Goal: Task Accomplishment & Management: Manage account settings

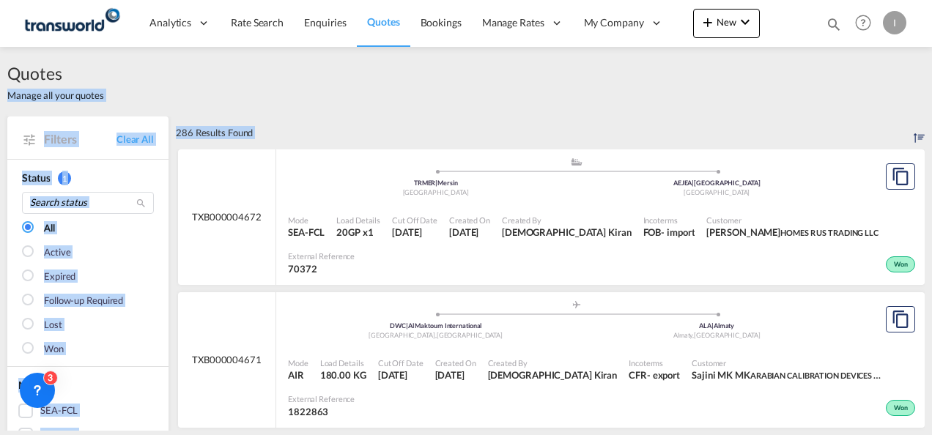
drag, startPoint x: 919, startPoint y: 79, endPoint x: 925, endPoint y: 128, distance: 48.7
click at [925, 128] on div "Quotes Manage all your quotes Filters Clear All Status 1 All Active Expired Fol…" at bounding box center [466, 239] width 932 height 384
click at [557, 111] on div "Quotes Manage all your quotes" at bounding box center [466, 82] width 918 height 70
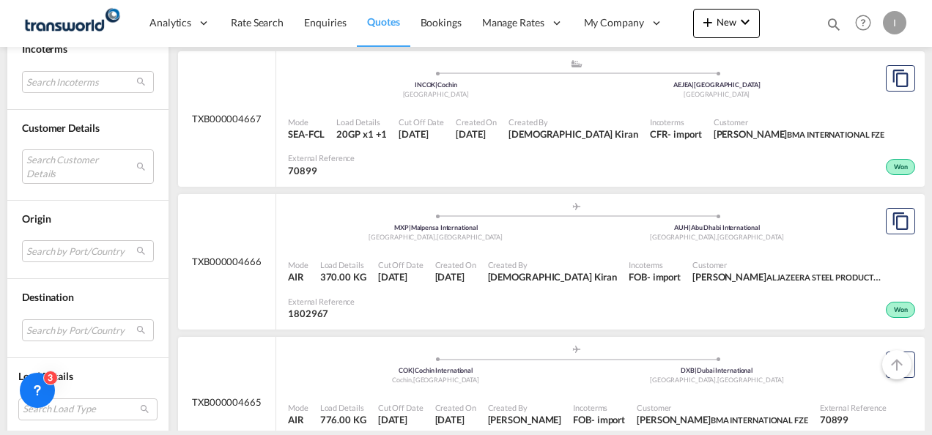
scroll to position [868, 0]
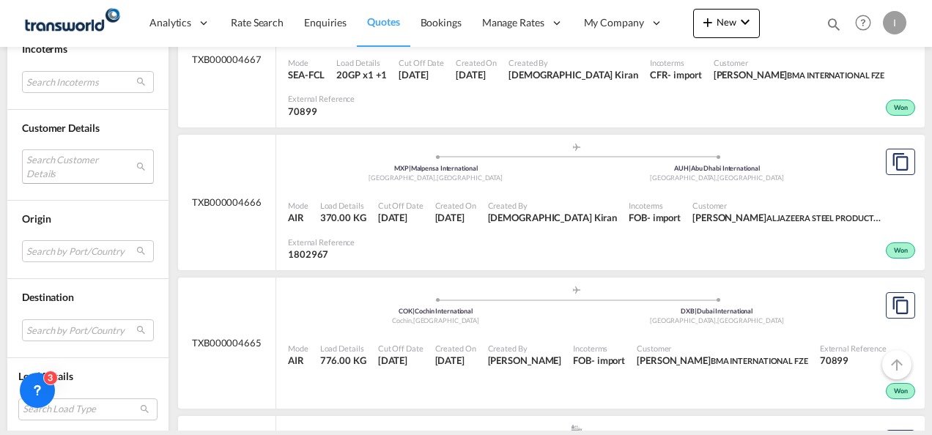
click at [102, 162] on md-select "Search Customer Details user name user most FRIENDSHIP [PERSON_NAME][EMAIL_ADDR…" at bounding box center [88, 167] width 132 height 34
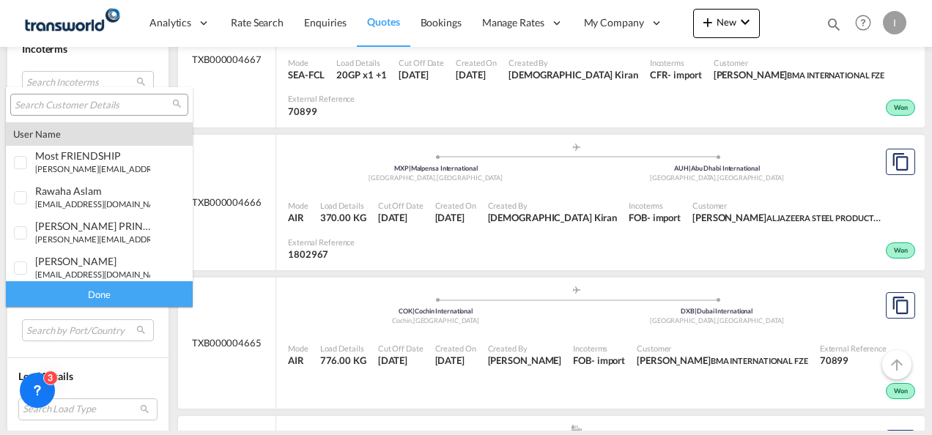
click at [92, 106] on input "search" at bounding box center [94, 105] width 158 height 13
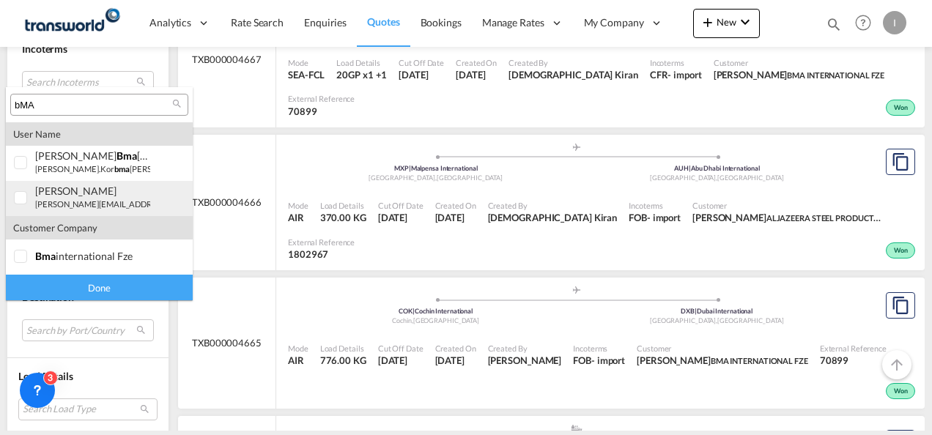
type input "bMA"
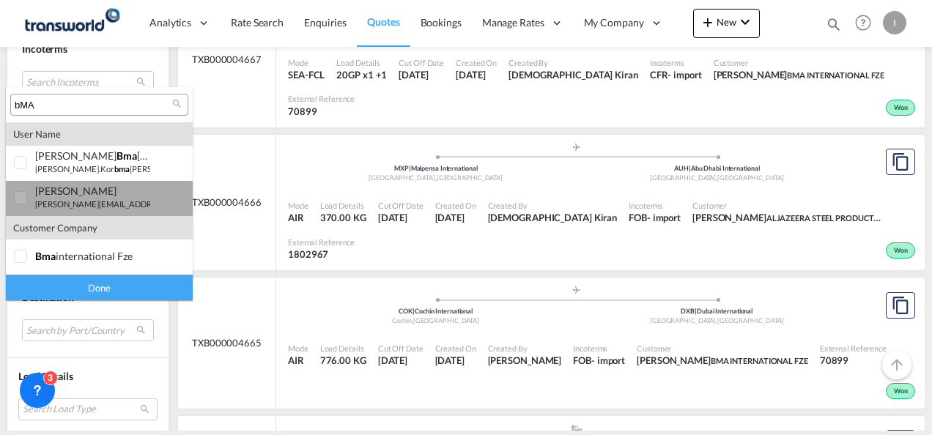
click at [75, 186] on div "[PERSON_NAME]" at bounding box center [92, 191] width 115 height 12
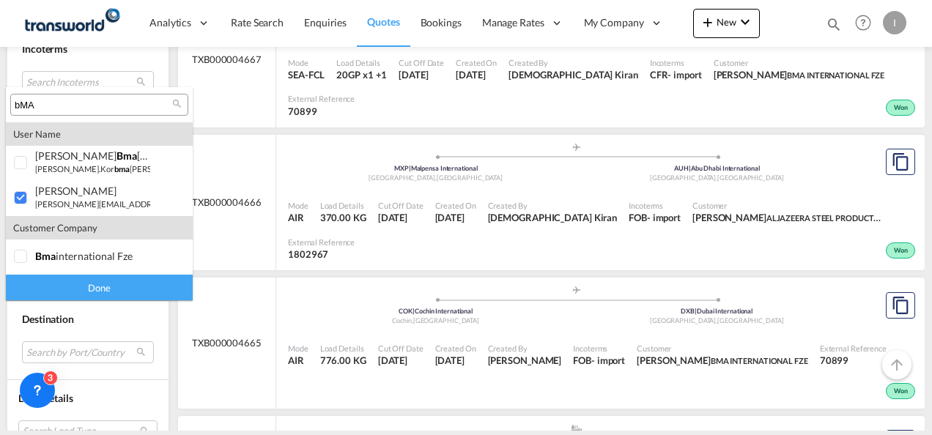
click at [106, 286] on div "Done" at bounding box center [99, 288] width 187 height 26
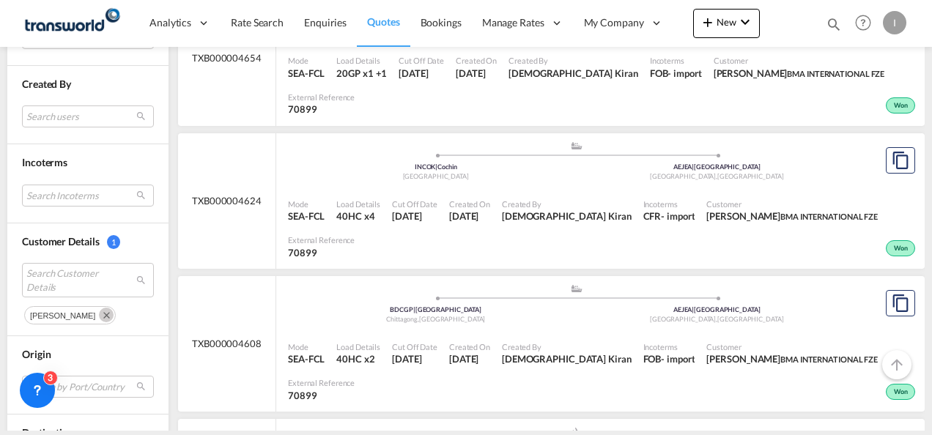
scroll to position [676, 0]
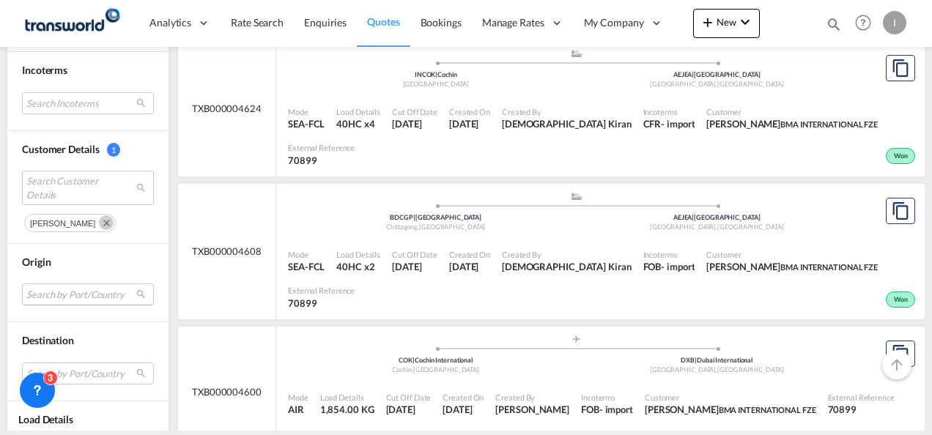
click at [108, 287] on md-select "Search by Port/Country JPNIC nichinan [GEOGRAPHIC_DATA] AEAMF mussafah [GEOGRAP…" at bounding box center [88, 295] width 132 height 22
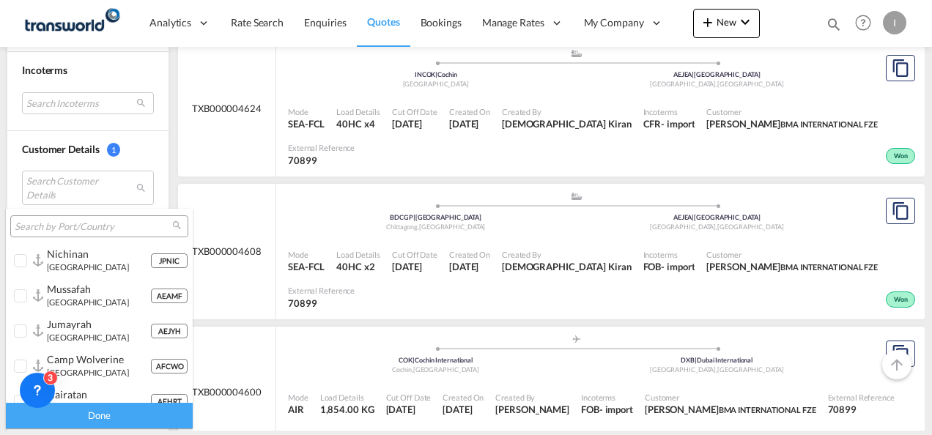
click at [106, 223] on input "search" at bounding box center [94, 227] width 158 height 13
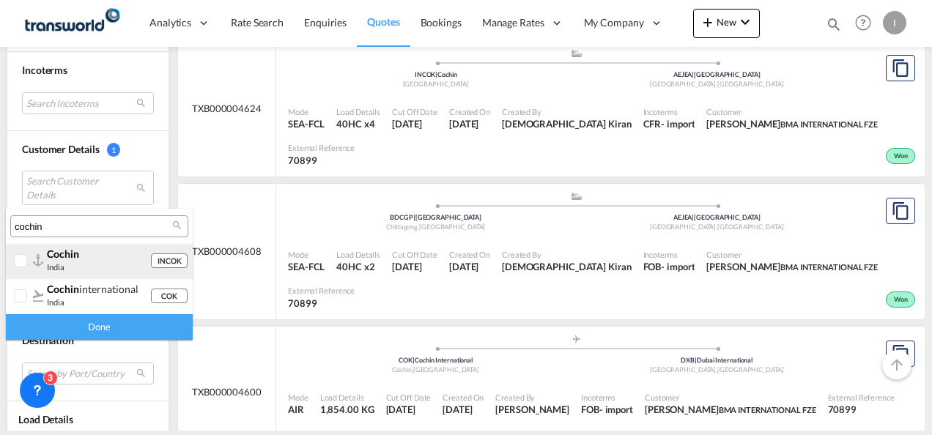
type input "cochin"
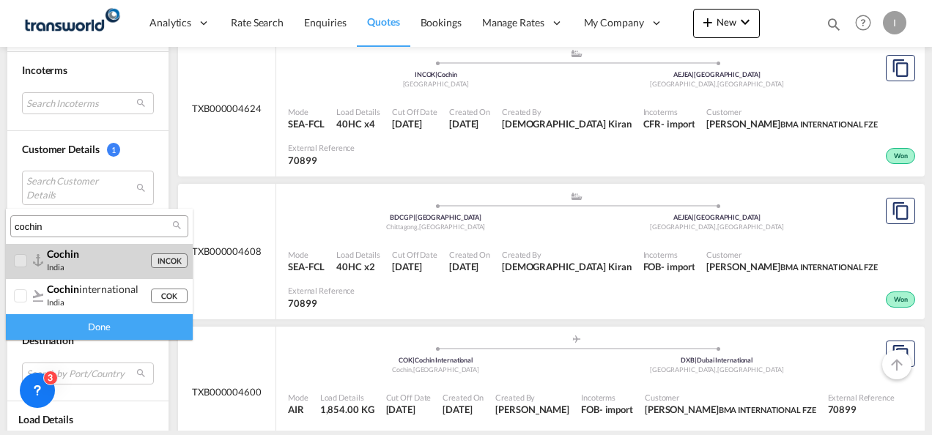
click at [99, 255] on div "cochin" at bounding box center [98, 254] width 103 height 12
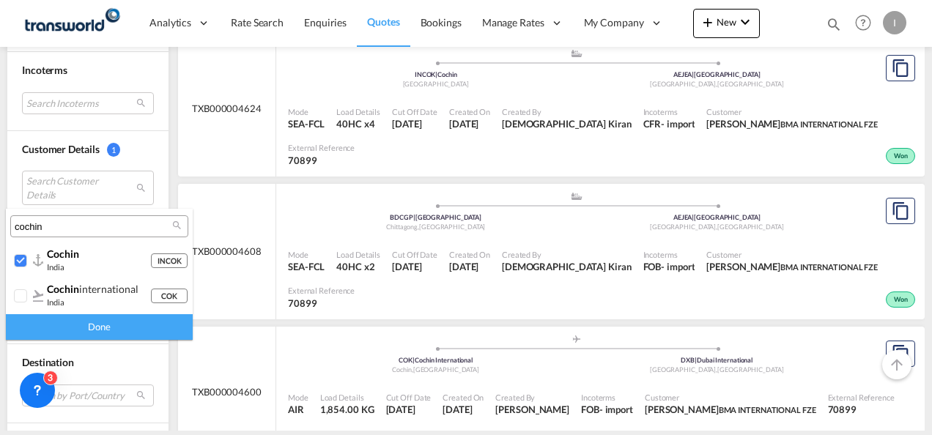
click at [122, 318] on div "Done" at bounding box center [99, 327] width 187 height 26
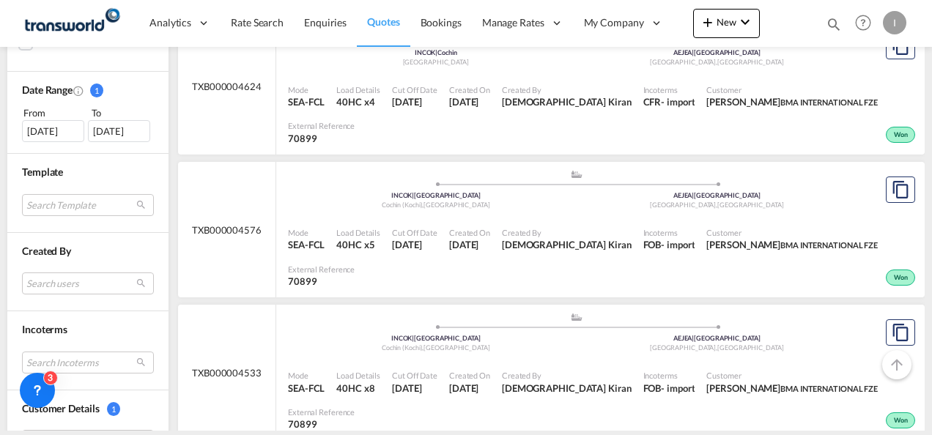
scroll to position [418, 0]
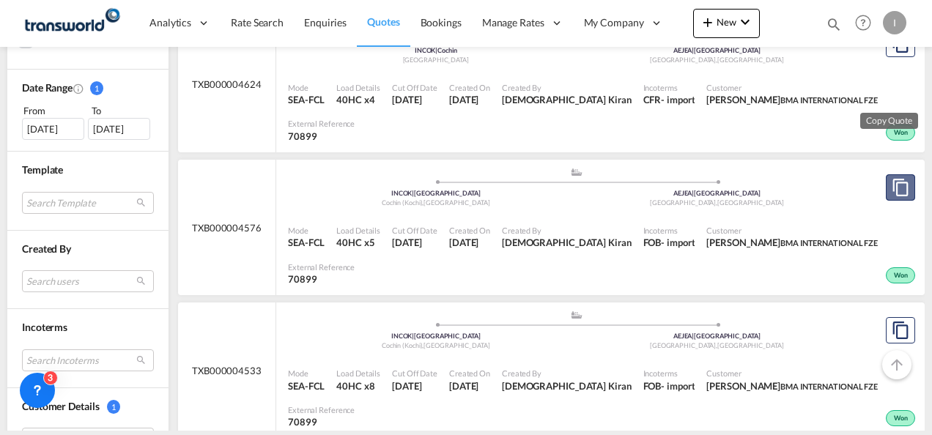
click at [892, 179] on md-icon "assets/icons/custom/copyQuote.svg" at bounding box center [901, 188] width 18 height 18
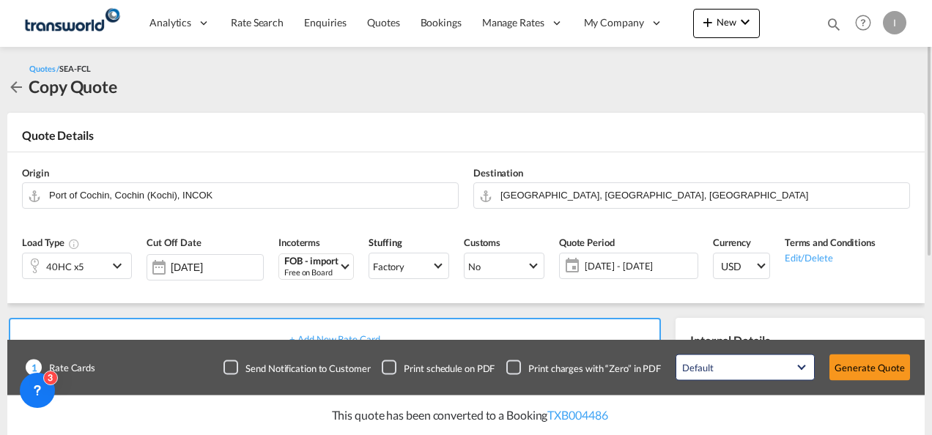
click at [100, 262] on div "40HC x5" at bounding box center [65, 266] width 85 height 25
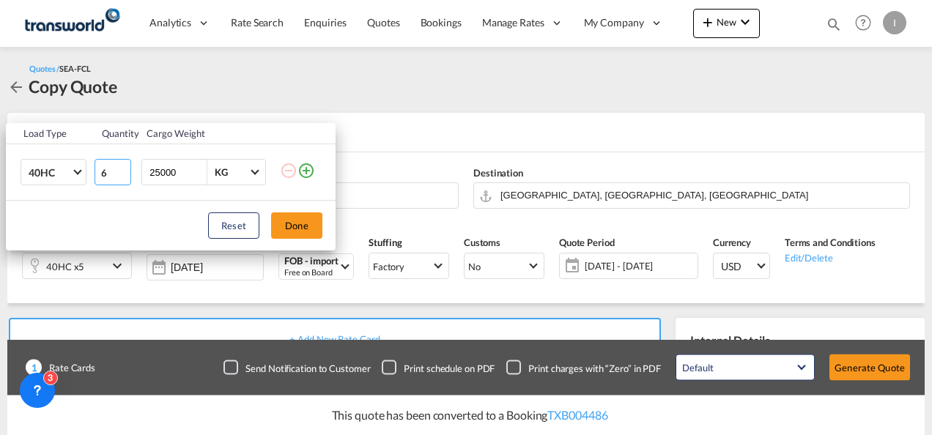
click at [121, 169] on input "6" at bounding box center [113, 172] width 37 height 26
type input "7"
click at [121, 169] on input "7" at bounding box center [113, 172] width 37 height 26
click at [298, 221] on button "Done" at bounding box center [296, 226] width 51 height 26
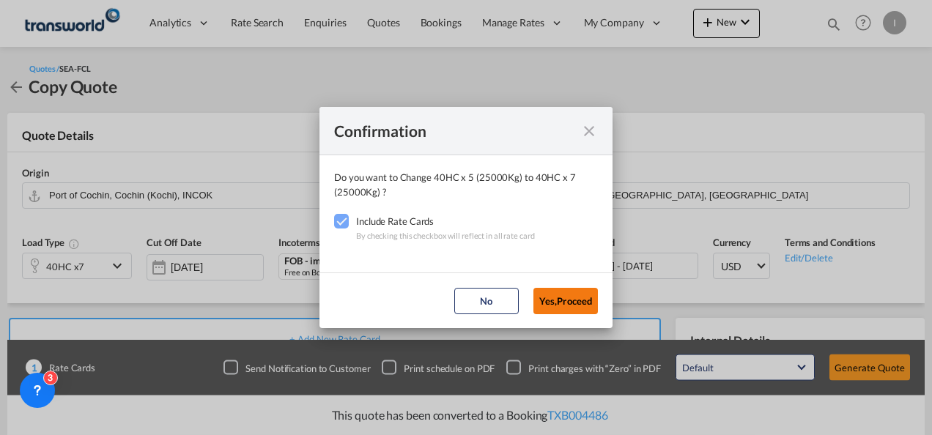
click at [567, 289] on button "Yes,Proceed" at bounding box center [566, 301] width 64 height 26
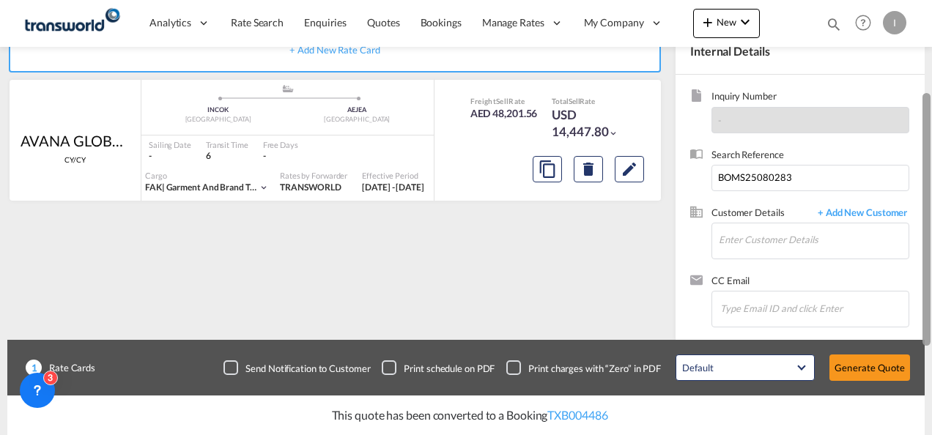
scroll to position [298, 0]
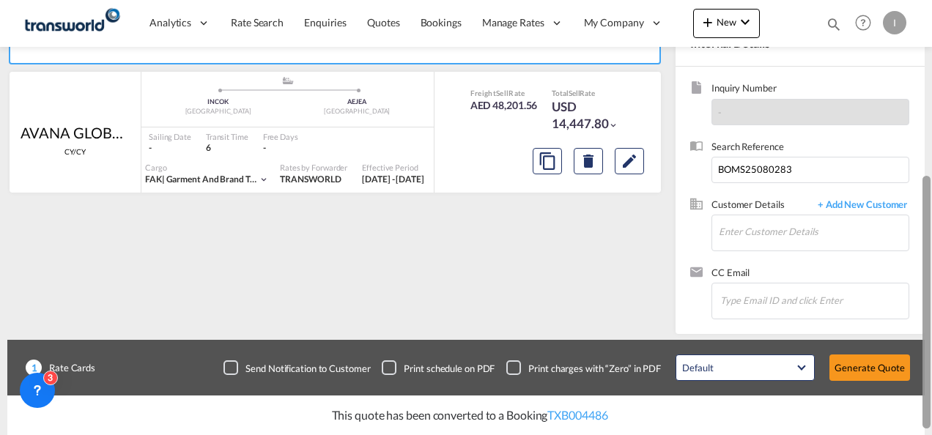
drag, startPoint x: 934, startPoint y: 246, endPoint x: 934, endPoint y: 364, distance: 117.3
click at [932, 364] on html "Analytics Reports Dashboard Rate Search Enquiries Quotes" at bounding box center [466, 217] width 932 height 435
click at [728, 170] on input "BOMS25080283" at bounding box center [811, 170] width 198 height 26
paste input "COKJEA25050119"
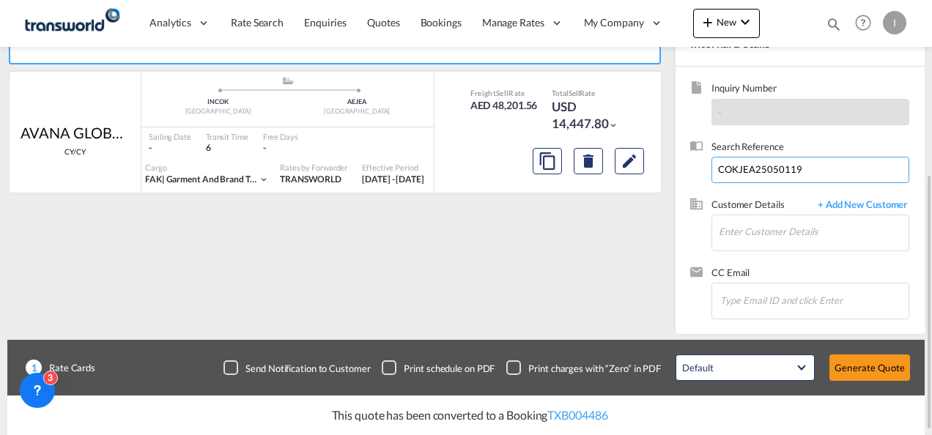
type input "COKJEA25050119"
click at [746, 233] on input "Enter Customer Details" at bounding box center [814, 231] width 190 height 33
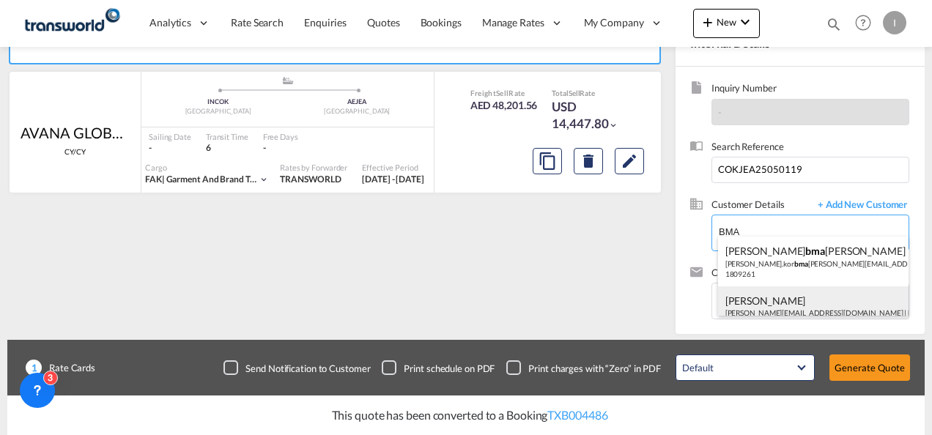
click at [747, 295] on div "[PERSON_NAME] [EMAIL_ADDRESS][DOMAIN_NAME] | BMA INTERNATIONAL FZE | 70899" at bounding box center [813, 312] width 191 height 50
type input "BMA INTERNATIONAL FZE, [PERSON_NAME], [PERSON_NAME][EMAIL_ADDRESS][DOMAIN_NAME]"
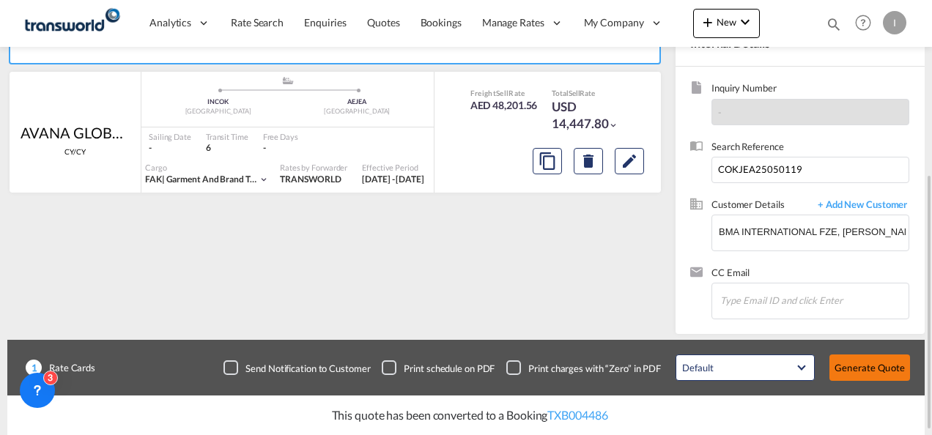
click at [840, 359] on button "Generate Quote" at bounding box center [870, 368] width 81 height 26
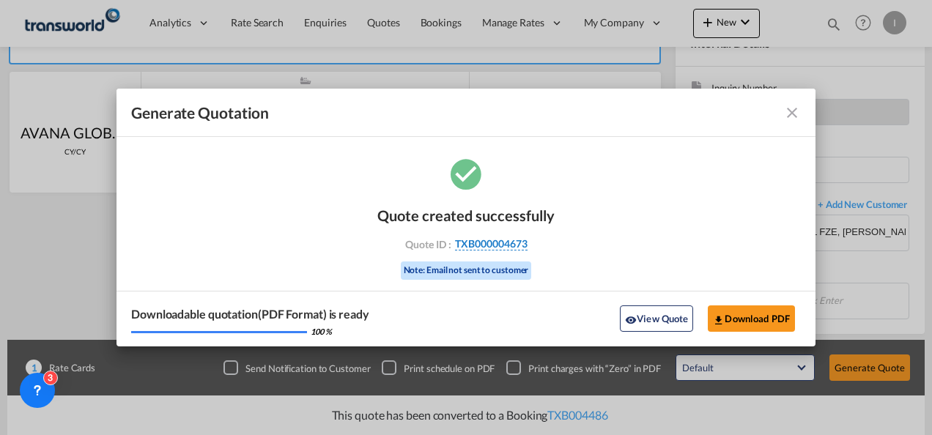
click at [493, 247] on span "TXB000004673" at bounding box center [491, 243] width 73 height 13
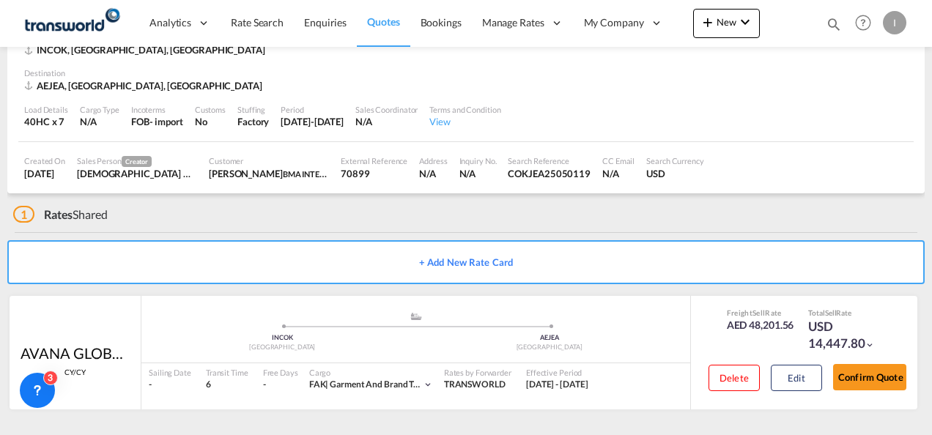
scroll to position [89, 0]
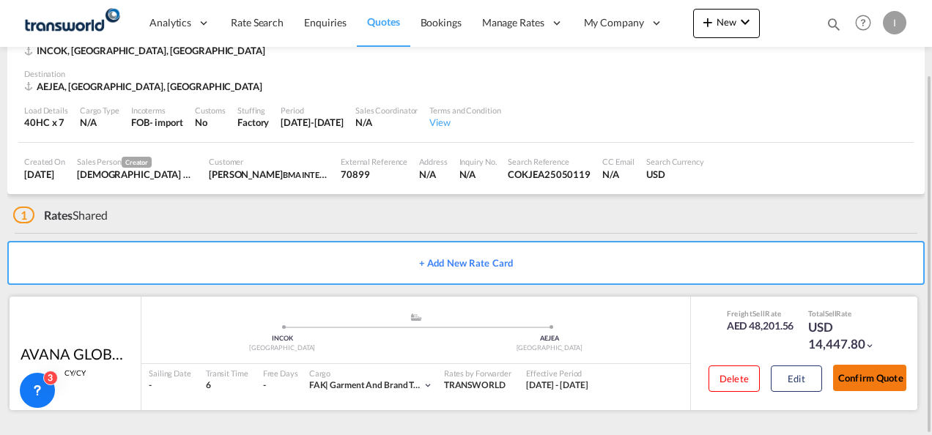
click at [867, 378] on button "Confirm Quote" at bounding box center [869, 378] width 73 height 26
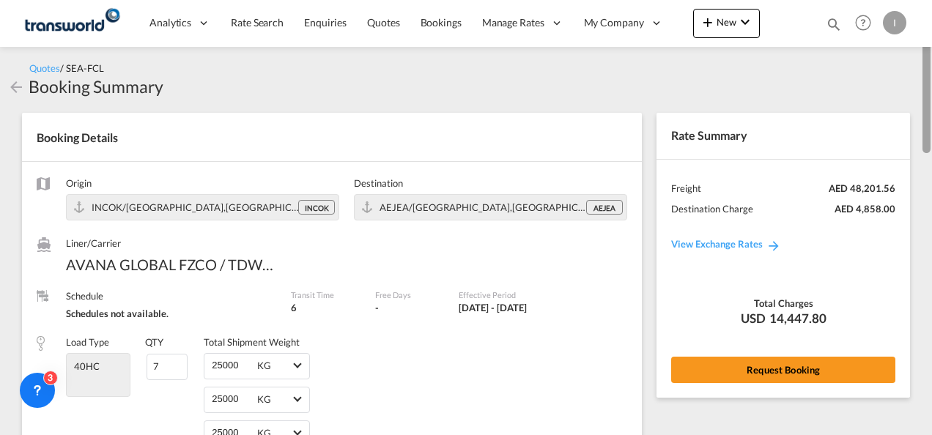
drag, startPoint x: 930, startPoint y: 339, endPoint x: 818, endPoint y: 353, distance: 113.0
click at [932, 27] on html "Analytics Reports Dashboard Rate Search Enquiries Quotes" at bounding box center [466, 217] width 932 height 435
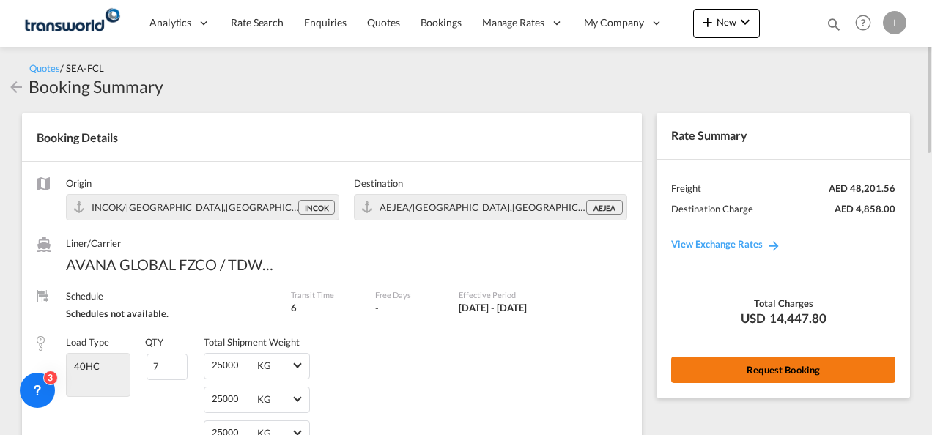
click at [774, 361] on button "Request Booking" at bounding box center [783, 370] width 224 height 26
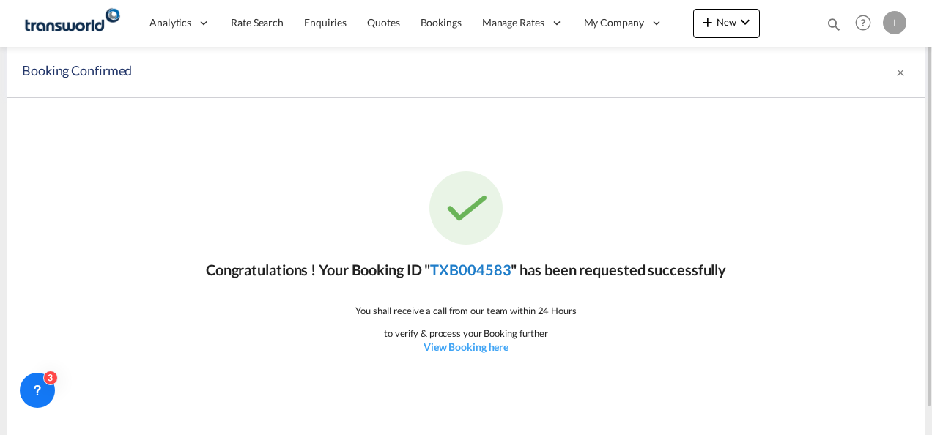
click at [465, 268] on link "TXB004583" at bounding box center [470, 270] width 81 height 18
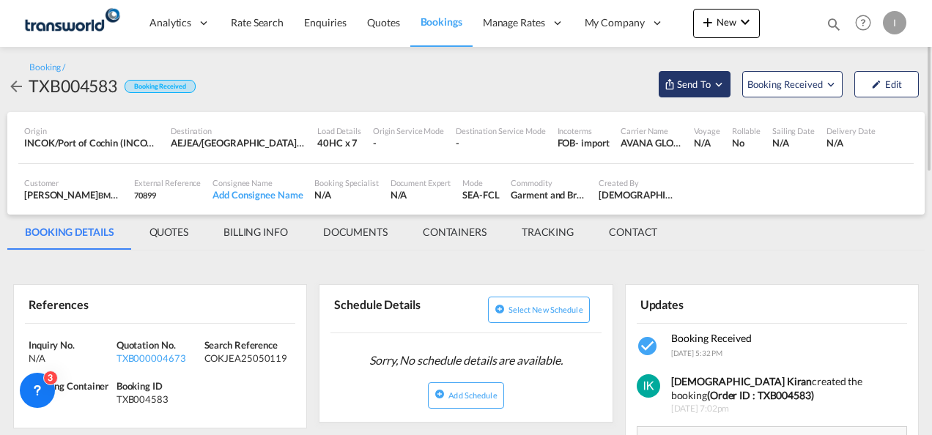
click at [719, 89] on md-icon "Open demo menu" at bounding box center [718, 84] width 13 height 13
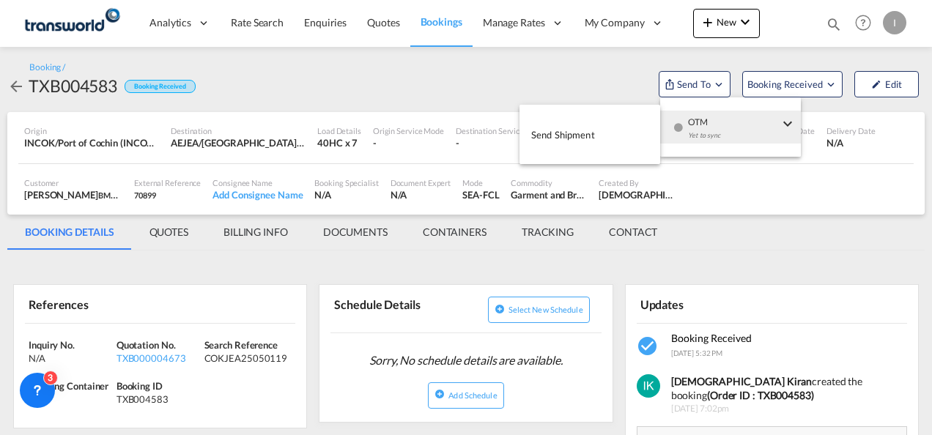
click at [713, 139] on div "Yet to sync" at bounding box center [733, 139] width 91 height 31
click at [595, 139] on button "Send Shipment" at bounding box center [590, 134] width 141 height 33
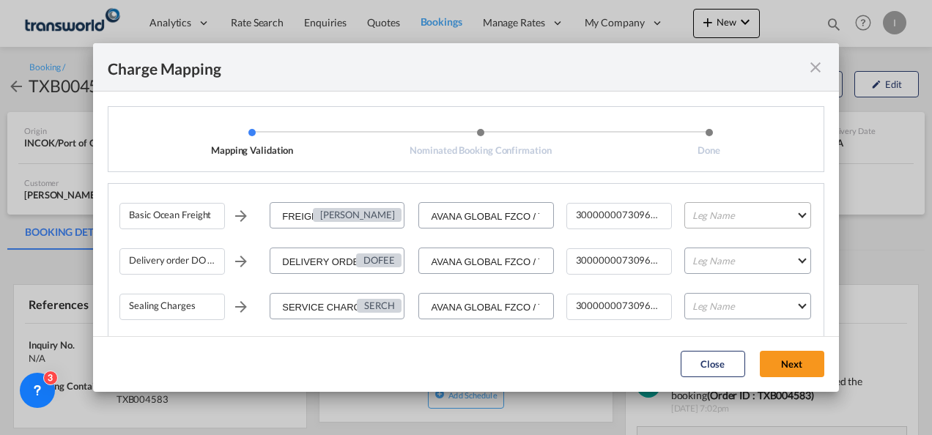
click at [694, 227] on md-select "Leg Name HANDLING ORIGIN VESSEL HANDLING DESTINATION OTHERS TL PICK UP CUSTOMS …" at bounding box center [748, 215] width 127 height 26
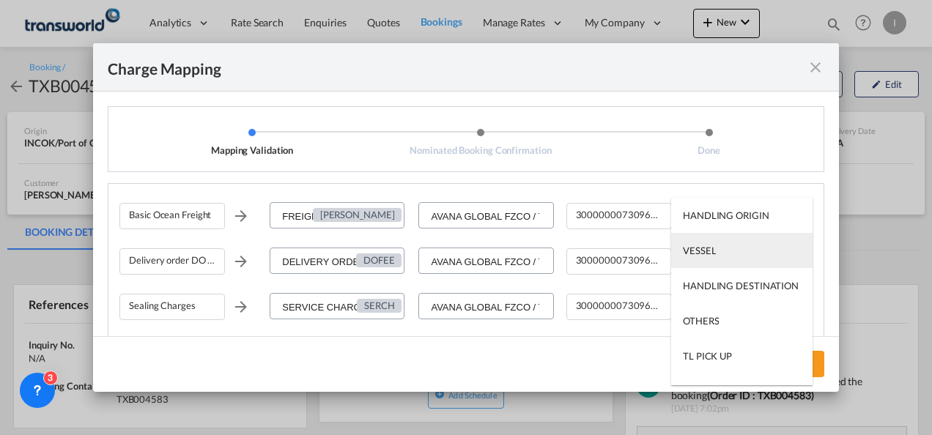
click at [705, 264] on md-option "VESSEL" at bounding box center [741, 250] width 141 height 35
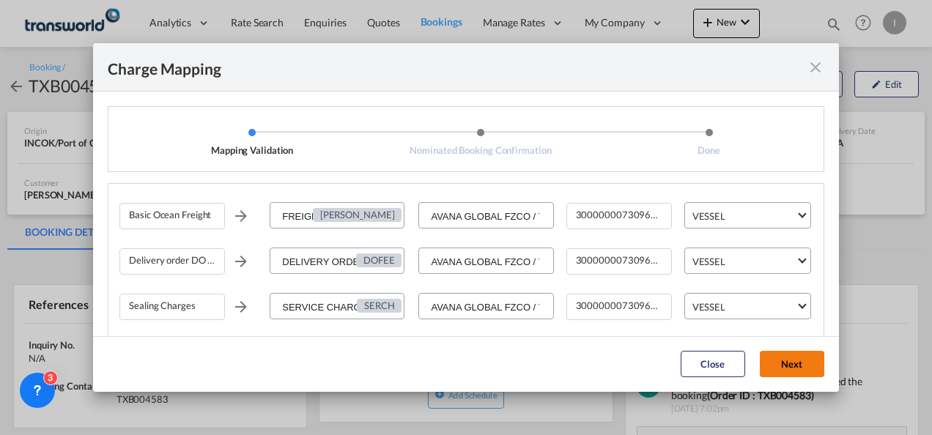
click at [771, 365] on button "Next" at bounding box center [792, 364] width 64 height 26
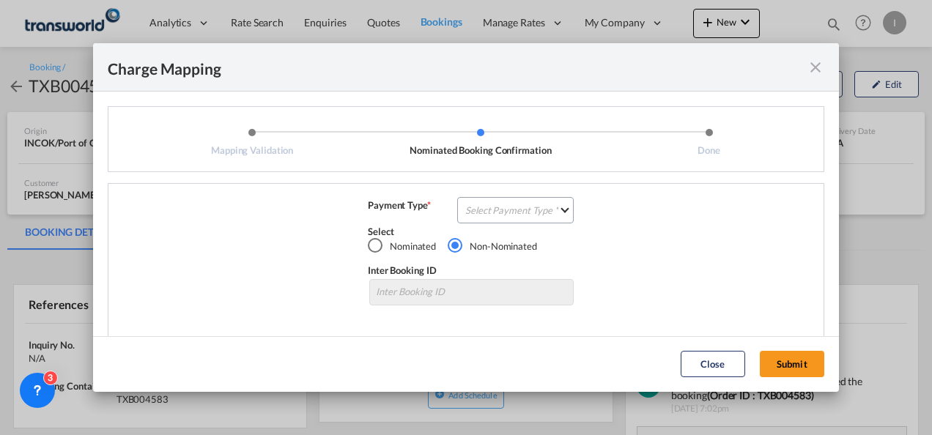
click at [529, 226] on div "Select" at bounding box center [471, 231] width 207 height 13
click at [525, 213] on md-select "Select Payment Type COLLECT PREPAID" at bounding box center [515, 210] width 117 height 26
click at [525, 213] on md-option "COLLECT" at bounding box center [514, 210] width 130 height 35
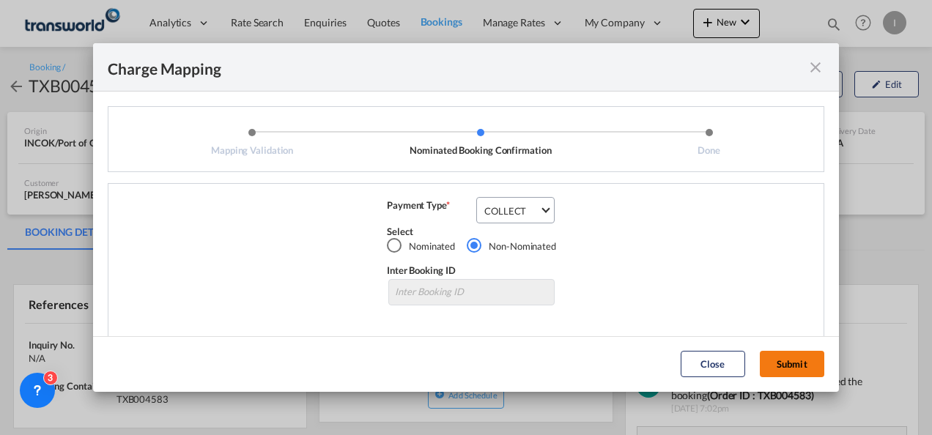
click at [783, 363] on button "Submit" at bounding box center [792, 364] width 64 height 26
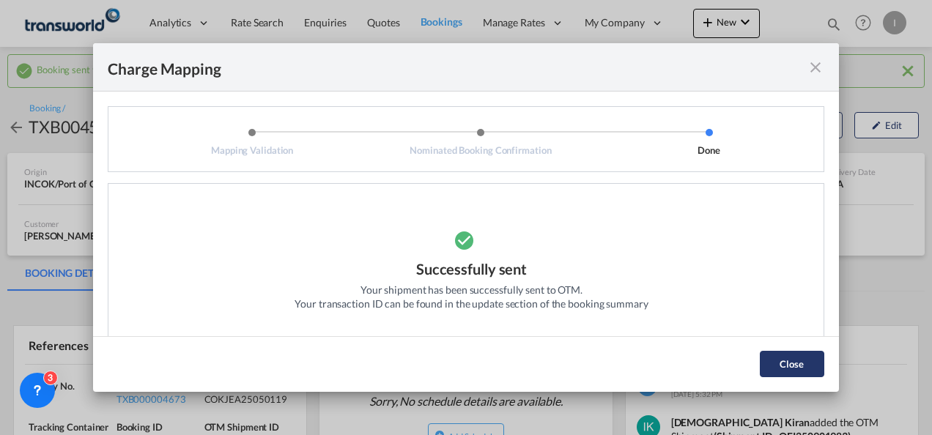
click at [784, 365] on button "Close" at bounding box center [792, 364] width 64 height 26
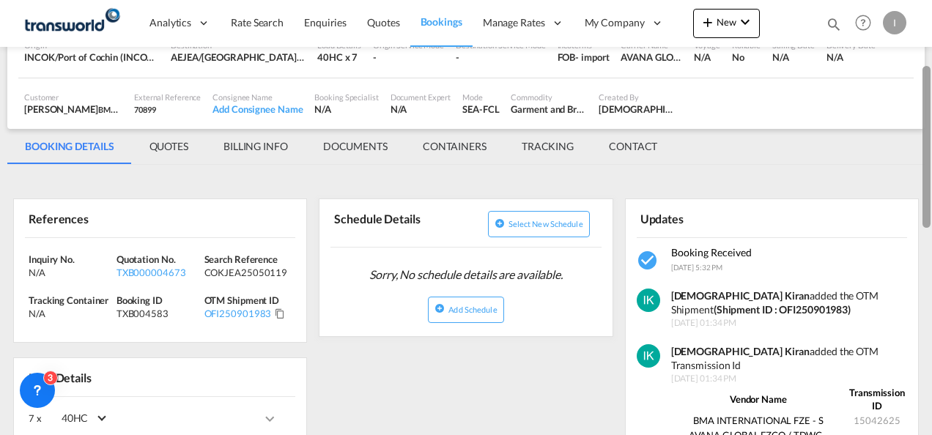
scroll to position [139, 0]
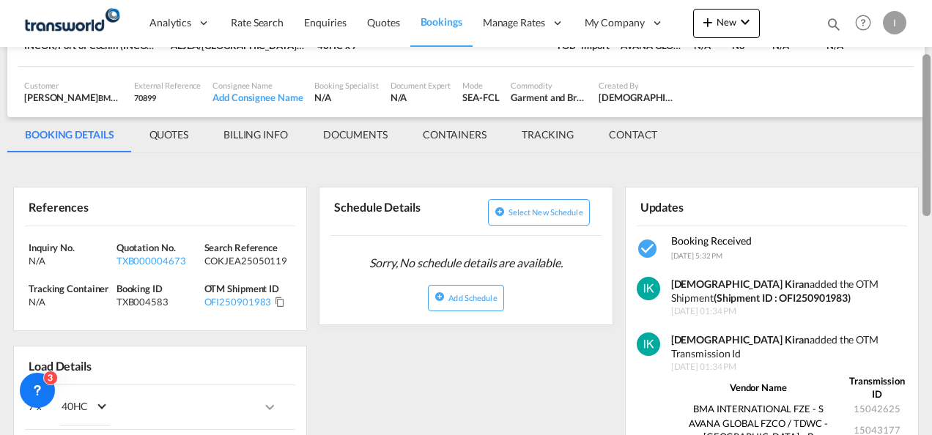
drag, startPoint x: 925, startPoint y: 97, endPoint x: 926, endPoint y: 150, distance: 52.0
click at [926, 150] on div at bounding box center [927, 135] width 8 height 162
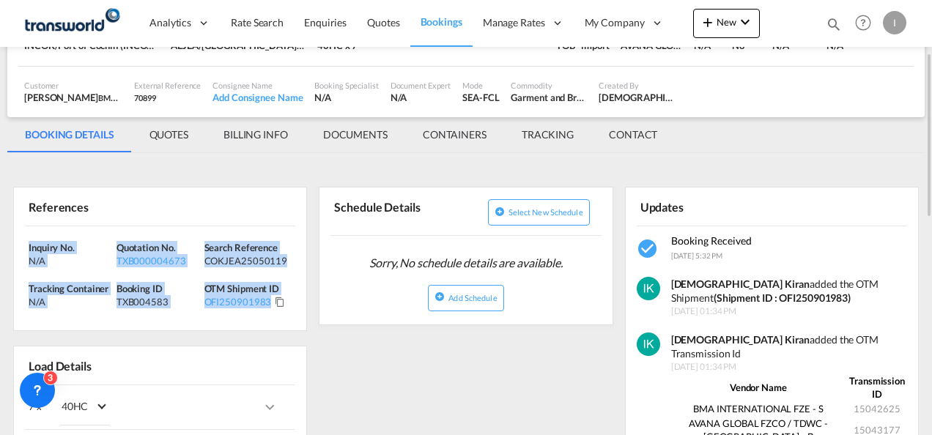
drag, startPoint x: 281, startPoint y: 295, endPoint x: 26, endPoint y: 246, distance: 259.6
click at [26, 246] on div "Inquiry No. N/A Quotation No. TXB000004673 Search Reference COKJEA25050119 Trac…" at bounding box center [160, 278] width 292 height 105
copy div "Inquiry No. N/A Quotation No. TXB000004673 Search Reference COKJEA25050119 Trac…"
click at [386, 29] on span "Quotes" at bounding box center [383, 22] width 32 height 15
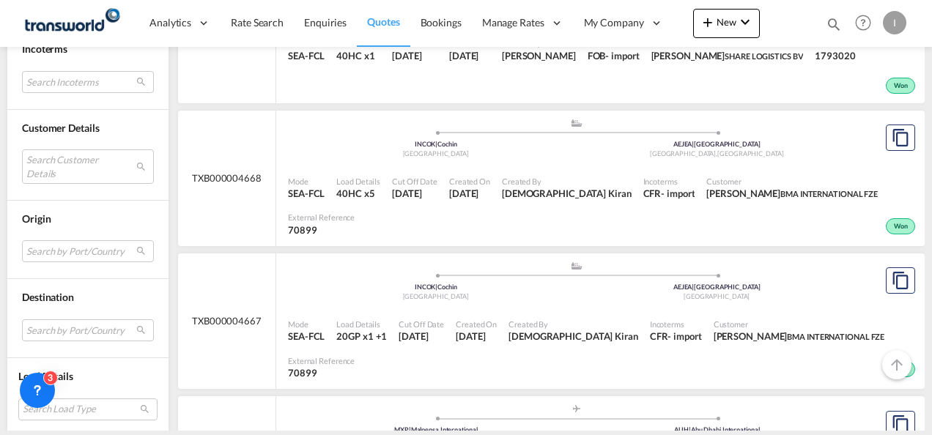
scroll to position [754, 0]
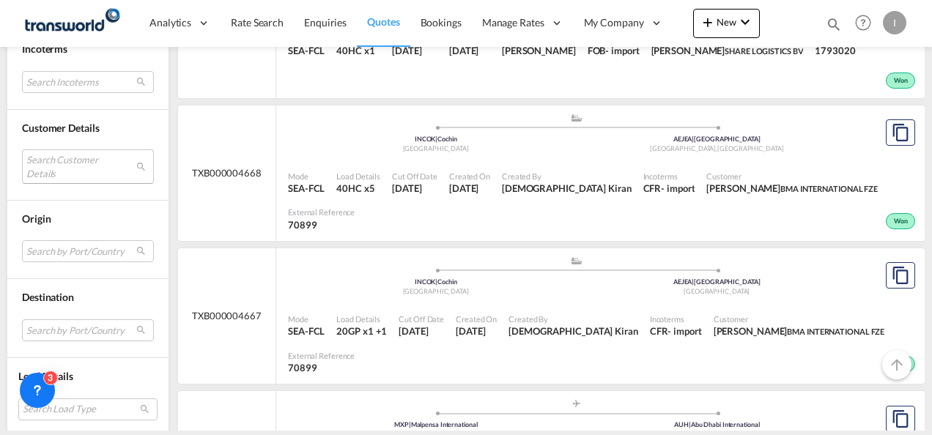
click at [59, 171] on md-select "Search Customer Details user name user most FRIENDSHIP [PERSON_NAME][EMAIL_ADDR…" at bounding box center [88, 167] width 132 height 34
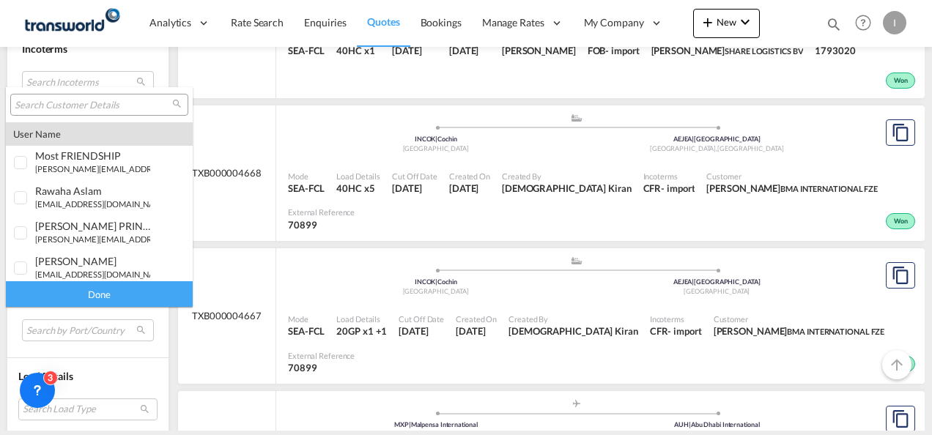
click at [86, 105] on input "search" at bounding box center [94, 105] width 158 height 13
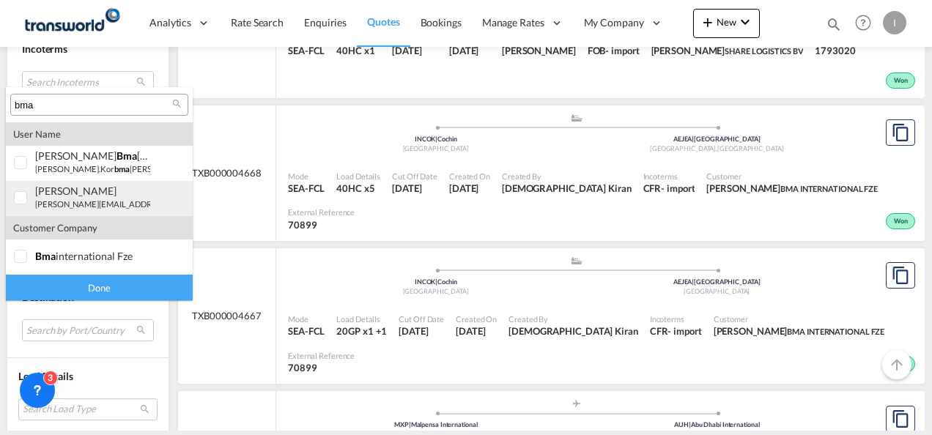
type input "bma"
click at [72, 209] on small "[PERSON_NAME][EMAIL_ADDRESS][DOMAIN_NAME]" at bounding box center [134, 204] width 198 height 10
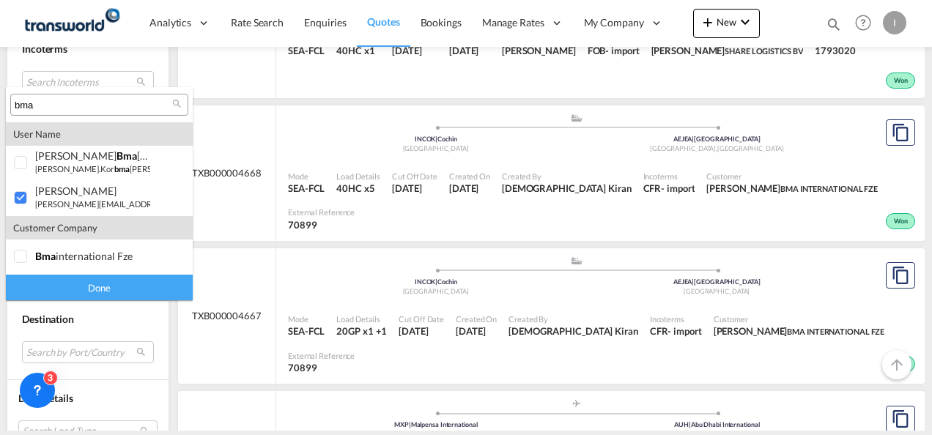
click at [112, 292] on div "Done" at bounding box center [99, 288] width 187 height 26
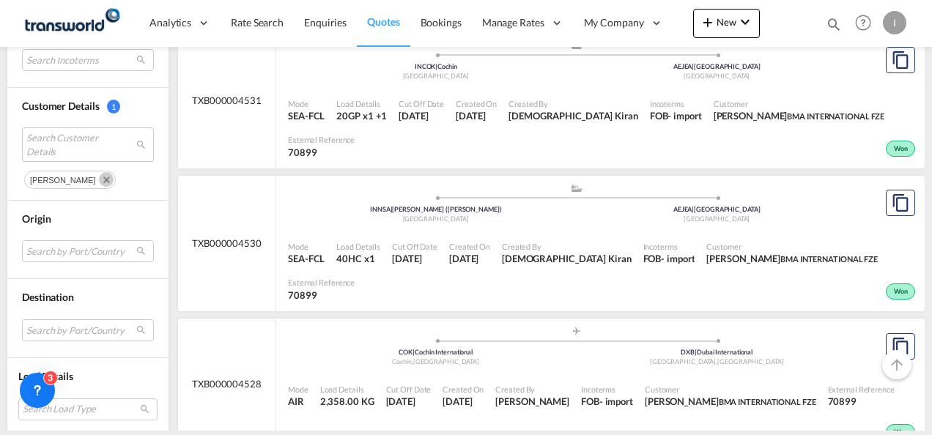
scroll to position [2300, 0]
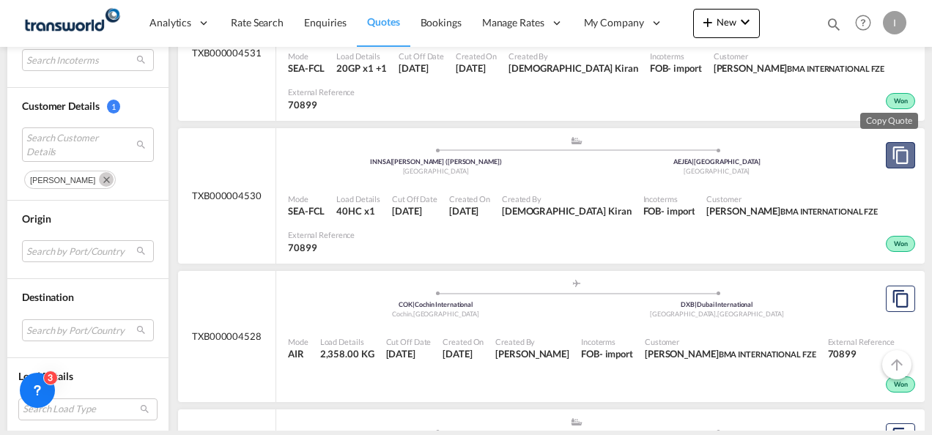
click at [892, 147] on md-icon "assets/icons/custom/copyQuote.svg" at bounding box center [901, 156] width 18 height 18
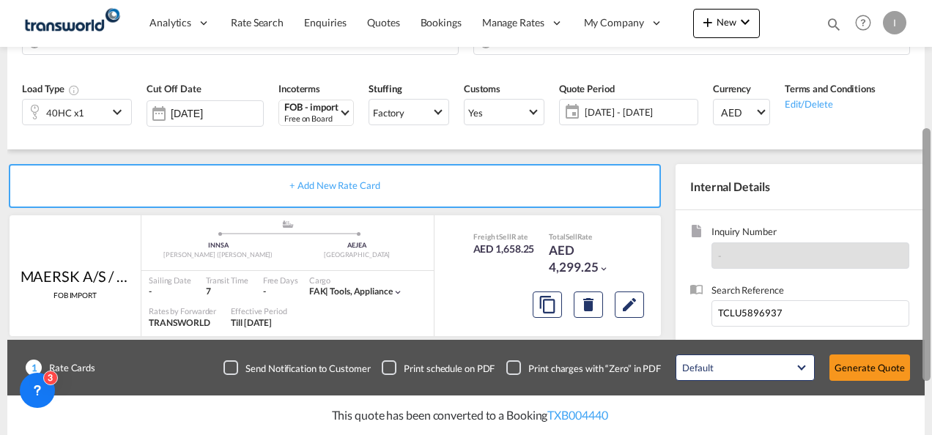
scroll to position [210, 0]
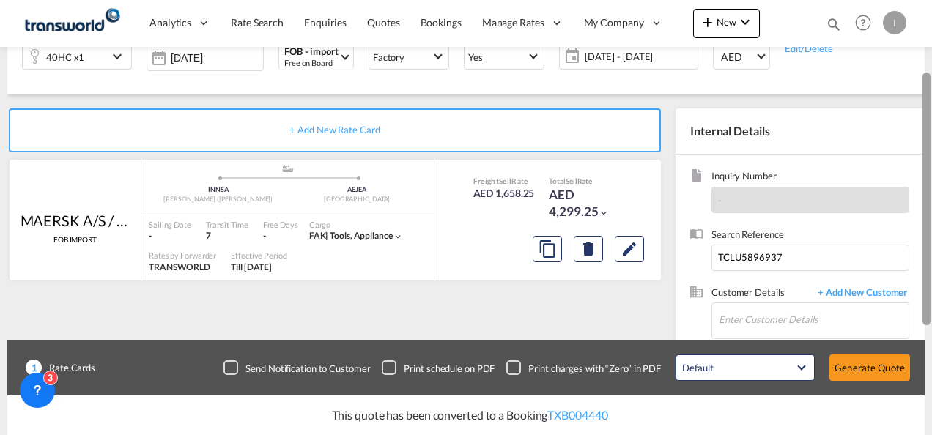
drag, startPoint x: 926, startPoint y: 165, endPoint x: 928, endPoint y: 287, distance: 122.4
click at [928, 287] on div at bounding box center [927, 199] width 8 height 253
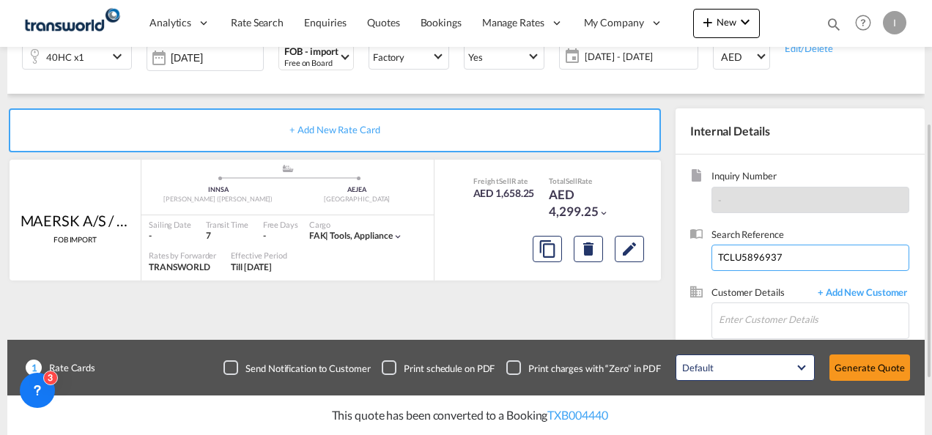
click at [749, 248] on input "TCLU5896937" at bounding box center [811, 258] width 198 height 26
paste input "DPWU9020165"
type input "DPWU9020165"
click at [761, 310] on input "Enter Customer Details" at bounding box center [814, 319] width 190 height 33
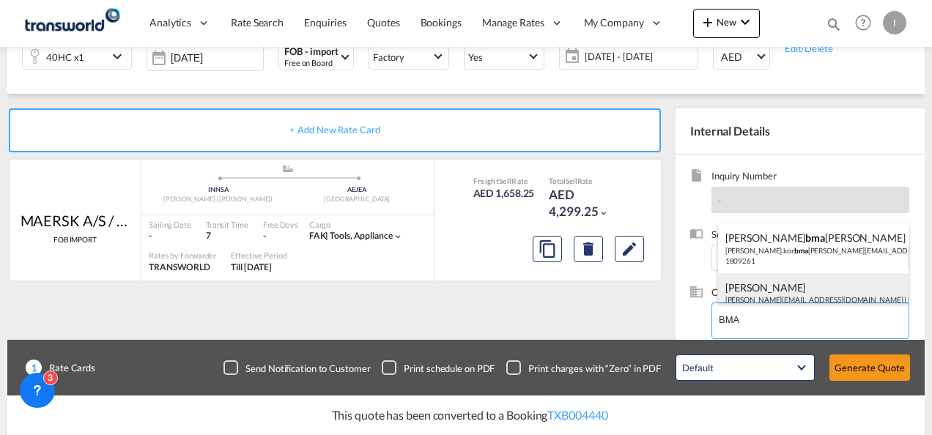
click at [749, 281] on div "[PERSON_NAME] [EMAIL_ADDRESS][DOMAIN_NAME] | BMA INTERNATIONAL FZE | 70899" at bounding box center [813, 298] width 191 height 50
type input "BMA INTERNATIONAL FZE, [PERSON_NAME], [PERSON_NAME][EMAIL_ADDRESS][DOMAIN_NAME]"
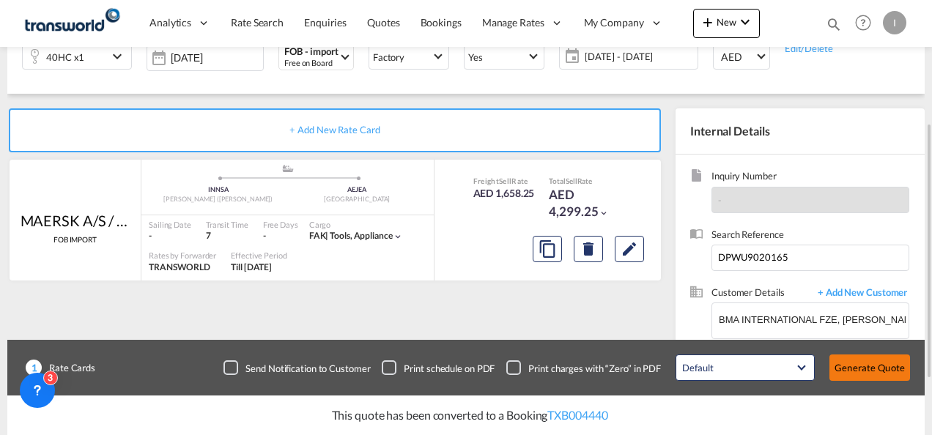
click at [856, 378] on button "Generate Quote" at bounding box center [870, 368] width 81 height 26
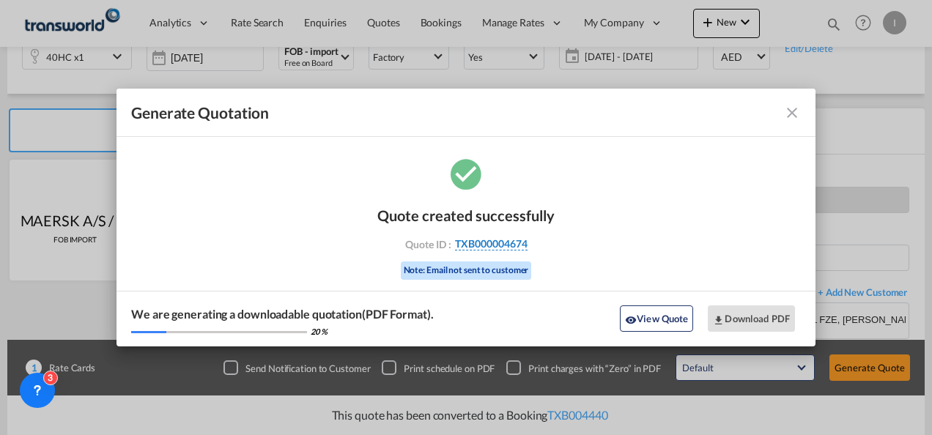
click at [506, 250] on span "TXB000004674" at bounding box center [491, 243] width 73 height 13
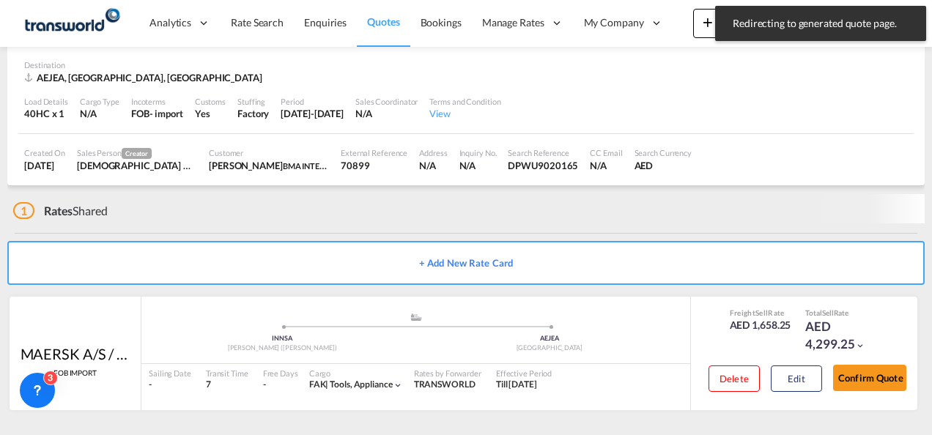
scroll to position [89, 0]
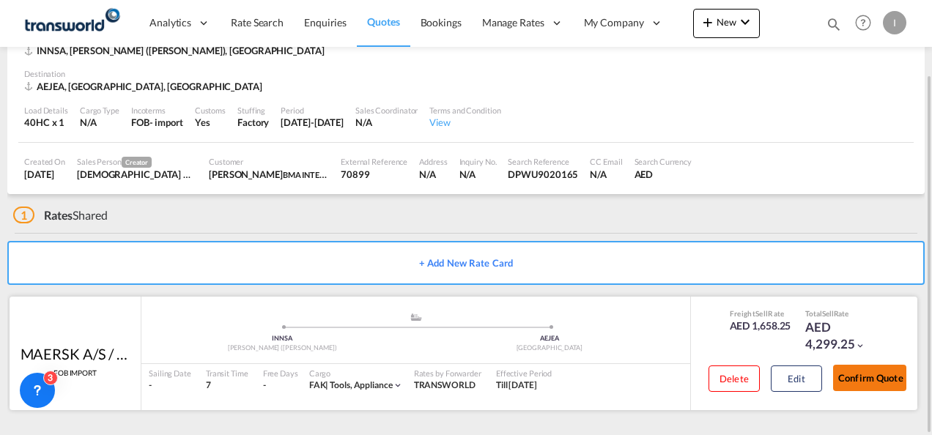
click at [875, 374] on button "Confirm Quote" at bounding box center [869, 378] width 73 height 26
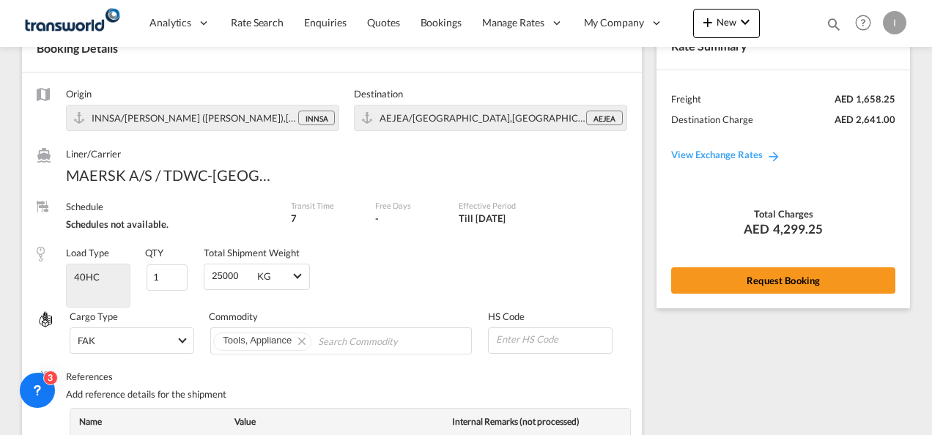
scroll to position [594, 0]
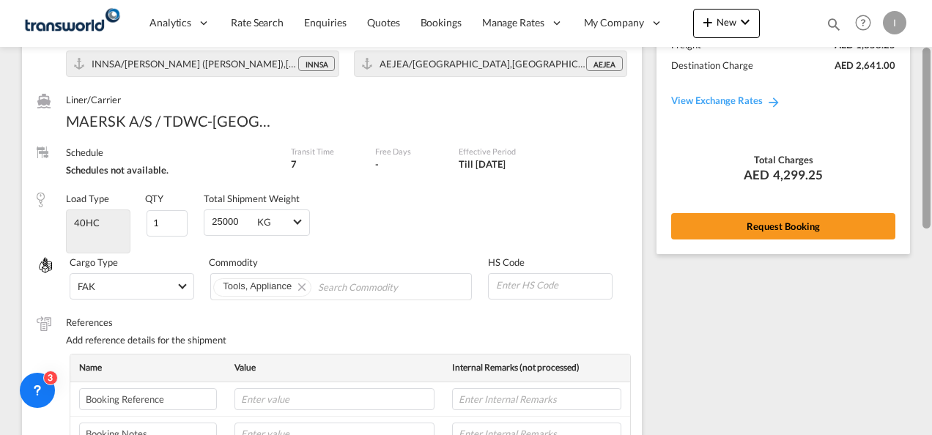
drag, startPoint x: 928, startPoint y: 312, endPoint x: 932, endPoint y: 120, distance: 192.1
click at [932, 120] on html "Analytics Reports Dashboard Rate Search Enquiries Quotes" at bounding box center [466, 217] width 932 height 435
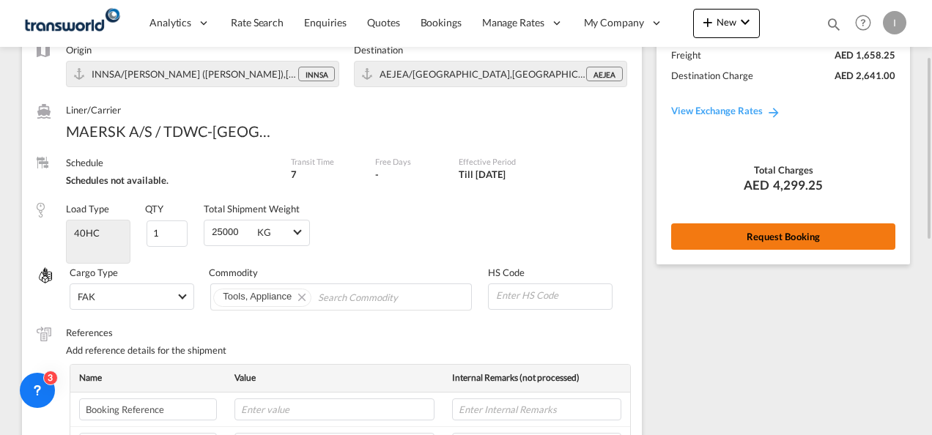
click at [800, 239] on button "Request Booking" at bounding box center [783, 237] width 224 height 26
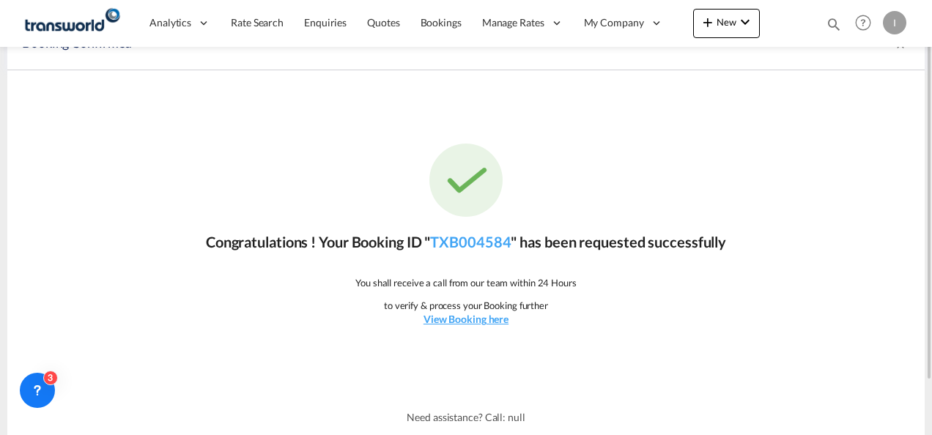
scroll to position [0, 0]
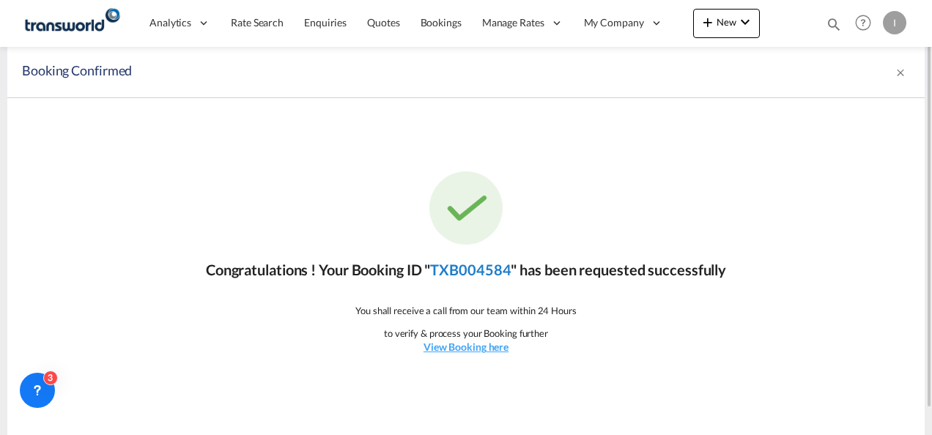
click at [473, 276] on link "TXB004584" at bounding box center [470, 270] width 81 height 18
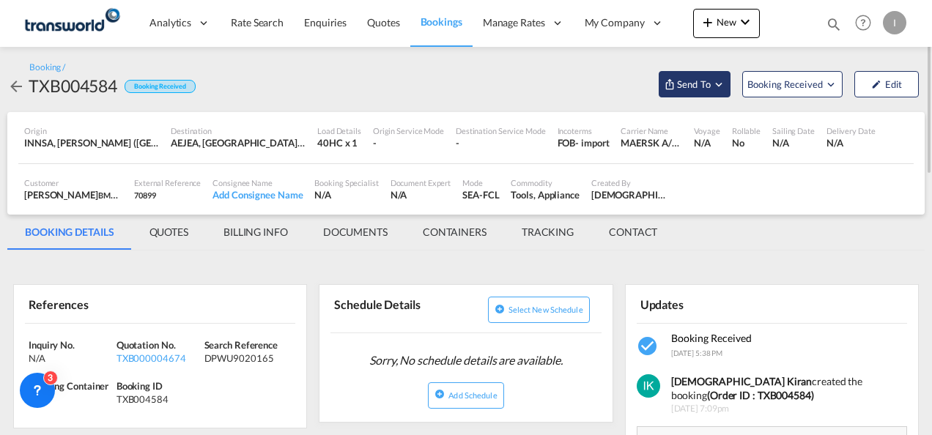
click at [689, 93] on button "Send To" at bounding box center [695, 84] width 72 height 26
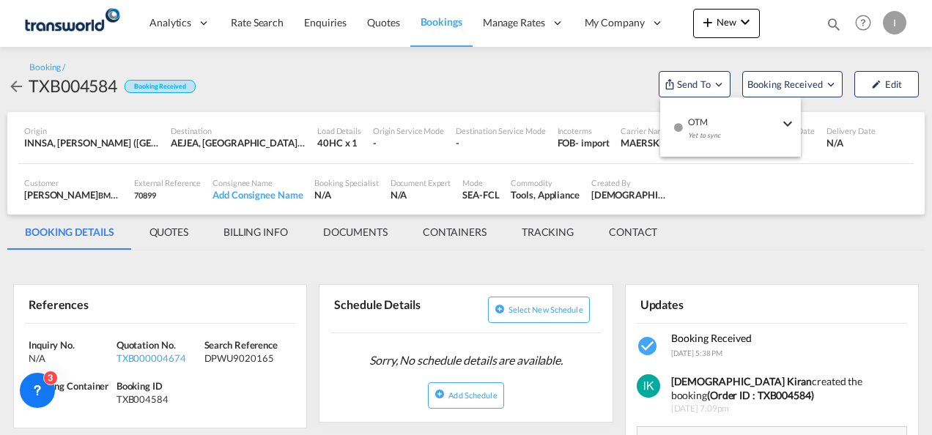
click at [687, 116] on div "OTM Yet to sync" at bounding box center [734, 133] width 125 height 44
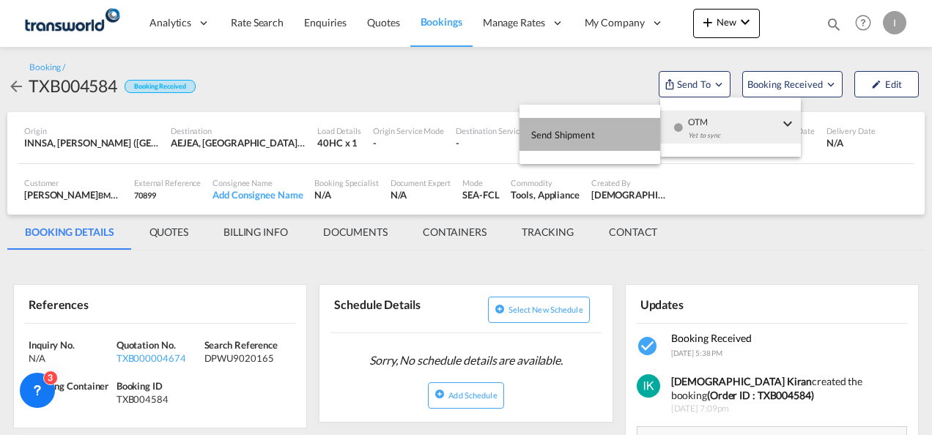
click at [589, 134] on span "Send Shipment" at bounding box center [563, 134] width 64 height 23
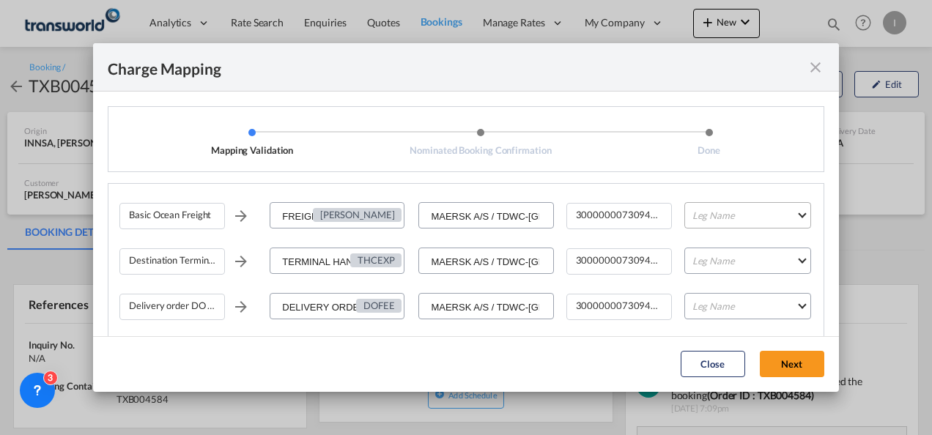
click at [712, 221] on md-select "Leg Name HANDLING ORIGIN VESSEL HANDLING DESTINATION OTHERS TL PICK UP CUSTOMS …" at bounding box center [748, 215] width 127 height 26
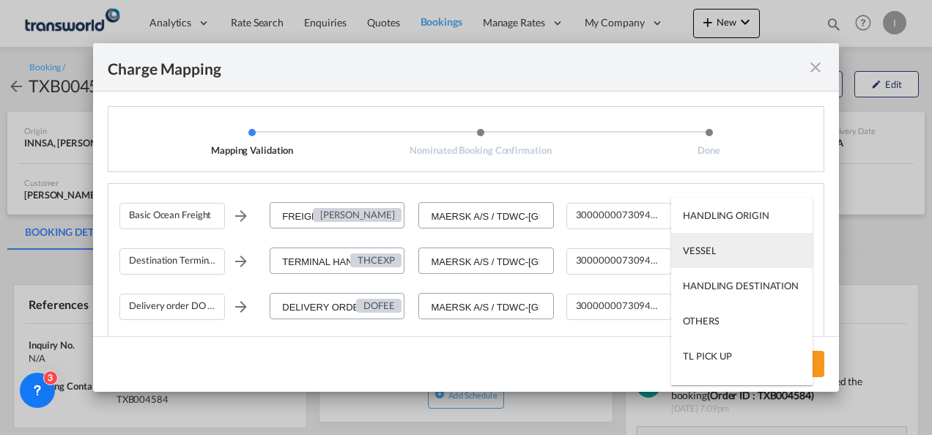
click at [712, 259] on md-option "VESSEL" at bounding box center [741, 250] width 141 height 35
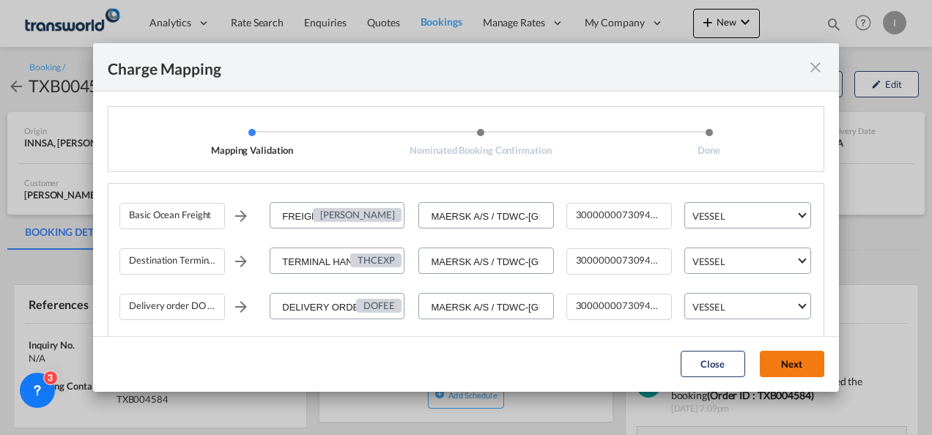
click at [786, 356] on button "Next" at bounding box center [792, 364] width 64 height 26
click at [786, 358] on button "Next" at bounding box center [792, 364] width 64 height 26
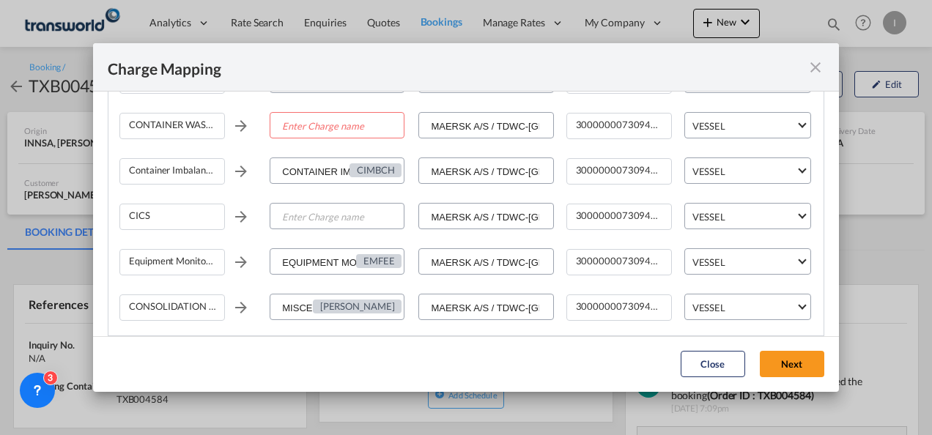
scroll to position [364, 0]
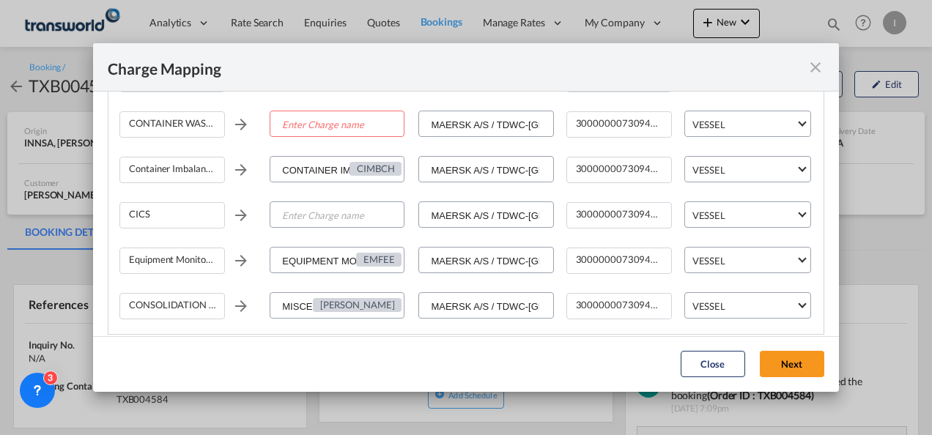
click at [815, 72] on md-icon "icon-close fg-AAA8AD cursor" at bounding box center [816, 68] width 18 height 18
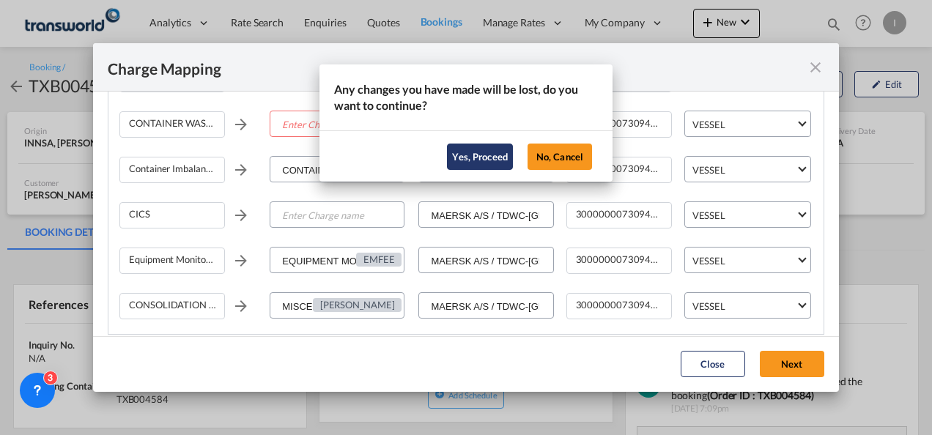
click at [488, 160] on button "Yes, Proceed" at bounding box center [480, 157] width 66 height 26
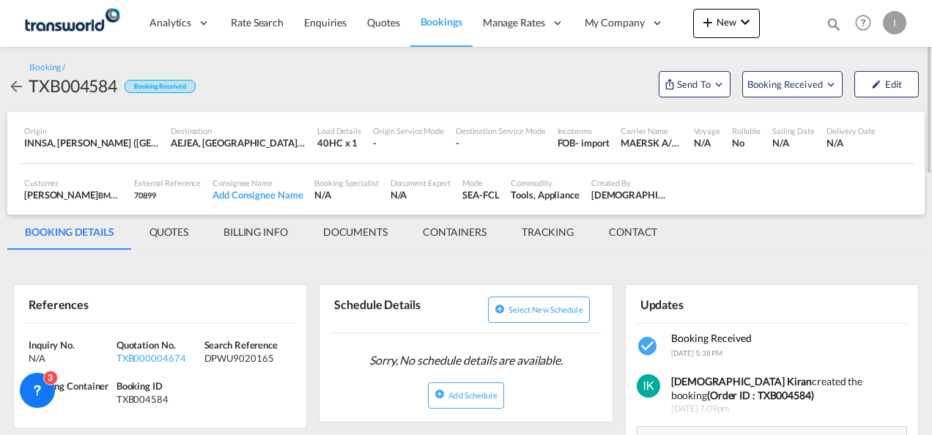
click at [281, 235] on md-tab-item "BILLING INFO" at bounding box center [256, 232] width 100 height 35
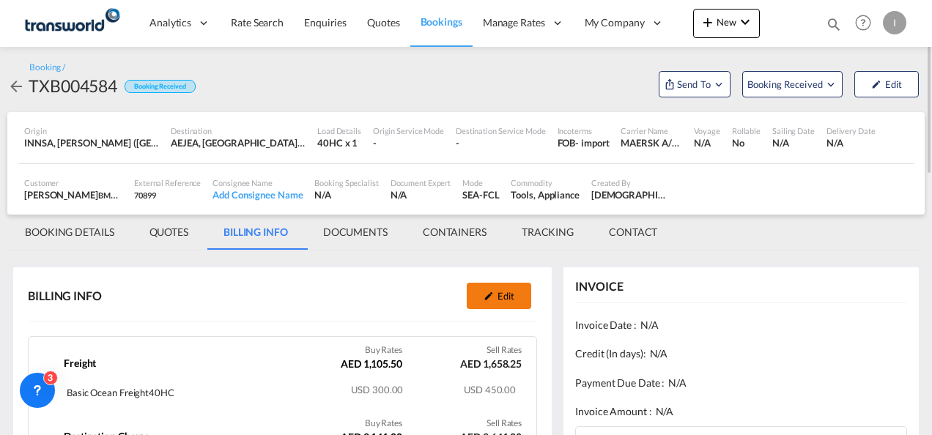
click at [501, 304] on button "Edit" at bounding box center [499, 296] width 64 height 26
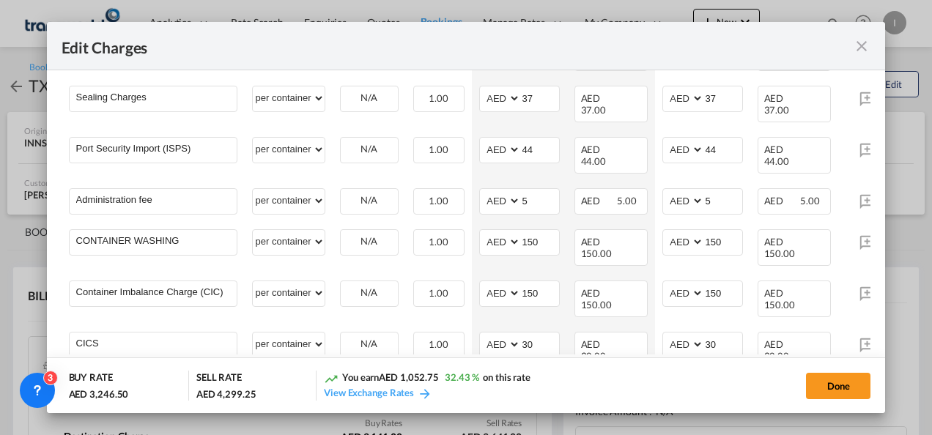
scroll to position [391, 0]
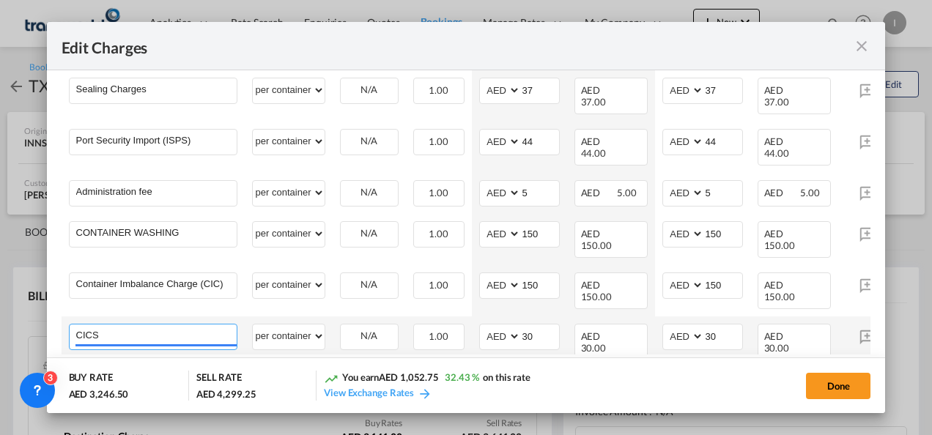
click at [188, 325] on input "CICS" at bounding box center [156, 336] width 161 height 22
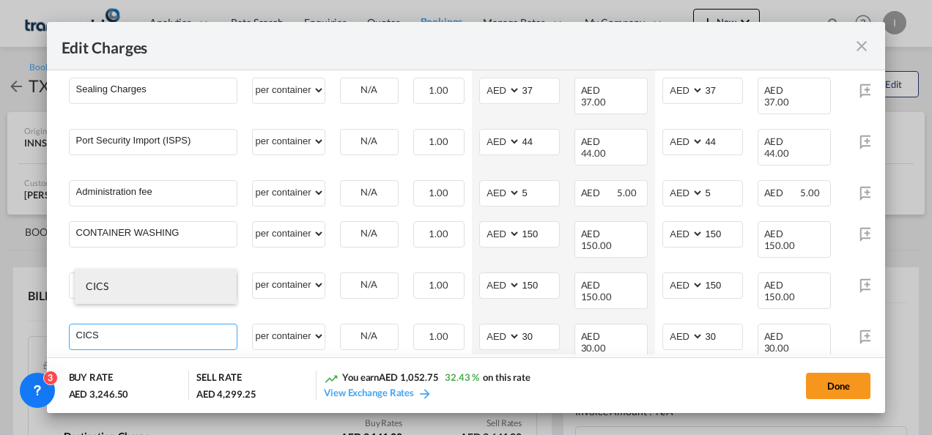
click at [139, 284] on li "CICS" at bounding box center [156, 286] width 162 height 35
select select "per equipment"
type input "0"
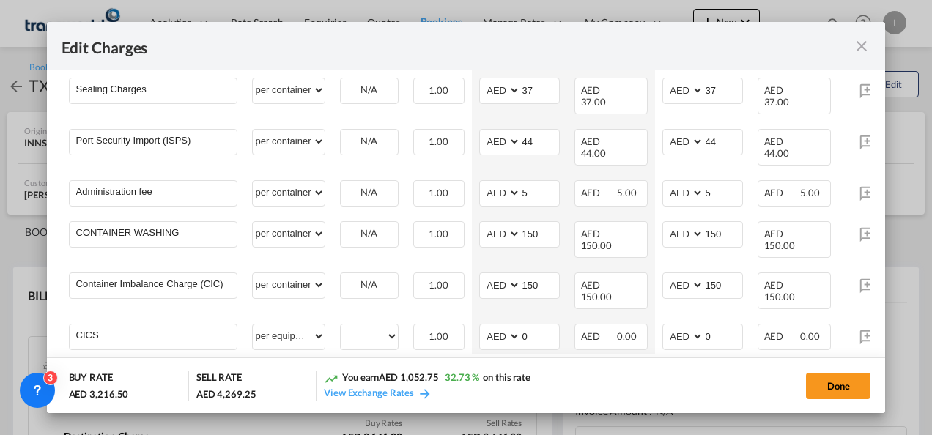
click at [139, 284] on td "Container Imbalance Charge (CIC) Please Enter" at bounding box center [153, 290] width 183 height 51
drag, startPoint x: 196, startPoint y: 309, endPoint x: 0, endPoint y: 321, distance: 196.8
click at [0, 321] on html "Analytics Reports Dashboard Rate Search Enquiries Quotes" at bounding box center [466, 217] width 932 height 435
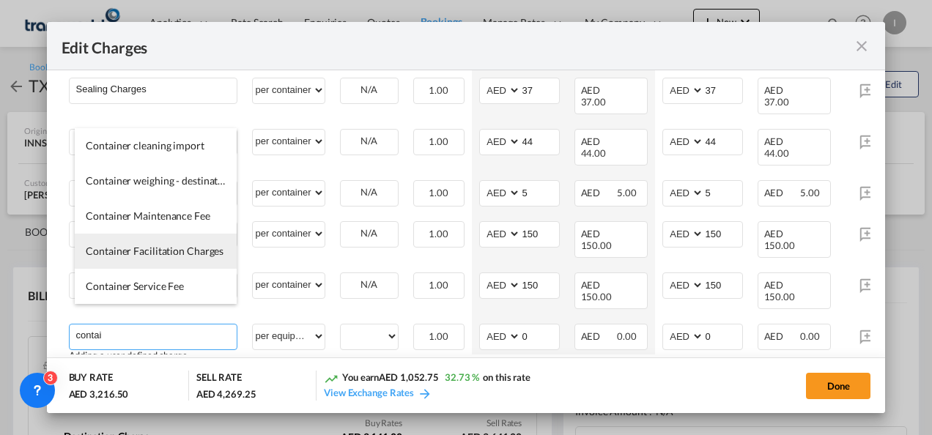
click at [142, 254] on span "Container Facilitation Charges" at bounding box center [155, 251] width 138 height 12
type input "Container Facilitation Charges"
select select "per container"
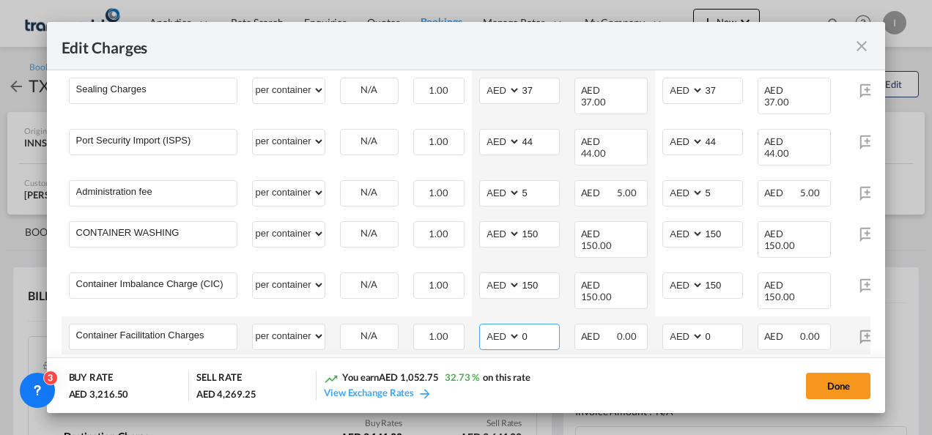
drag, startPoint x: 545, startPoint y: 313, endPoint x: 506, endPoint y: 315, distance: 38.2
click at [506, 324] on md-input-container "AED AFN ALL AMD ANG AOA ARS AUD AWG AZN BAM BBD BDT BGN BHD BIF BMD BND [PERSON…" at bounding box center [519, 337] width 81 height 26
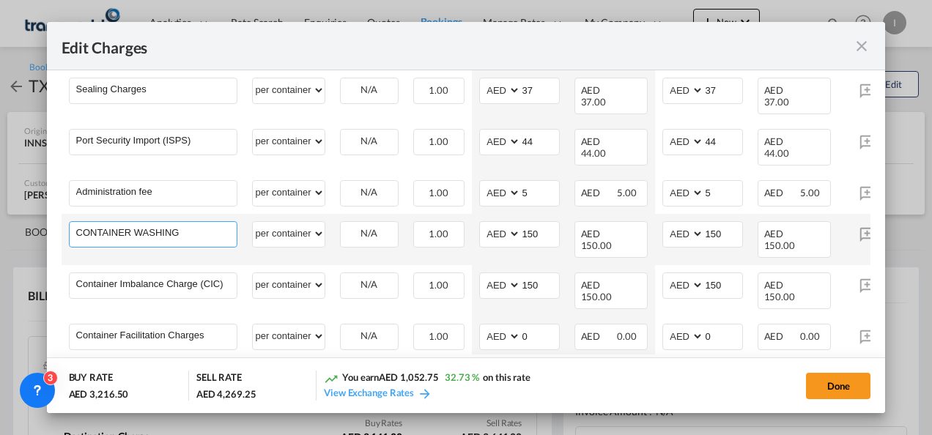
click at [186, 222] on input "CONTAINER WASHING" at bounding box center [156, 233] width 161 height 22
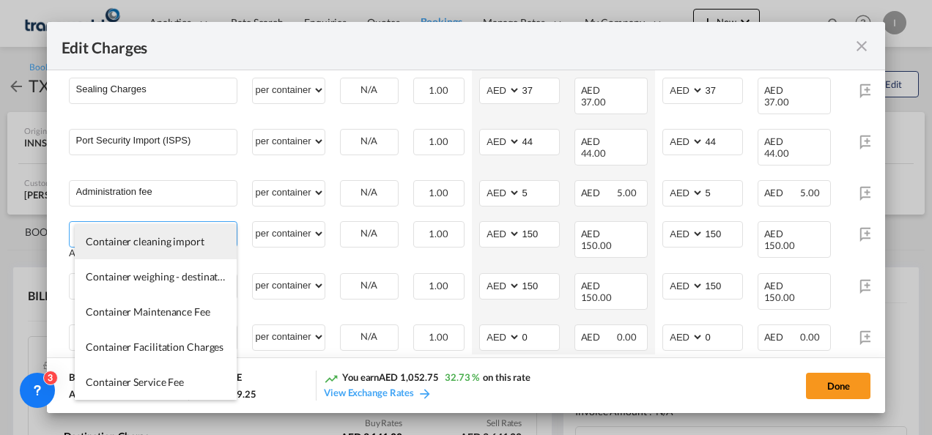
click at [178, 244] on span "Container cleaning import" at bounding box center [145, 241] width 119 height 12
type input "Container cleaning import"
select select "per equipment"
type input "0"
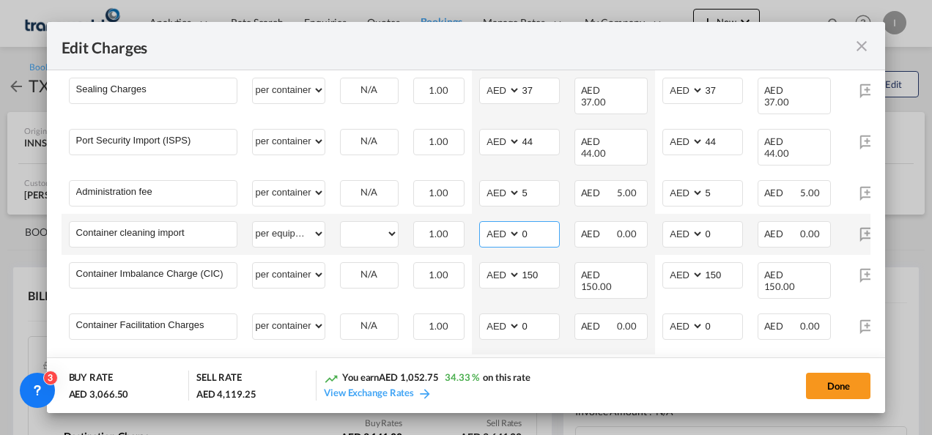
drag, startPoint x: 538, startPoint y: 208, endPoint x: 485, endPoint y: 217, distance: 53.5
click at [485, 221] on md-input-container "AED AFN ALL AMD ANG AOA ARS AUD AWG AZN BAM BBD BDT BGN BHD BIF BMD BND [PERSON…" at bounding box center [519, 234] width 81 height 26
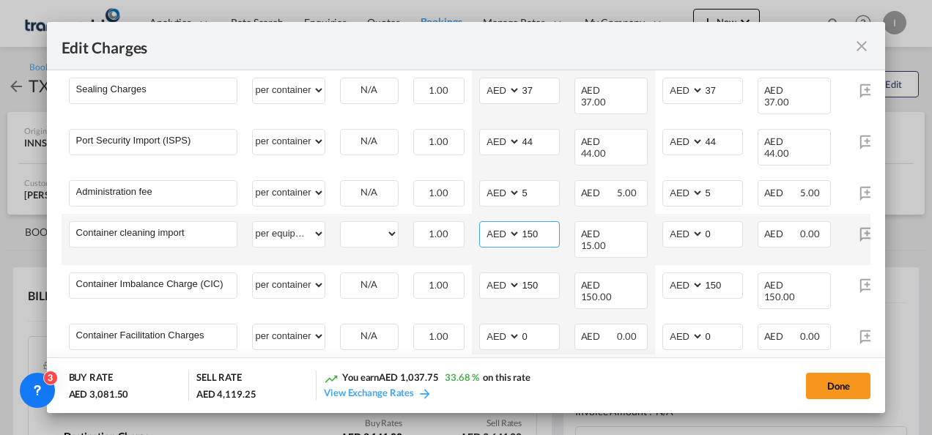
type input "150"
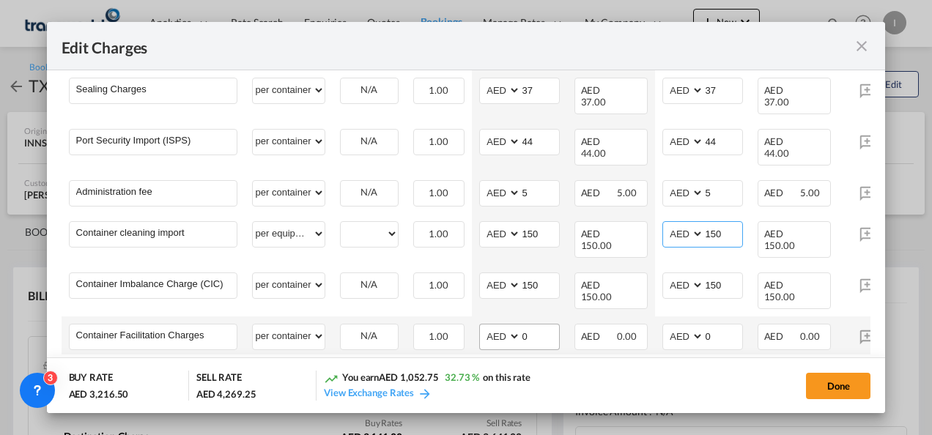
type input "150"
drag, startPoint x: 534, startPoint y: 321, endPoint x: 509, endPoint y: 324, distance: 25.1
click at [509, 324] on md-input-container "AED AFN ALL AMD ANG AOA ARS AUD AWG AZN BAM BBD BDT BGN BHD BIF BMD BND [PERSON…" at bounding box center [519, 337] width 81 height 26
type input "37"
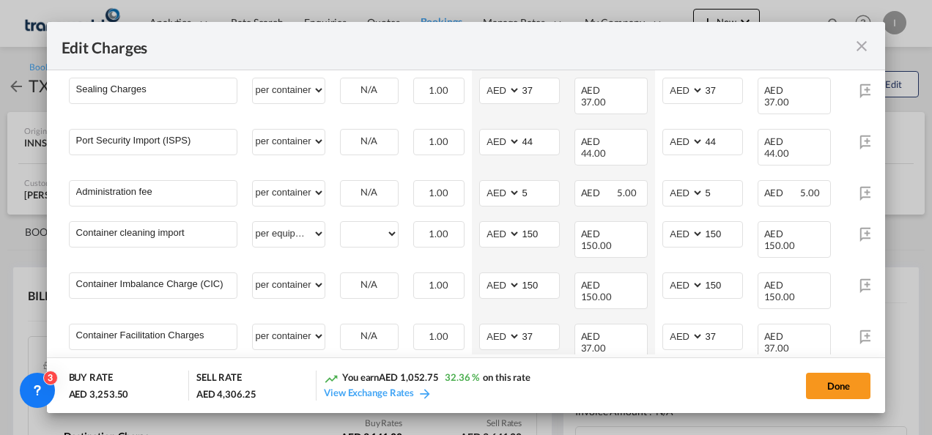
click at [583, 377] on div "Done" at bounding box center [717, 386] width 306 height 30
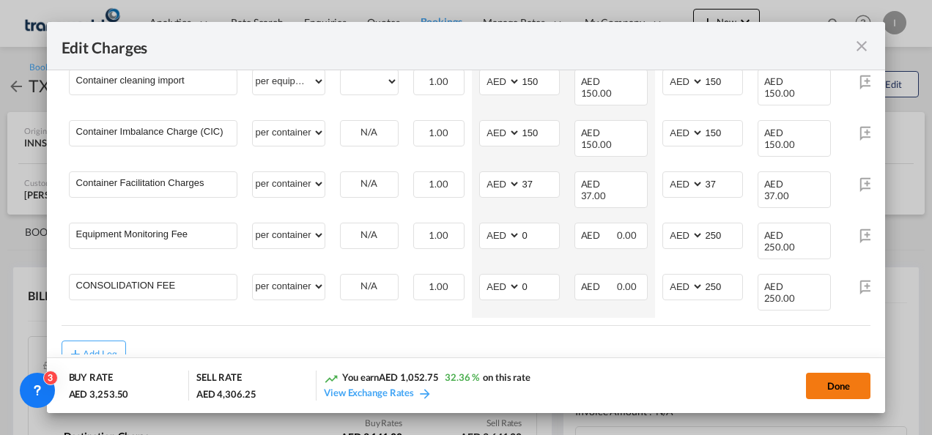
click at [834, 381] on button "Done" at bounding box center [838, 386] width 64 height 26
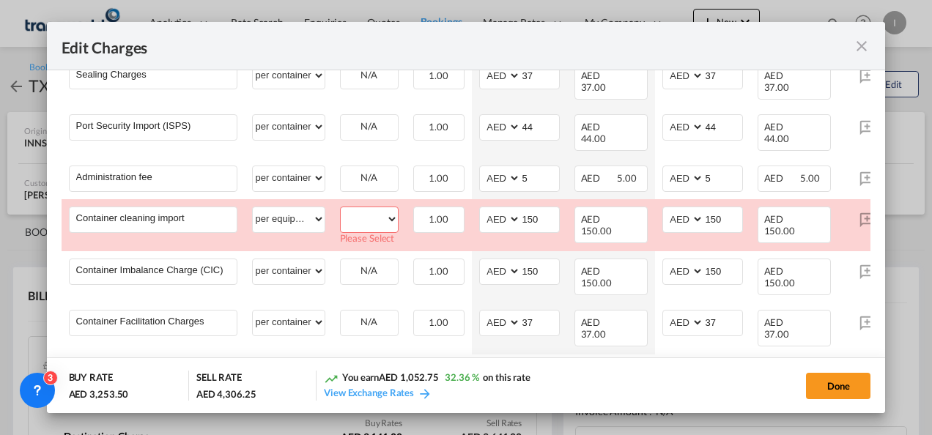
scroll to position [394, 0]
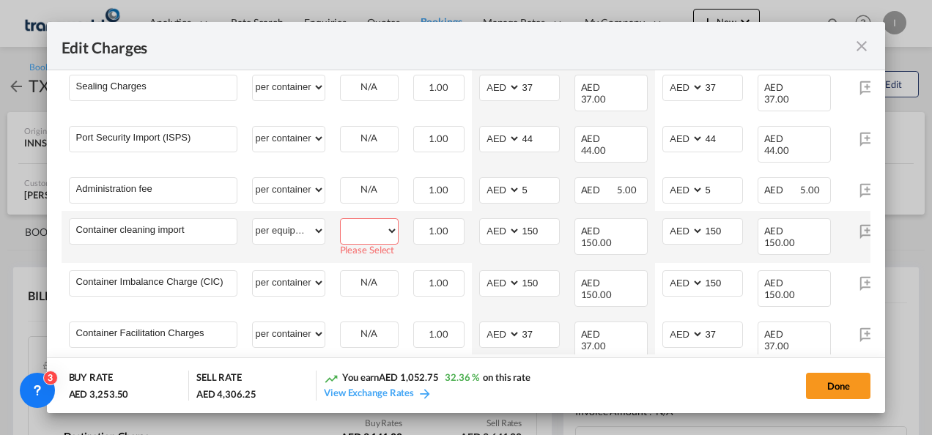
click at [384, 221] on select "40HC" at bounding box center [369, 231] width 57 height 20
select select "40HC"
click at [341, 221] on select "40HC" at bounding box center [369, 231] width 57 height 20
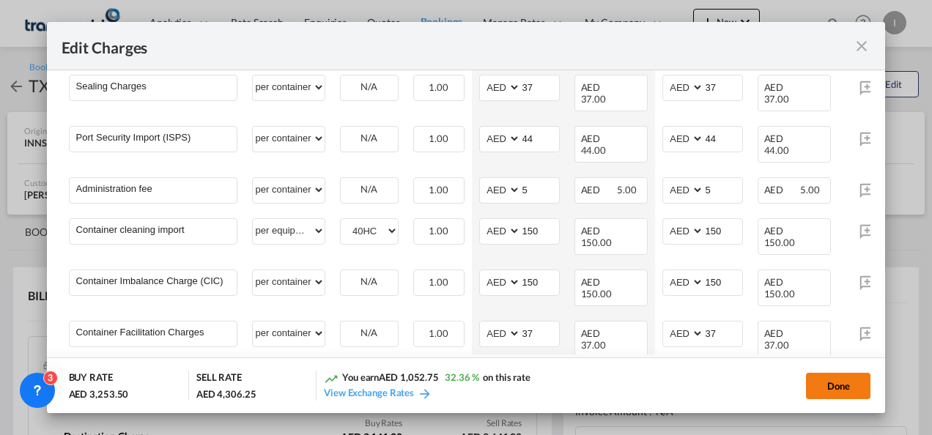
click at [816, 394] on button "Done" at bounding box center [838, 386] width 64 height 26
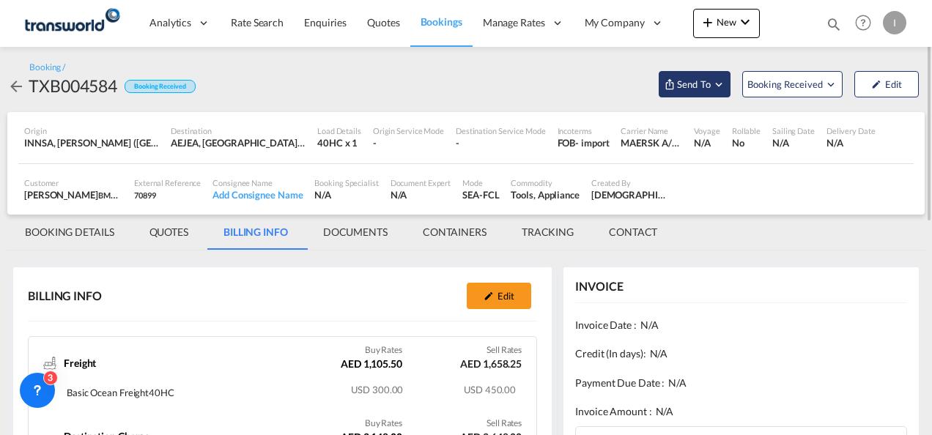
click at [682, 84] on span "Send To" at bounding box center [694, 84] width 37 height 15
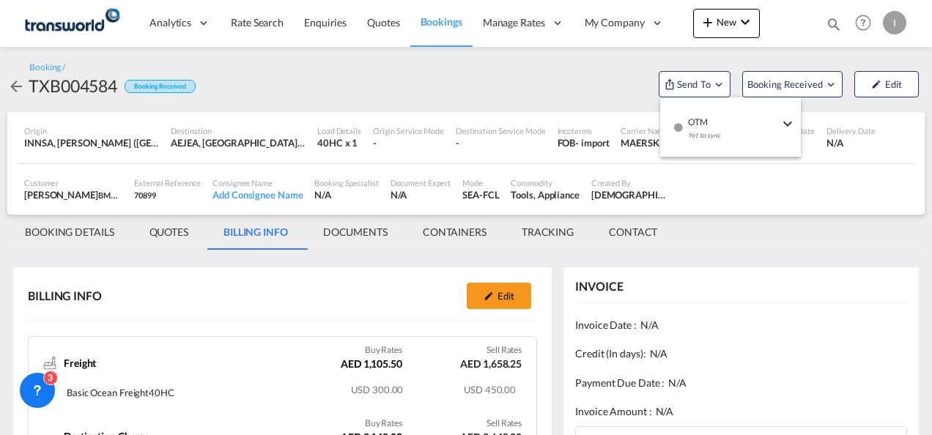
click at [700, 137] on div "Yet to sync" at bounding box center [733, 139] width 91 height 31
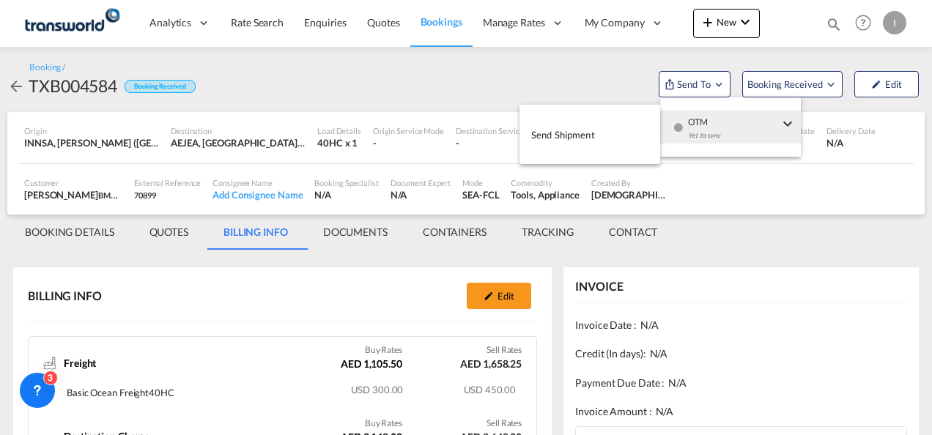
click at [602, 129] on button "Send Shipment" at bounding box center [590, 134] width 141 height 33
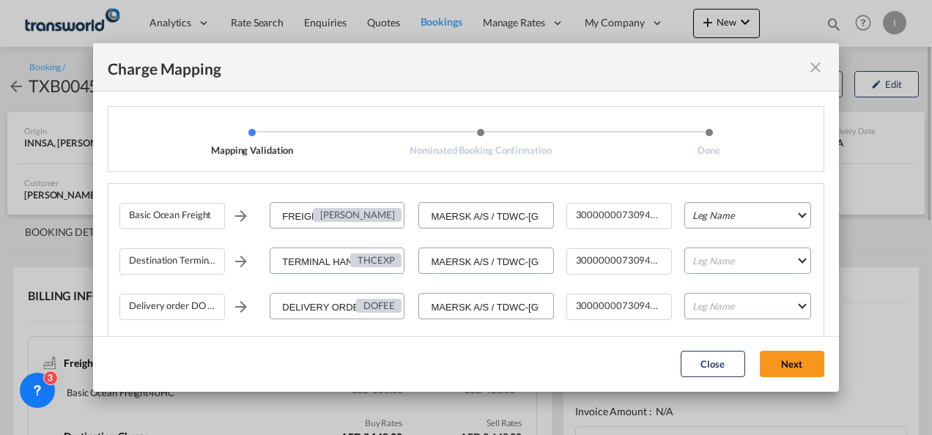
click at [706, 222] on md-select "Leg Name HANDLING ORIGIN VESSEL HANDLING DESTINATION OTHERS TL PICK UP CUSTOMS …" at bounding box center [748, 215] width 127 height 26
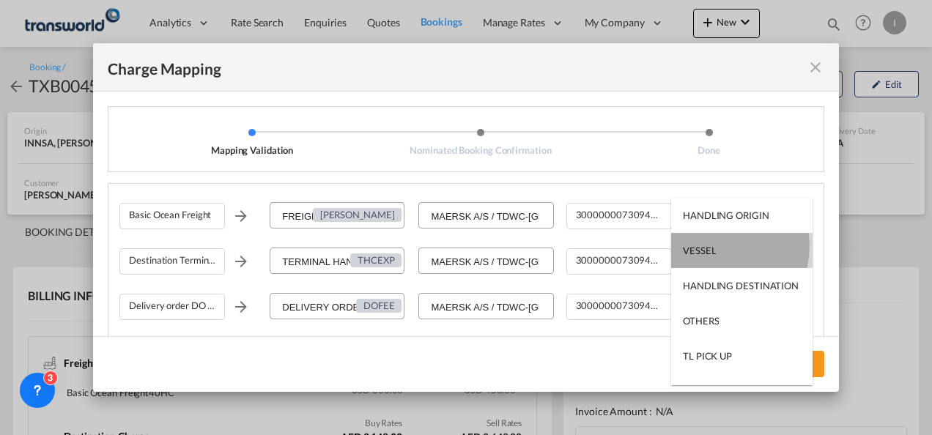
click at [706, 246] on div "VESSEL" at bounding box center [699, 250] width 33 height 13
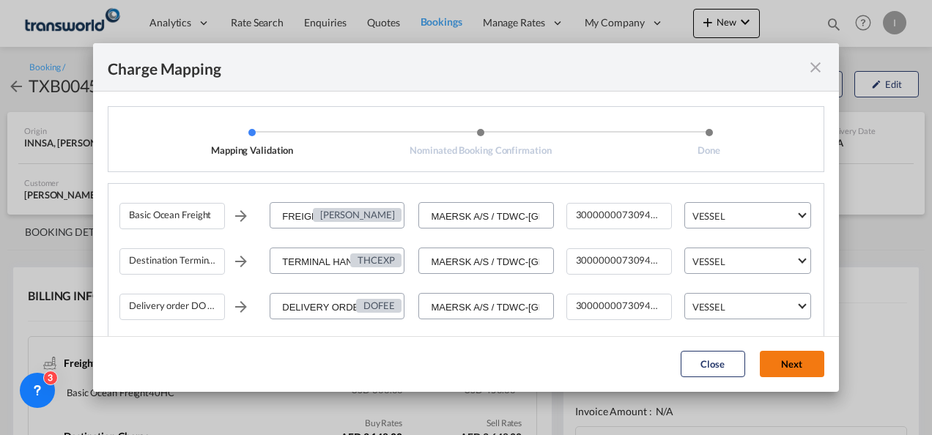
click at [784, 361] on button "Next" at bounding box center [792, 364] width 64 height 26
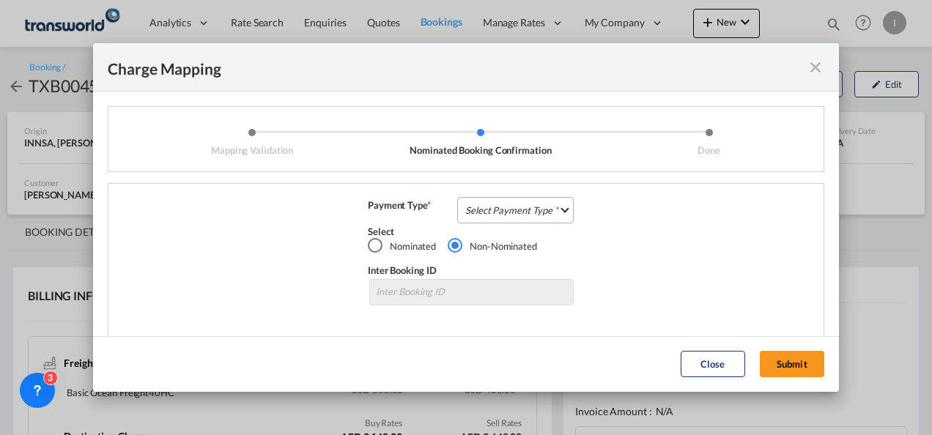
drag, startPoint x: 558, startPoint y: 199, endPoint x: 561, endPoint y: 215, distance: 16.4
click at [561, 215] on md-select "Select Payment Type COLLECT PREPAID" at bounding box center [515, 210] width 117 height 26
click at [516, 221] on md-option "COLLECT" at bounding box center [514, 210] width 130 height 35
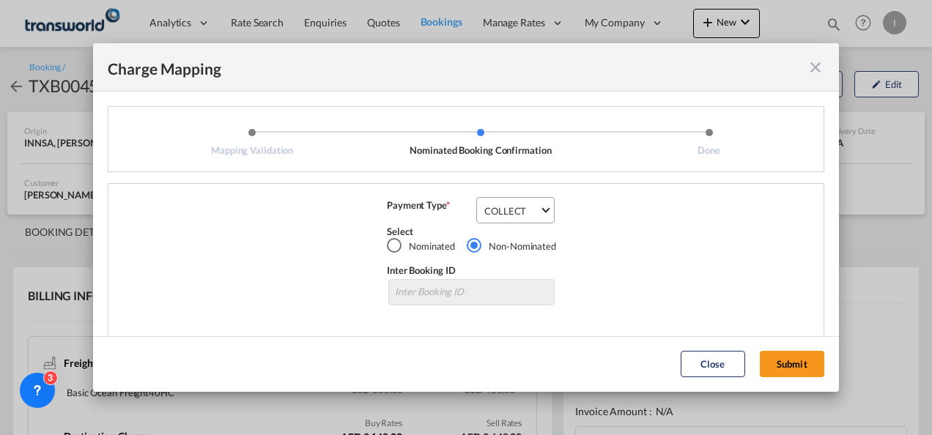
click at [792, 378] on md-dialog-actions "Close Submit" at bounding box center [466, 364] width 746 height 56
click at [786, 369] on button "Submit" at bounding box center [792, 364] width 64 height 26
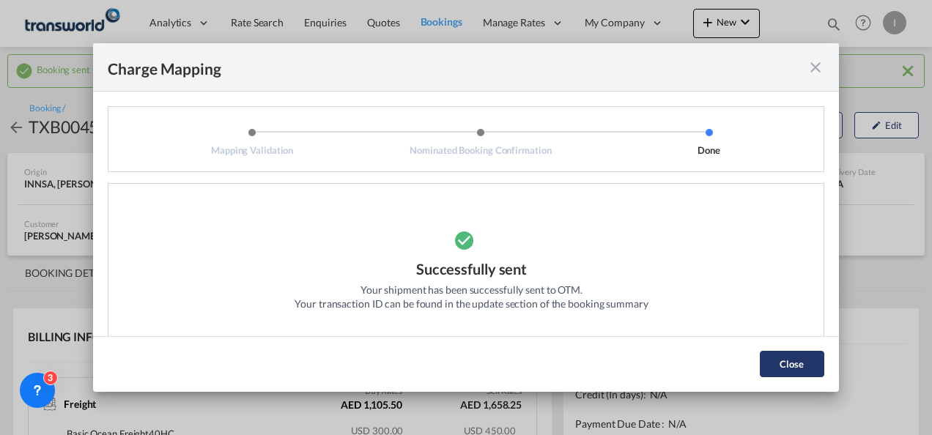
click at [787, 373] on button "Close" at bounding box center [792, 364] width 64 height 26
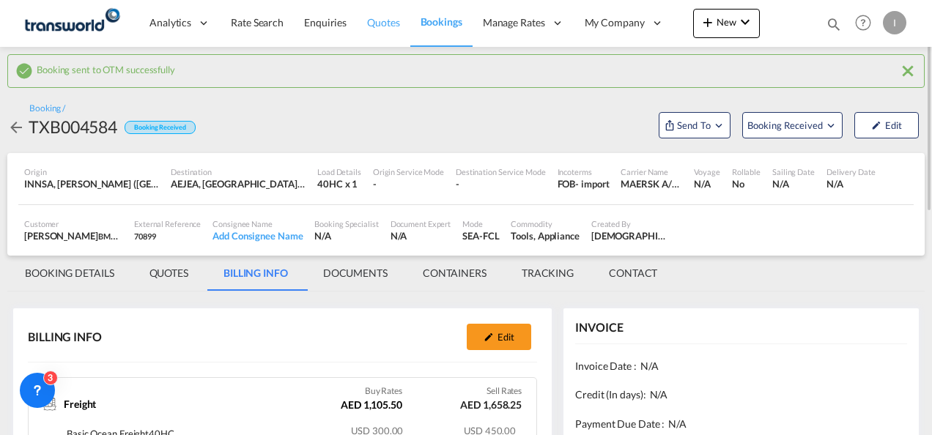
click at [372, 31] on link "Quotes" at bounding box center [383, 23] width 53 height 48
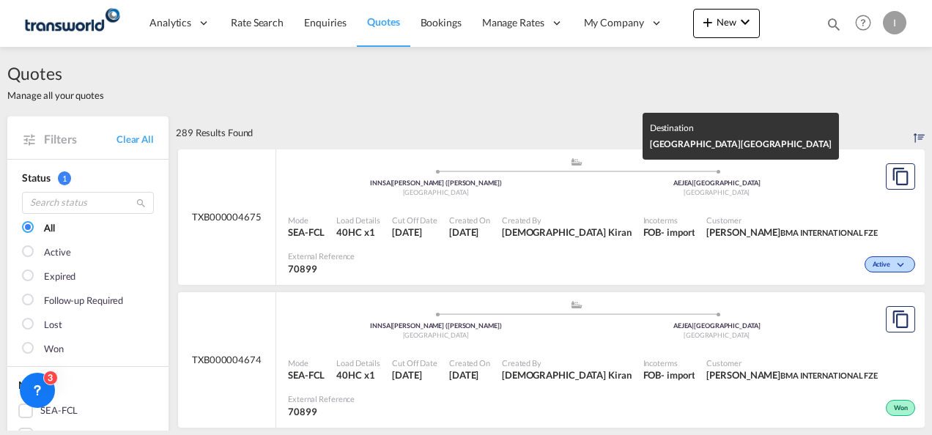
click at [588, 333] on div "[GEOGRAPHIC_DATA]" at bounding box center [717, 336] width 281 height 10
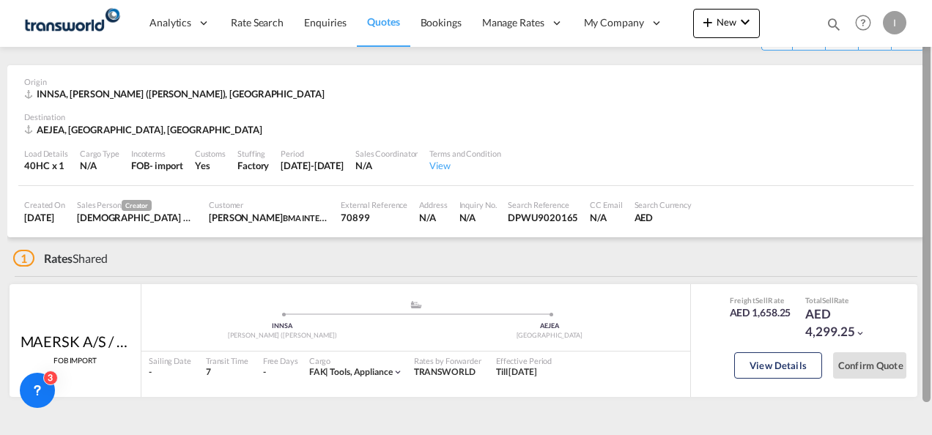
scroll to position [42, 0]
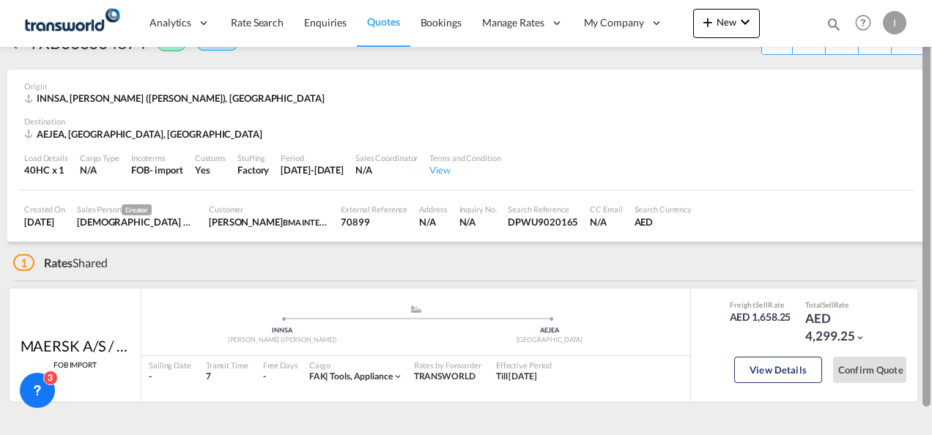
drag, startPoint x: 930, startPoint y: 143, endPoint x: 918, endPoint y: 179, distance: 38.0
click at [918, 179] on md-content "Analytics Reports Dashboard Rate Search Enquiries Quotes Bookings" at bounding box center [466, 217] width 932 height 435
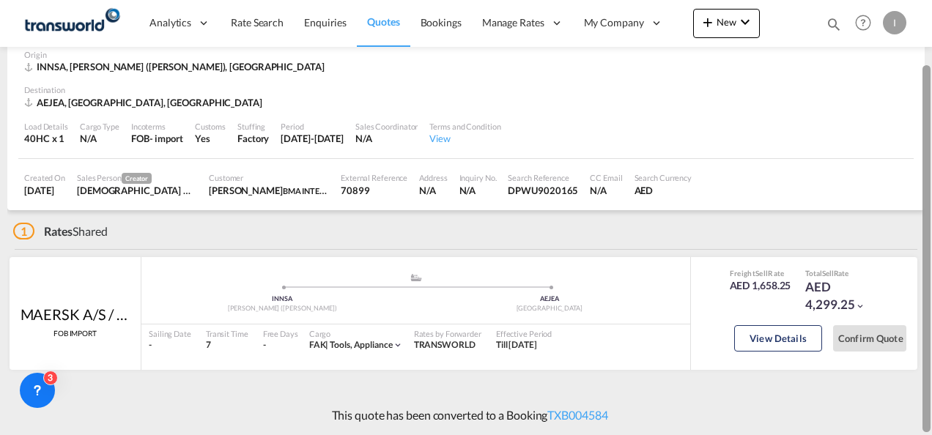
drag, startPoint x: 927, startPoint y: 182, endPoint x: 926, endPoint y: 270, distance: 87.2
click at [926, 270] on div at bounding box center [927, 248] width 8 height 367
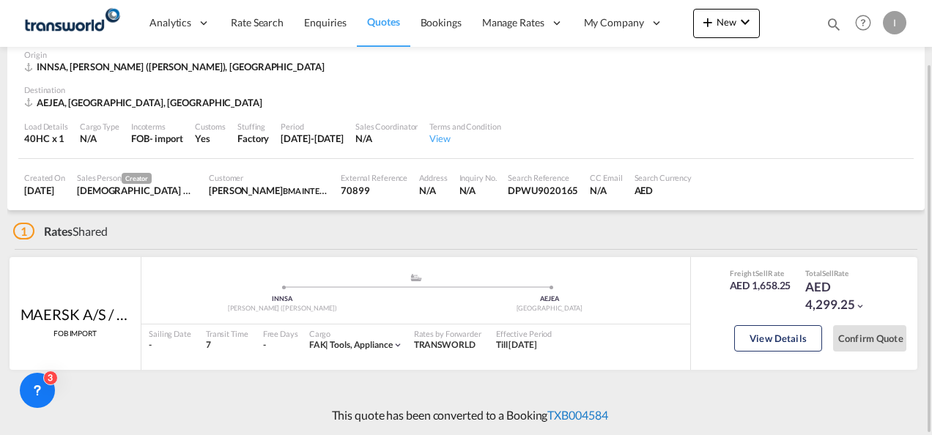
click at [584, 410] on link "TXB004584" at bounding box center [577, 415] width 60 height 14
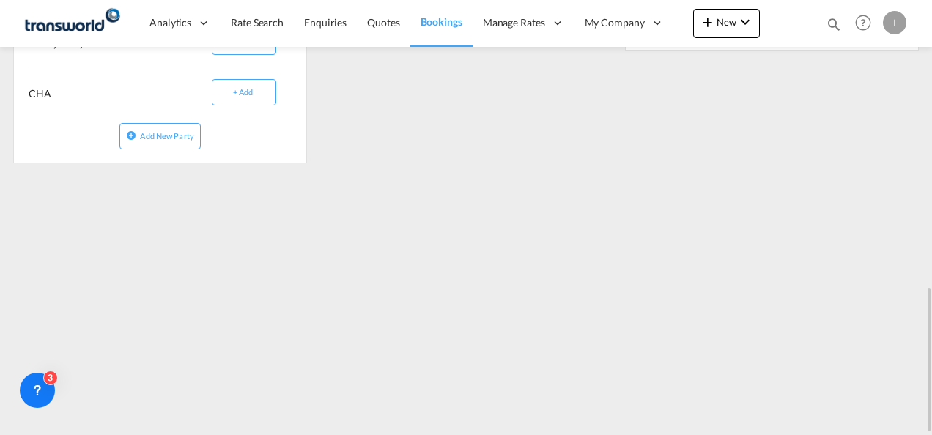
scroll to position [464, 0]
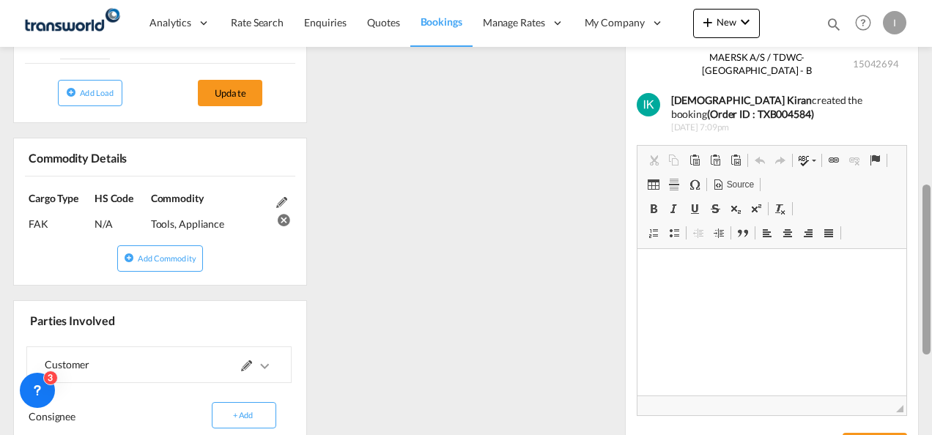
drag, startPoint x: 931, startPoint y: 325, endPoint x: 931, endPoint y: 80, distance: 245.5
click at [931, 80] on div at bounding box center [930, 217] width 3 height 429
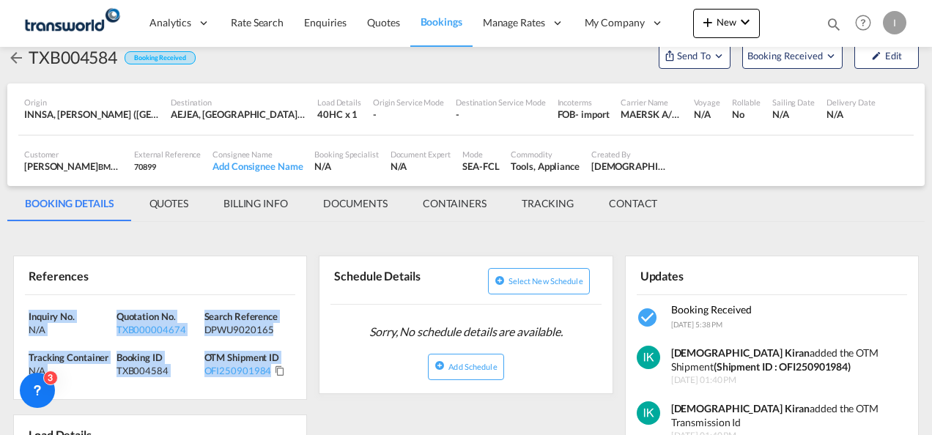
drag, startPoint x: 291, startPoint y: 375, endPoint x: -3, endPoint y: 303, distance: 302.5
click at [0, 303] on html "Analytics Reports Dashboard Rate Search Enquiries Quotes" at bounding box center [466, 217] width 932 height 435
copy div "Inquiry No. N/A Quotation No. TXB000004674 Search Reference DPWU9020165 Trackin…"
click at [139, 374] on div "TXB004584" at bounding box center [159, 370] width 84 height 13
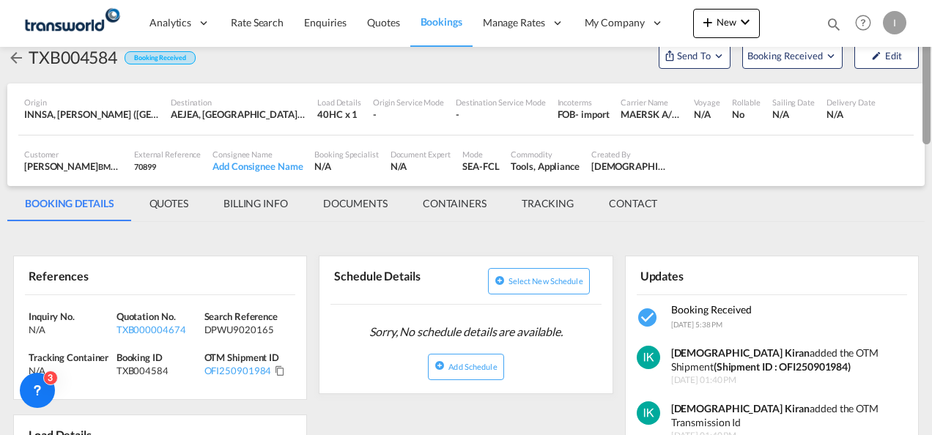
scroll to position [0, 0]
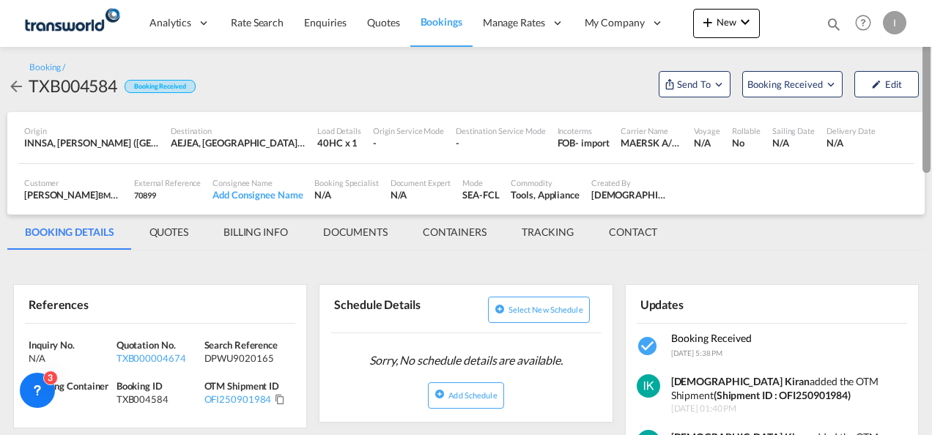
drag, startPoint x: 929, startPoint y: 154, endPoint x: 934, endPoint y: 64, distance: 89.6
click at [932, 64] on html "Analytics Reports Dashboard Rate Search Enquiries Quotes" at bounding box center [466, 217] width 932 height 435
click at [163, 359] on div "TXB000004674" at bounding box center [159, 358] width 84 height 13
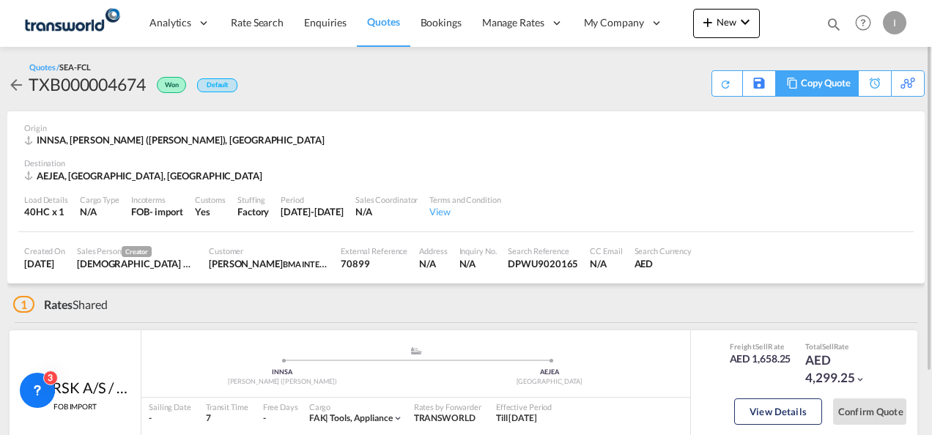
click at [839, 89] on div "Copy Quote" at bounding box center [826, 83] width 50 height 25
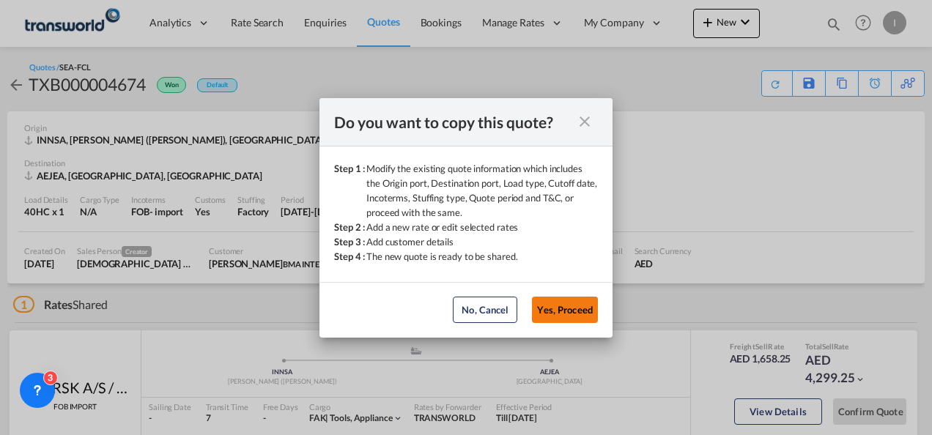
click at [552, 309] on button "Yes, Proceed" at bounding box center [565, 310] width 66 height 26
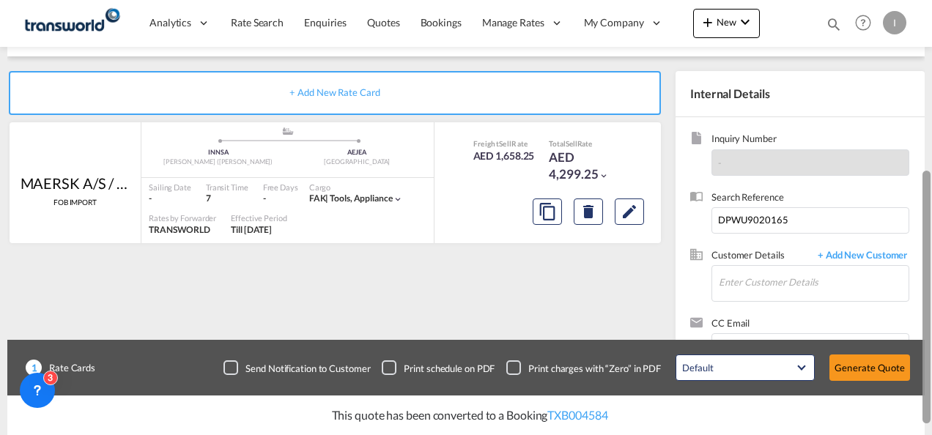
scroll to position [268, 0]
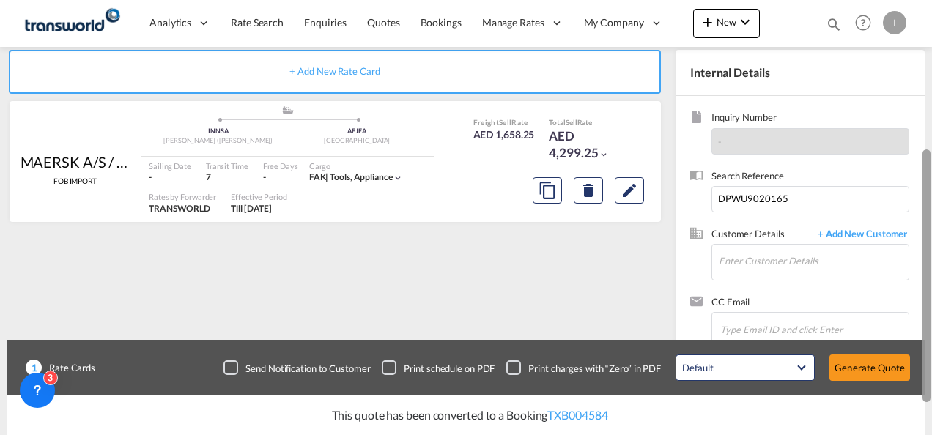
drag, startPoint x: 923, startPoint y: 123, endPoint x: 928, endPoint y: 280, distance: 156.9
click at [928, 280] on div at bounding box center [927, 276] width 8 height 253
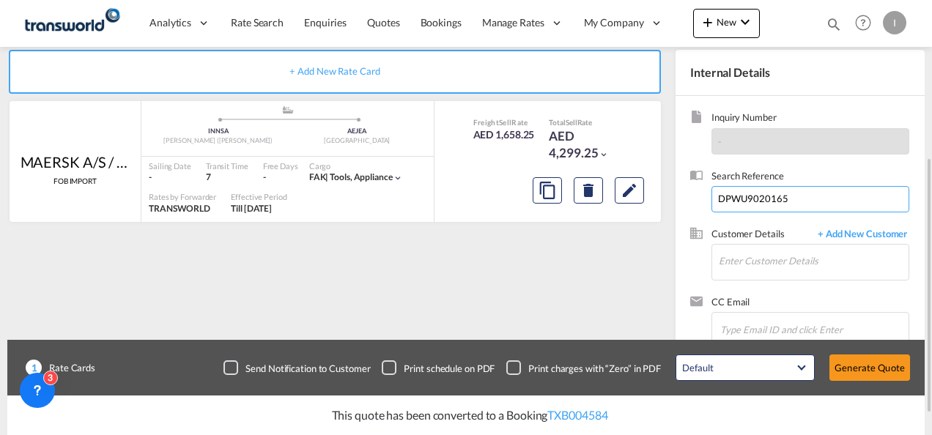
click at [750, 204] on input "DPWU9020165" at bounding box center [811, 199] width 198 height 26
paste input "85464"
type input "DPWU9085464"
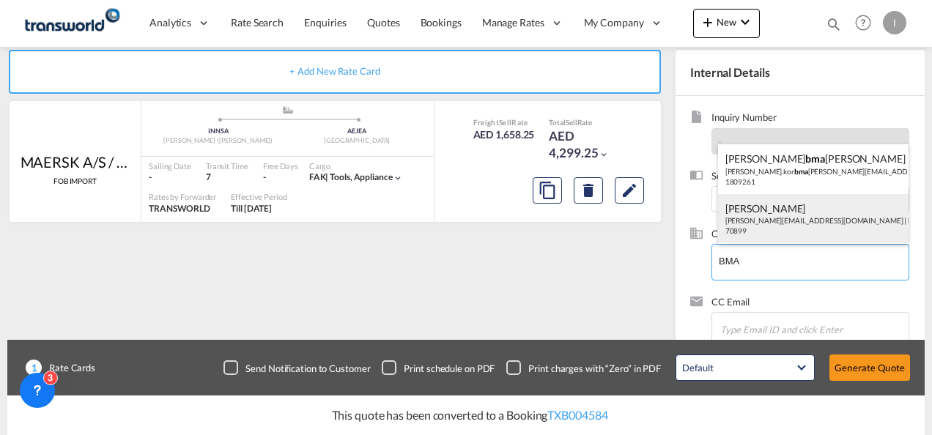
click at [763, 230] on div "[PERSON_NAME] [EMAIL_ADDRESS][DOMAIN_NAME] | BMA INTERNATIONAL FZE | 70899" at bounding box center [813, 219] width 191 height 50
type input "BMA INTERNATIONAL FZE, [PERSON_NAME], [PERSON_NAME][EMAIL_ADDRESS][DOMAIN_NAME]"
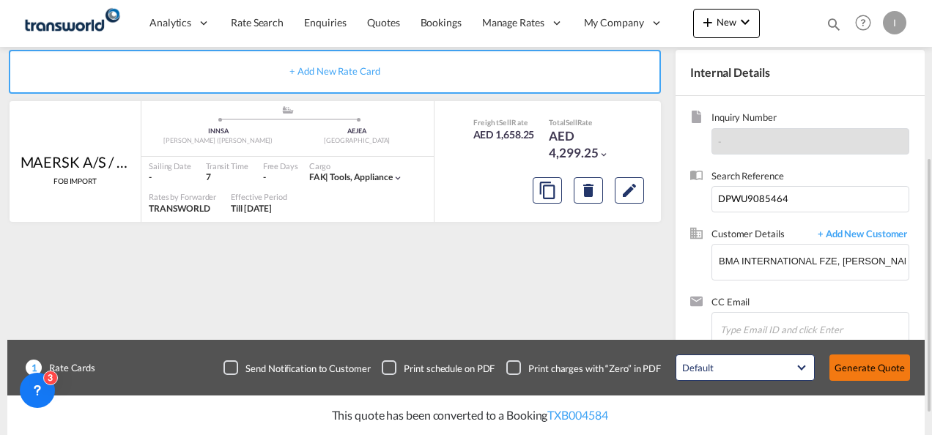
click at [848, 369] on button "Generate Quote" at bounding box center [870, 368] width 81 height 26
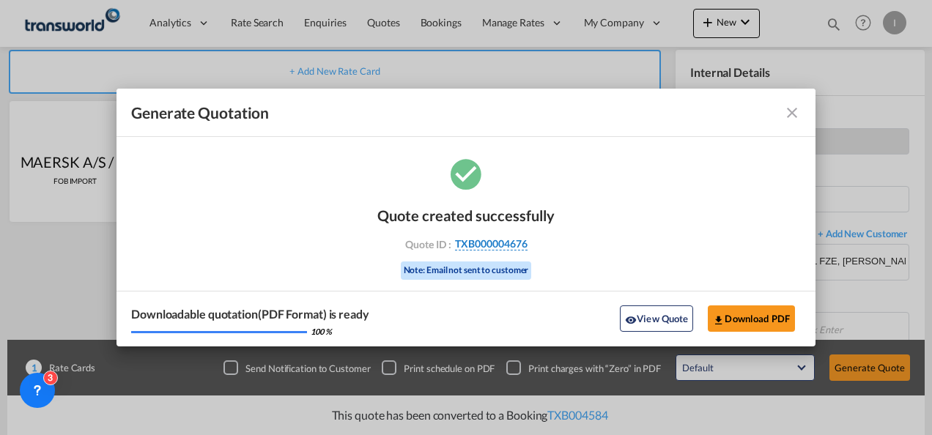
click at [521, 247] on span "TXB000004676" at bounding box center [491, 243] width 73 height 13
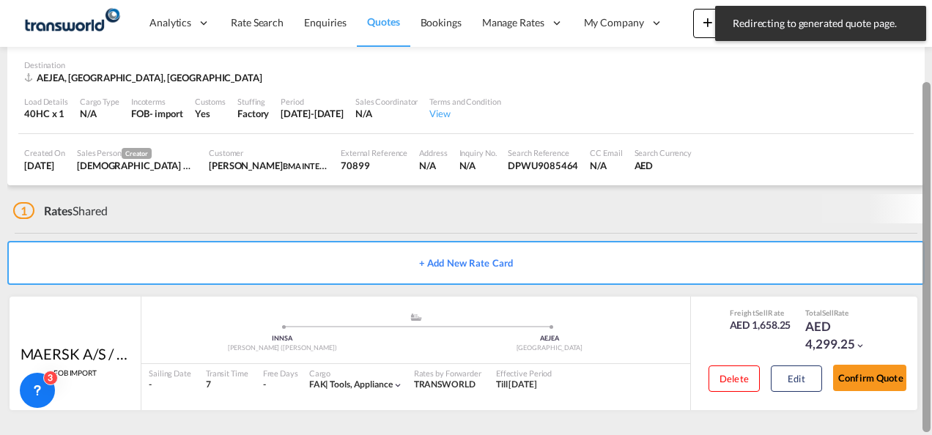
scroll to position [89, 0]
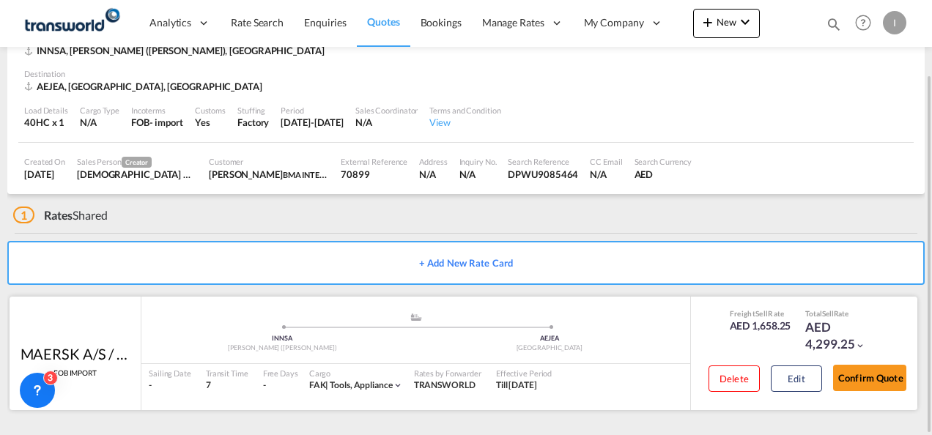
click at [857, 407] on div "Freight Sell Rate AED 1,658.25 Total Sell Rate AED 4,299.25 Delete Edit Confirm…" at bounding box center [803, 354] width 227 height 114
click at [857, 388] on button "Confirm Quote" at bounding box center [869, 378] width 73 height 26
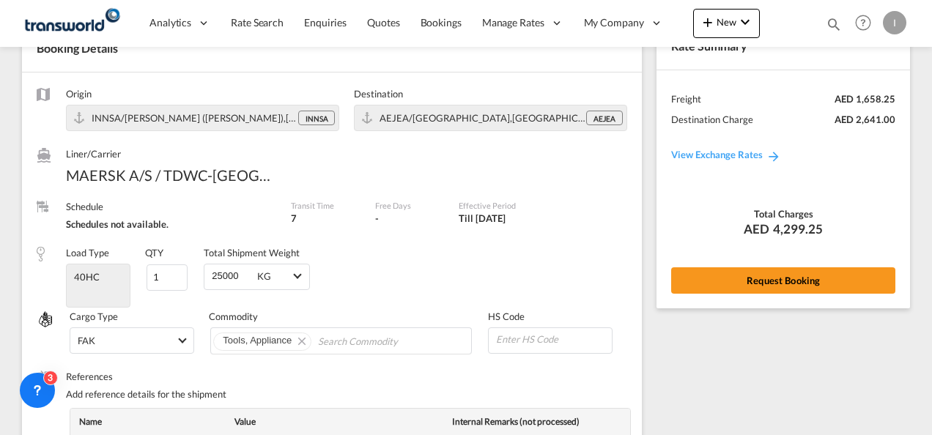
scroll to position [594, 0]
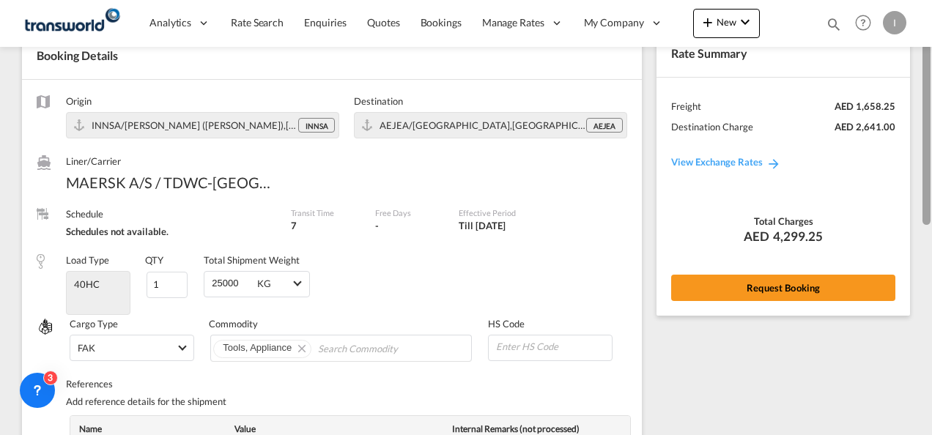
drag, startPoint x: 926, startPoint y: 328, endPoint x: 885, endPoint y: 207, distance: 127.9
click at [923, 116] on div at bounding box center [927, 134] width 8 height 181
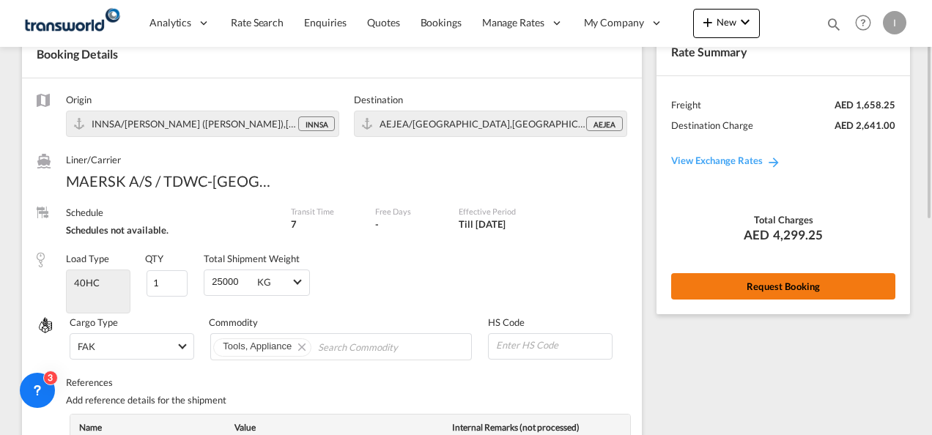
click at [813, 291] on button "Request Booking" at bounding box center [783, 286] width 224 height 26
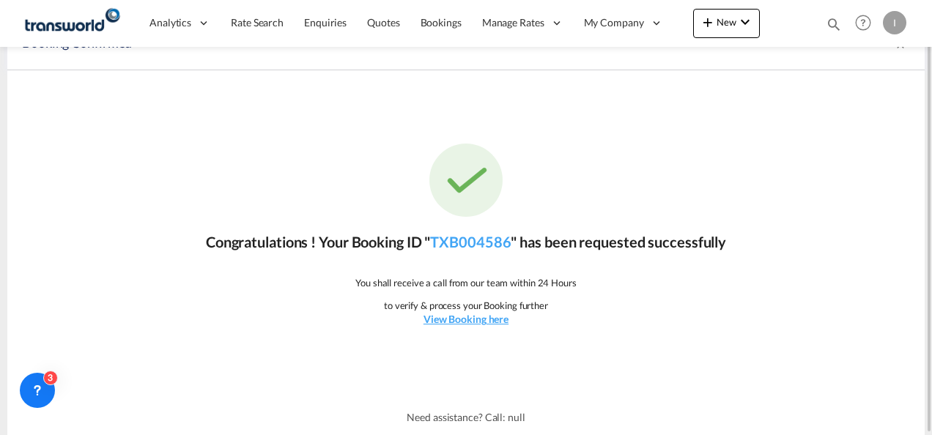
scroll to position [27, 0]
click at [465, 243] on link "TXB004586" at bounding box center [470, 243] width 81 height 18
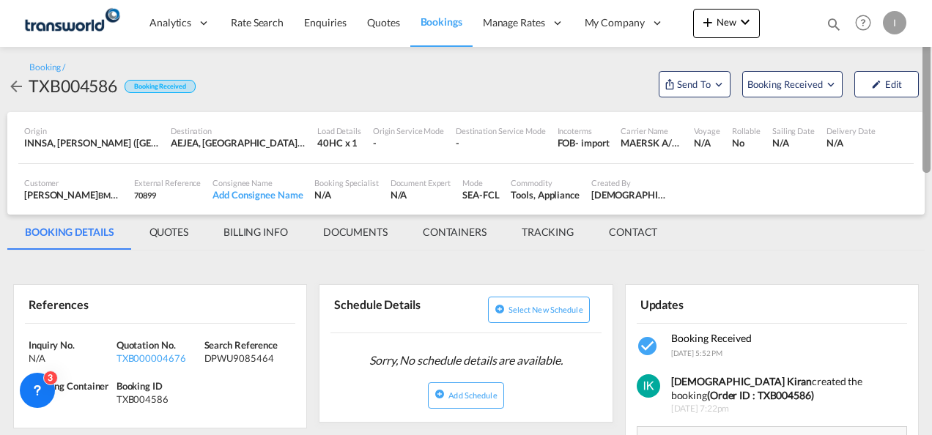
drag, startPoint x: 928, startPoint y: 317, endPoint x: 857, endPoint y: 45, distance: 280.3
click at [929, 0] on html "Analytics Reports Dashboard Rate Search Enquiries Quotes" at bounding box center [466, 217] width 932 height 435
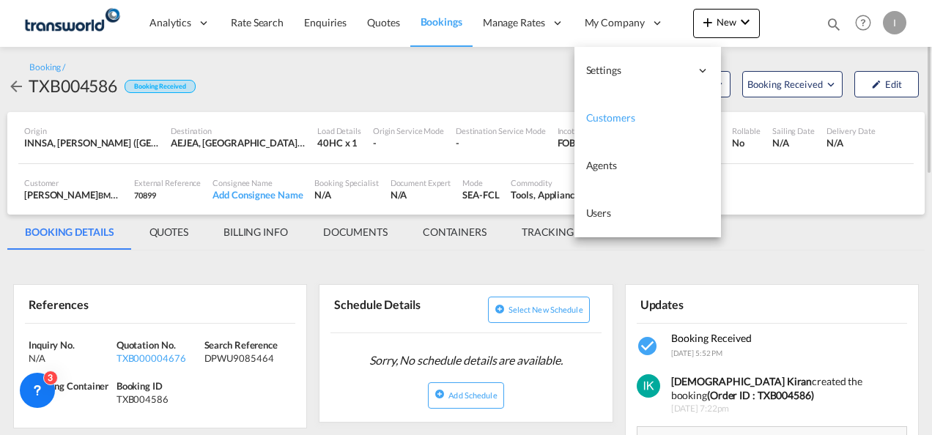
click at [668, 100] on link "Customers" at bounding box center [648, 119] width 147 height 48
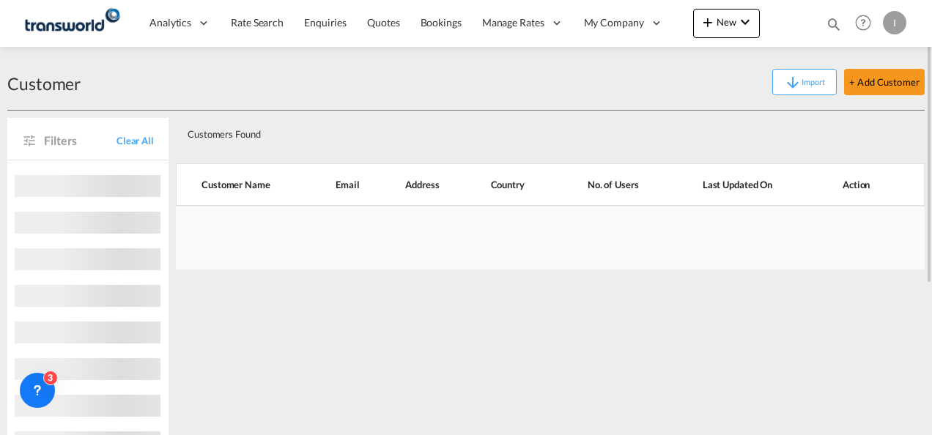
click at [726, 83] on div "Import + Add Customer" at bounding box center [503, 82] width 844 height 26
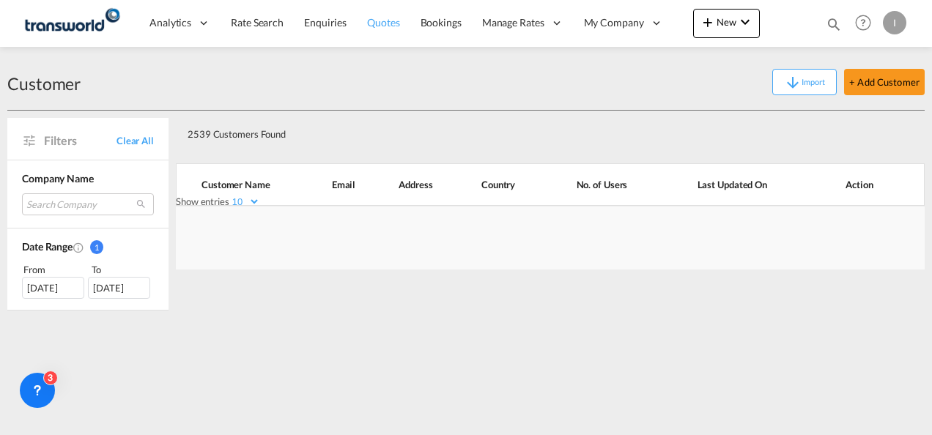
click at [400, 29] on link "Quotes" at bounding box center [383, 23] width 53 height 48
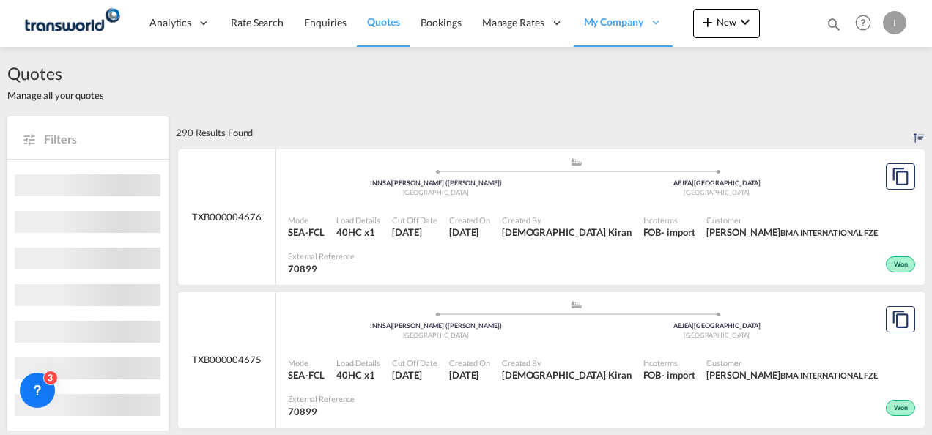
click at [514, 239] on div "Created By [DEMOGRAPHIC_DATA] Kiran" at bounding box center [566, 227] width 141 height 37
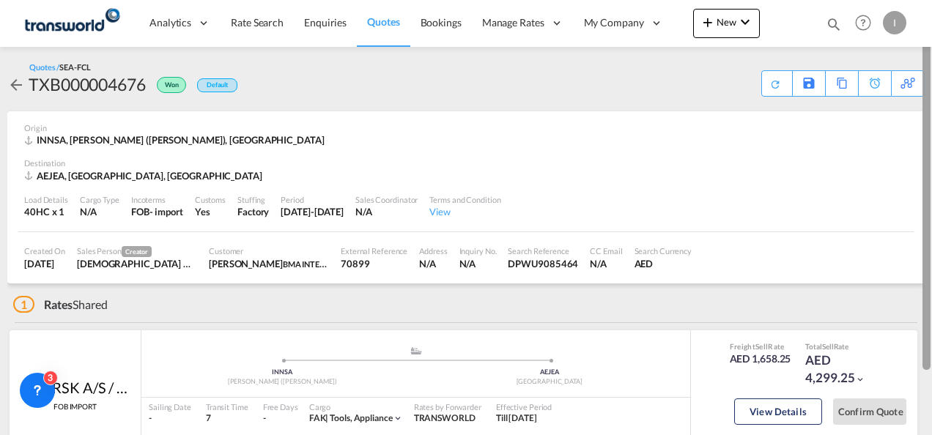
scroll to position [73, 0]
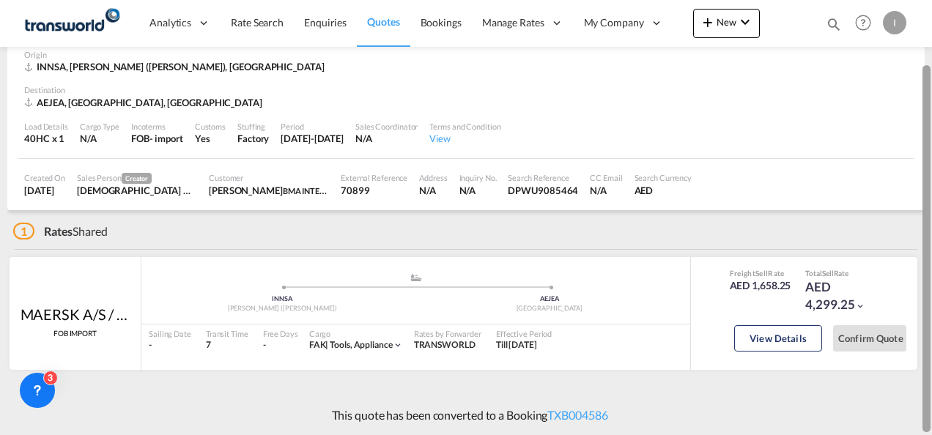
drag, startPoint x: 930, startPoint y: 232, endPoint x: 934, endPoint y: 352, distance: 119.5
click at [932, 352] on html "Analytics Reports Dashboard Rate Search Enquiries Quotes" at bounding box center [466, 217] width 932 height 435
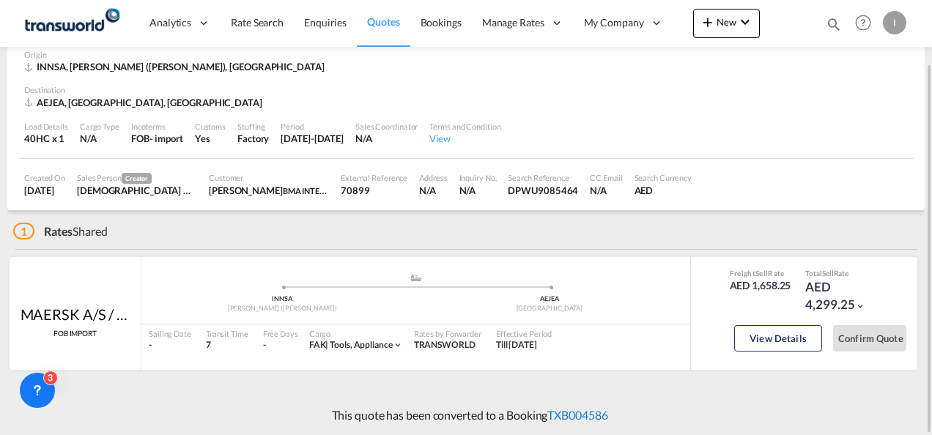
click at [586, 414] on link "TXB004586" at bounding box center [577, 415] width 60 height 14
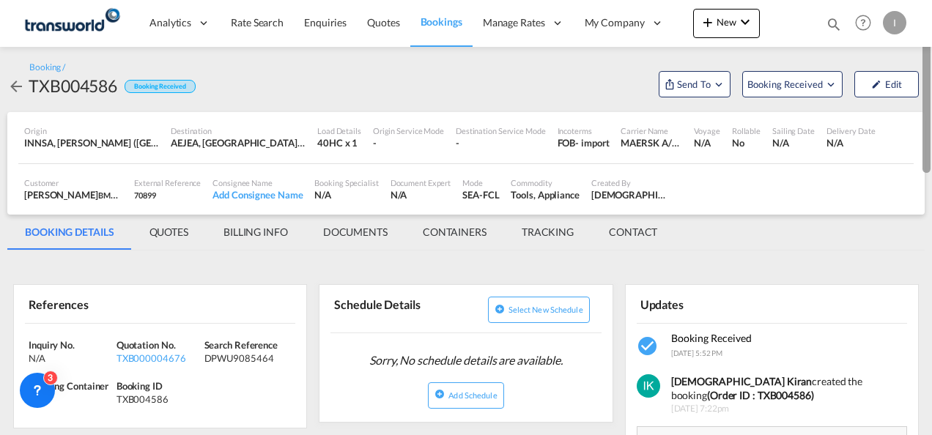
drag, startPoint x: 929, startPoint y: 278, endPoint x: 934, endPoint y: -18, distance: 296.1
click at [932, 0] on html "Analytics Reports Dashboard Rate Search Enquiries Quotes" at bounding box center [466, 217] width 932 height 435
click at [693, 92] on button "Send To" at bounding box center [695, 84] width 72 height 26
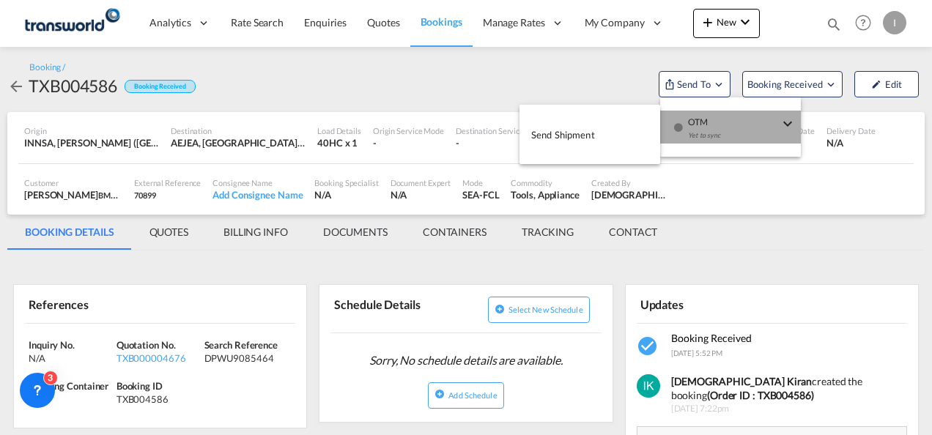
click at [700, 117] on span "OTM" at bounding box center [733, 117] width 91 height 13
click at [594, 139] on span "Send Shipment" at bounding box center [563, 134] width 64 height 23
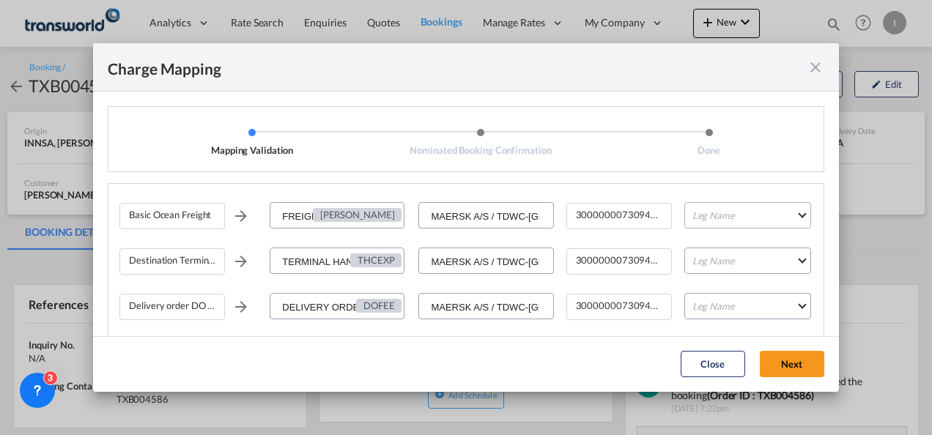
click at [708, 225] on md-select "Leg Name HANDLING ORIGIN VESSEL HANDLING DESTINATION OTHERS TL PICK UP CUSTOMS …" at bounding box center [748, 215] width 127 height 26
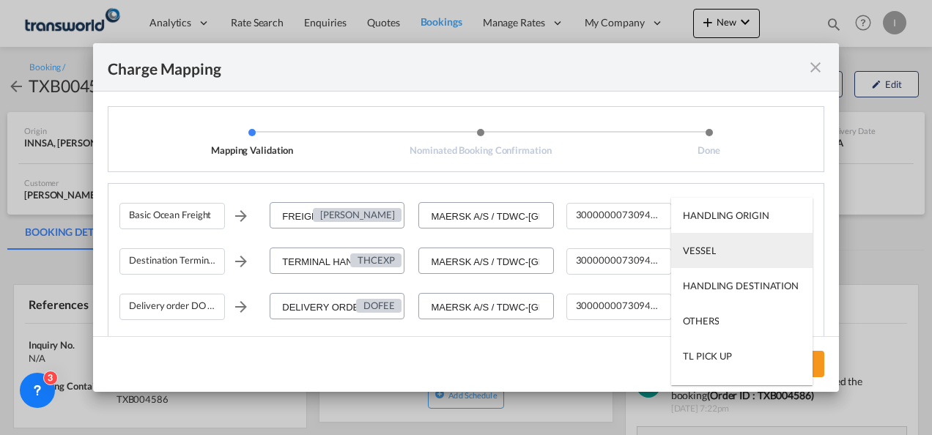
click at [711, 254] on div "VESSEL" at bounding box center [699, 250] width 33 height 13
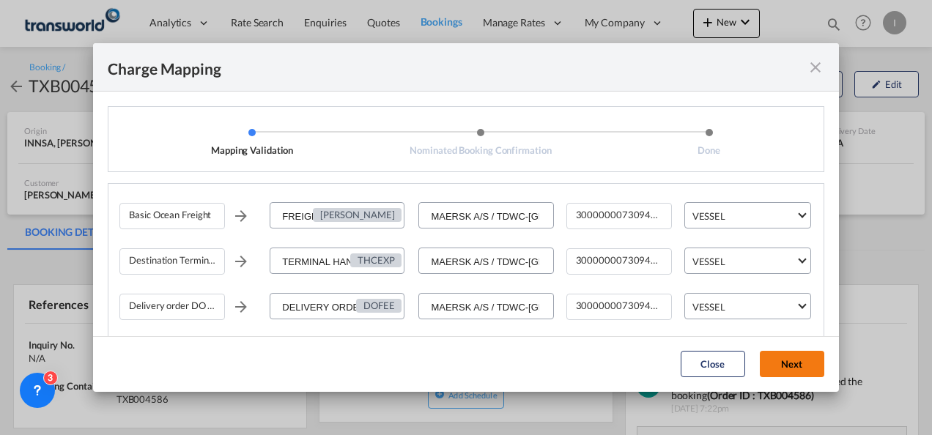
click at [778, 352] on button "Next" at bounding box center [792, 364] width 64 height 26
click at [827, 81] on div "Charge Mapping" at bounding box center [466, 67] width 746 height 48
click at [814, 64] on md-icon "icon-close fg-AAA8AD cursor" at bounding box center [816, 68] width 18 height 18
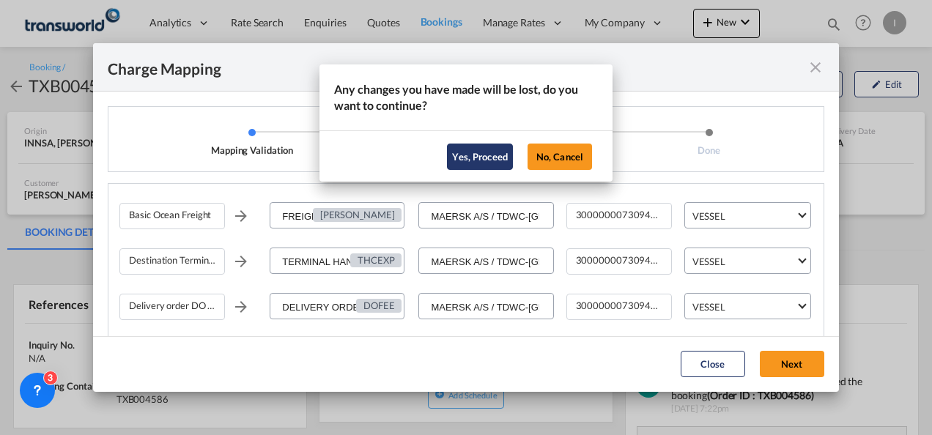
click at [473, 150] on button "Yes, Proceed" at bounding box center [480, 157] width 66 height 26
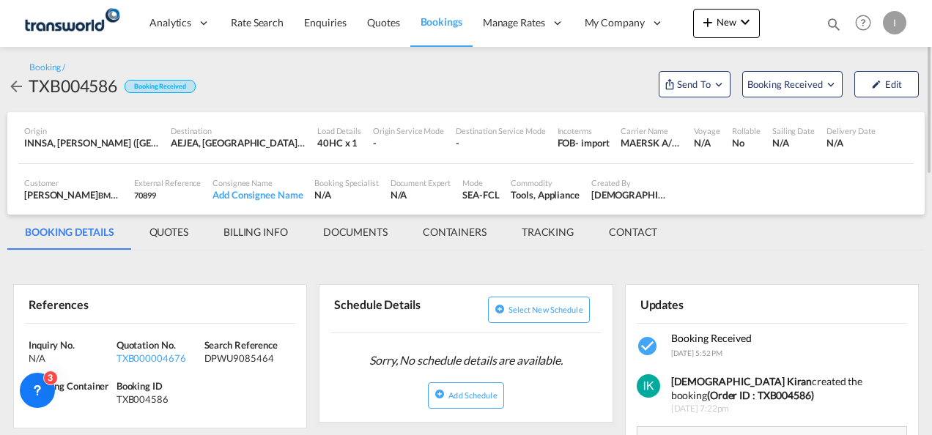
click at [245, 242] on md-tab-item "BILLING INFO" at bounding box center [256, 232] width 100 height 35
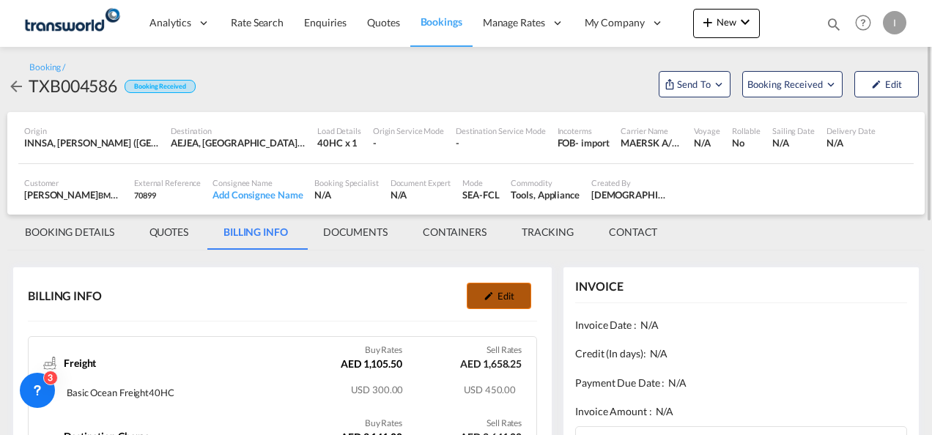
click at [501, 293] on button "Edit" at bounding box center [499, 296] width 64 height 26
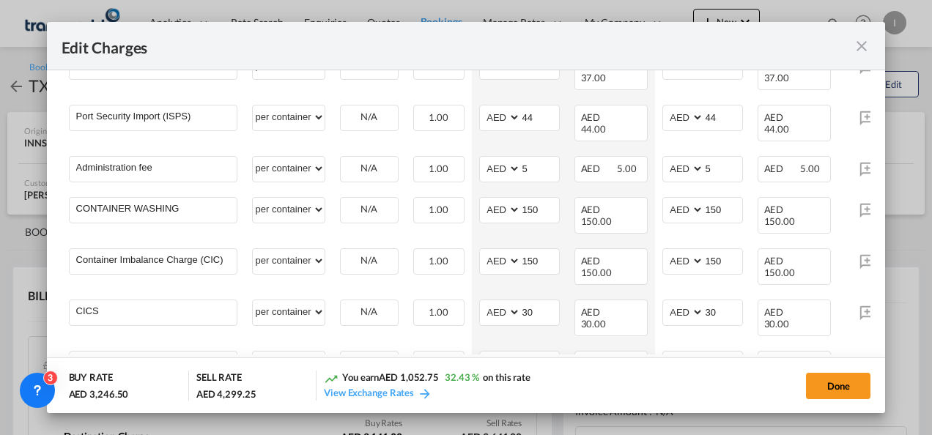
scroll to position [424, 0]
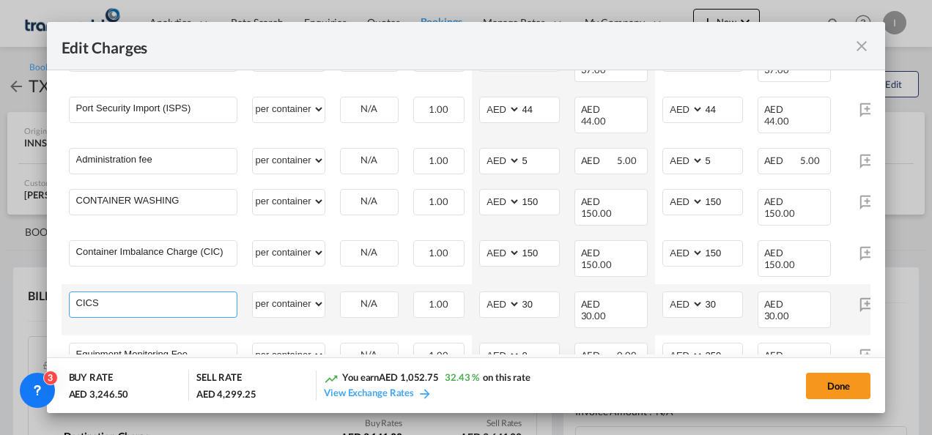
click at [101, 292] on input "CICS" at bounding box center [156, 303] width 161 height 22
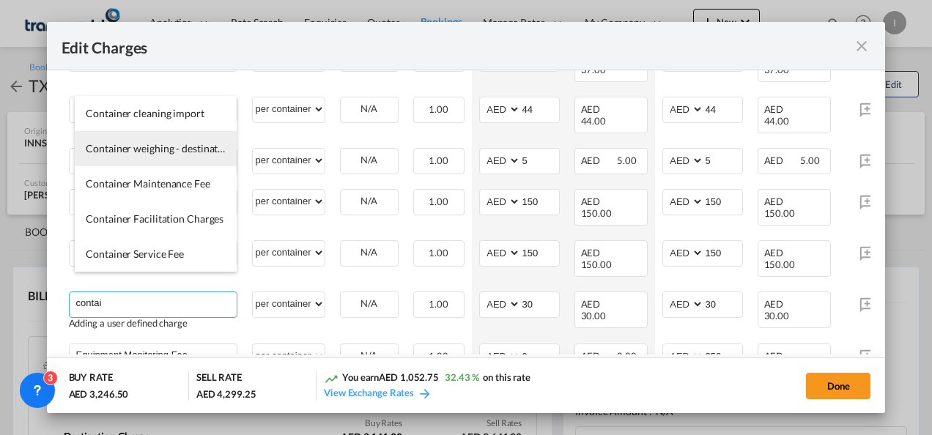
click at [152, 155] on li "Container weighing - destination" at bounding box center [156, 148] width 162 height 35
type input "Container weighing - destination"
select select "per equipment"
type input "0"
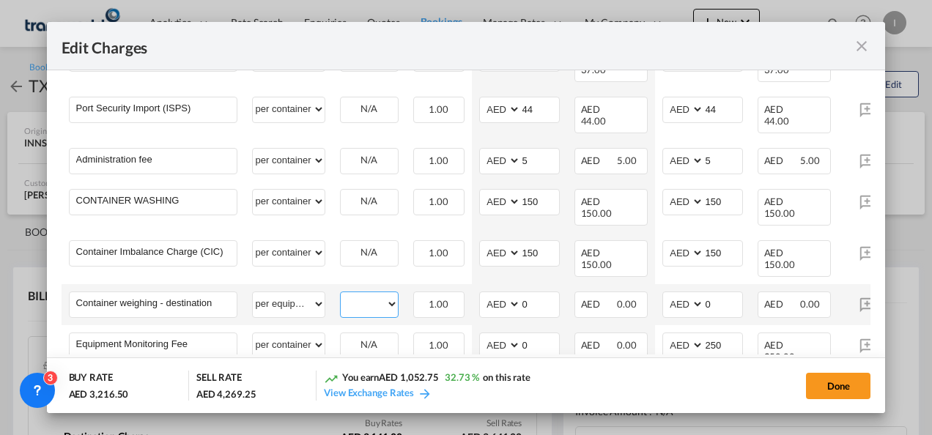
click at [358, 295] on select "40HC" at bounding box center [369, 305] width 57 height 20
select select "40HC"
click at [341, 295] on select "40HC" at bounding box center [369, 305] width 57 height 20
click at [525, 292] on input "0" at bounding box center [540, 303] width 38 height 22
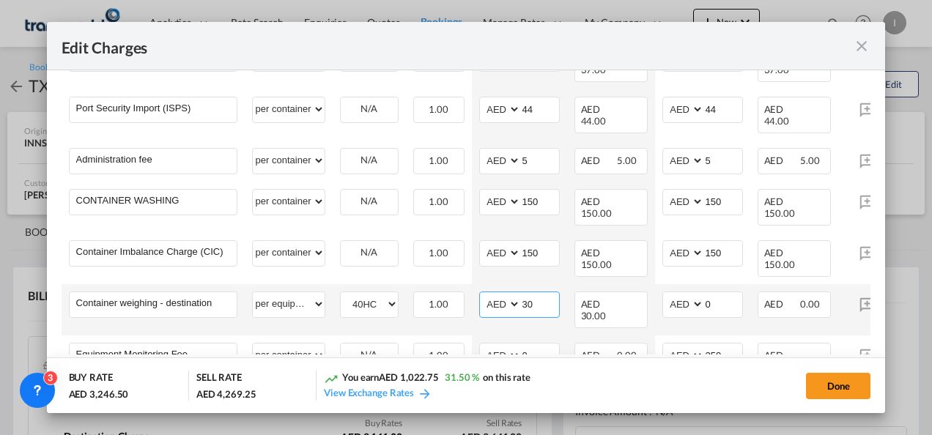
type input "30"
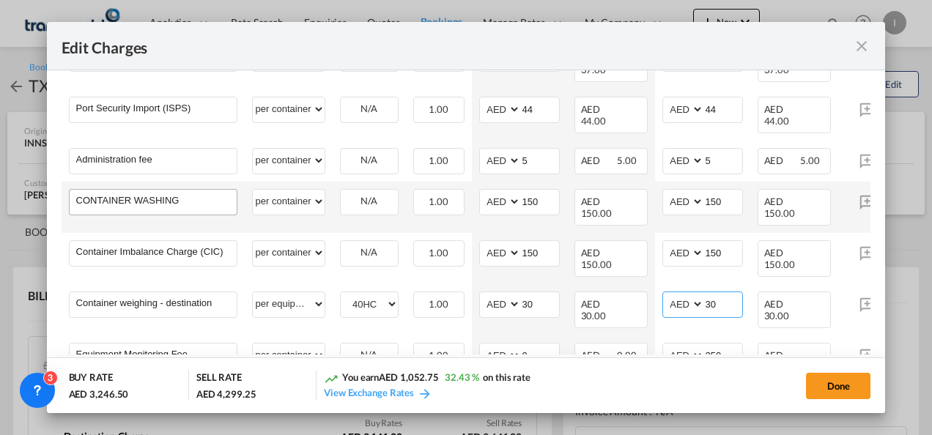
type input "30"
drag, startPoint x: 173, startPoint y: 184, endPoint x: 137, endPoint y: 183, distance: 35.9
click at [137, 190] on input "CONTAINER WASHING" at bounding box center [156, 201] width 161 height 22
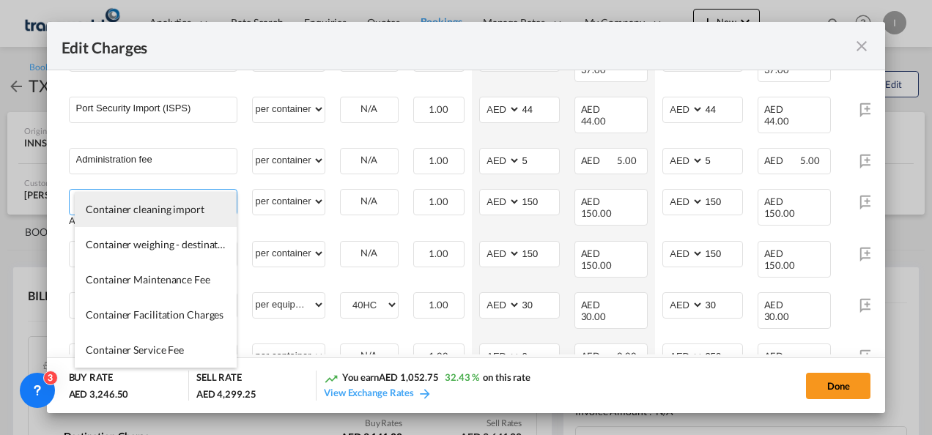
click at [139, 217] on li "Container cleaning import" at bounding box center [156, 209] width 162 height 35
type input "Container cleaning import"
select select "per equipment"
type input "0"
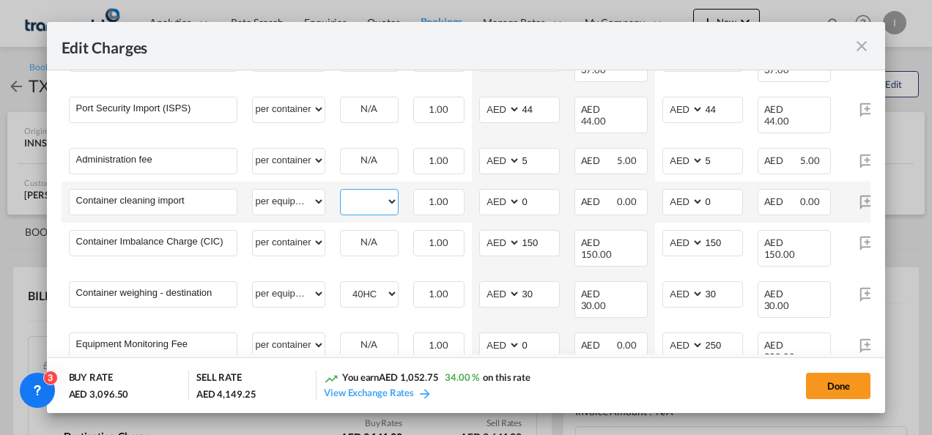
click at [361, 192] on select "40HC" at bounding box center [369, 202] width 57 height 20
select select "40HC"
click at [341, 192] on select "40HC" at bounding box center [369, 202] width 57 height 20
click at [544, 190] on input "0" at bounding box center [540, 201] width 38 height 22
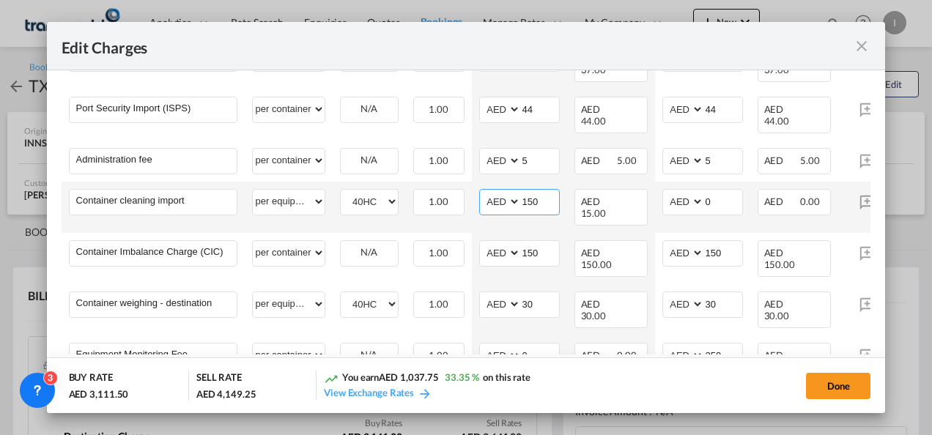
type input "150"
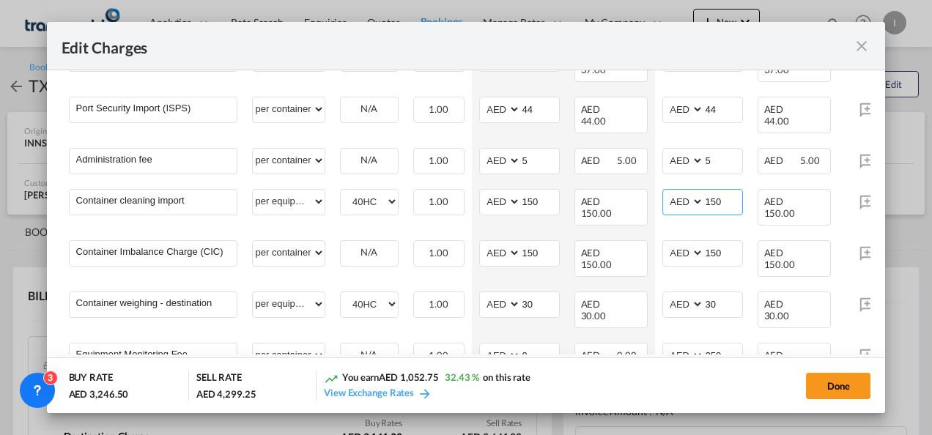
type input "150"
click at [589, 358] on md-dialog-actions "BUY RATE AED 3,246.50 SELL RATE AED 4,299.25 You earn AED 1,052.75 32.43 % on t…" at bounding box center [466, 386] width 839 height 56
click at [855, 380] on button "Done" at bounding box center [838, 386] width 64 height 26
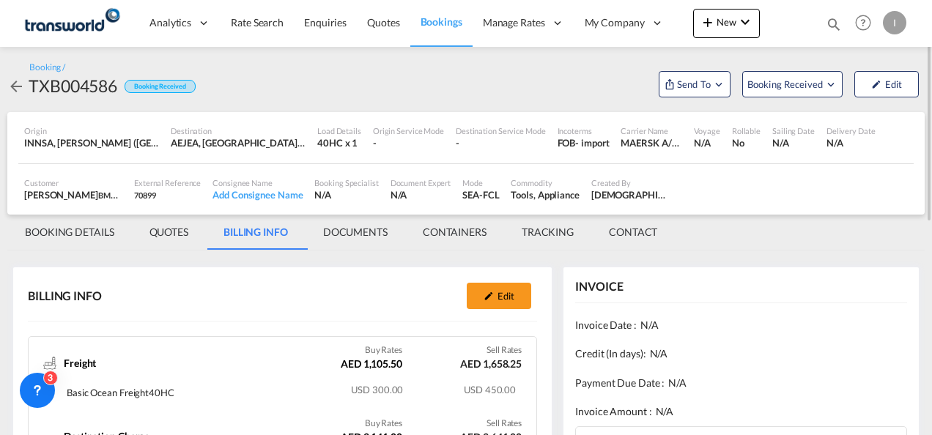
click at [699, 103] on div "Booking / TXB004586 Booking Received Send To Booking Received Edit" at bounding box center [466, 79] width 918 height 65
click at [696, 91] on span "Send To" at bounding box center [694, 84] width 37 height 15
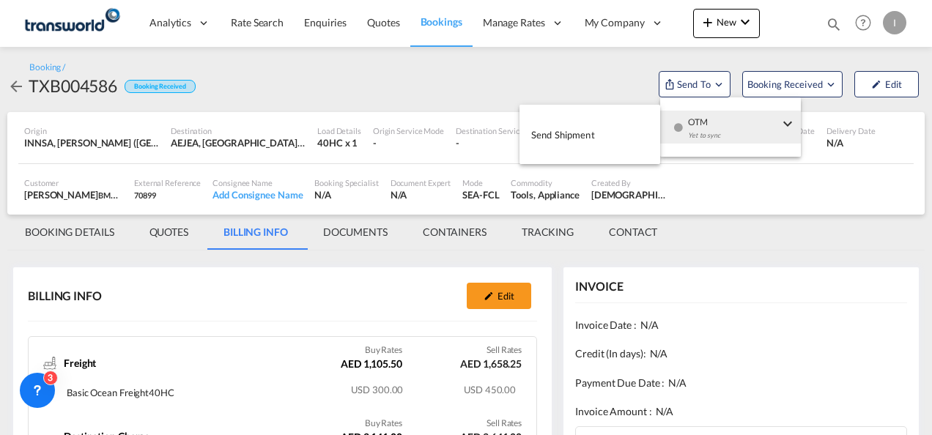
click at [701, 119] on span "OTM" at bounding box center [733, 117] width 91 height 13
click at [591, 120] on button "Send Shipment" at bounding box center [590, 134] width 141 height 33
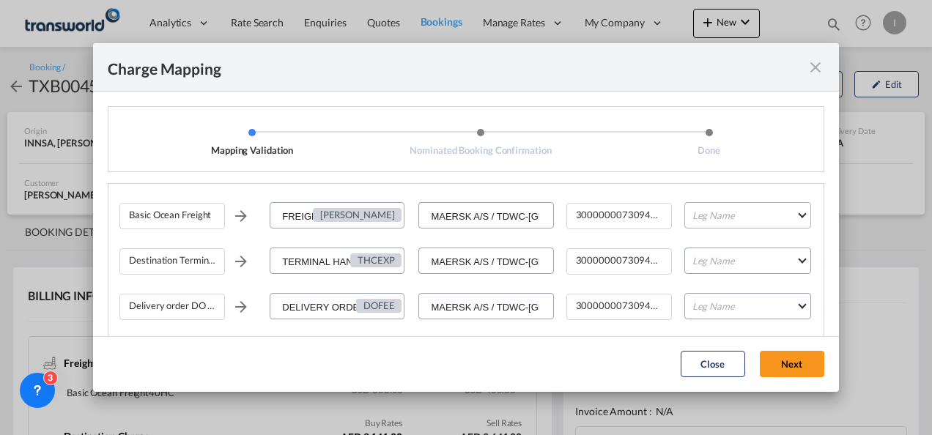
click at [723, 211] on md-select "Leg Name HANDLING ORIGIN VESSEL HANDLING DESTINATION OTHERS TL PICK UP CUSTOMS …" at bounding box center [748, 215] width 127 height 26
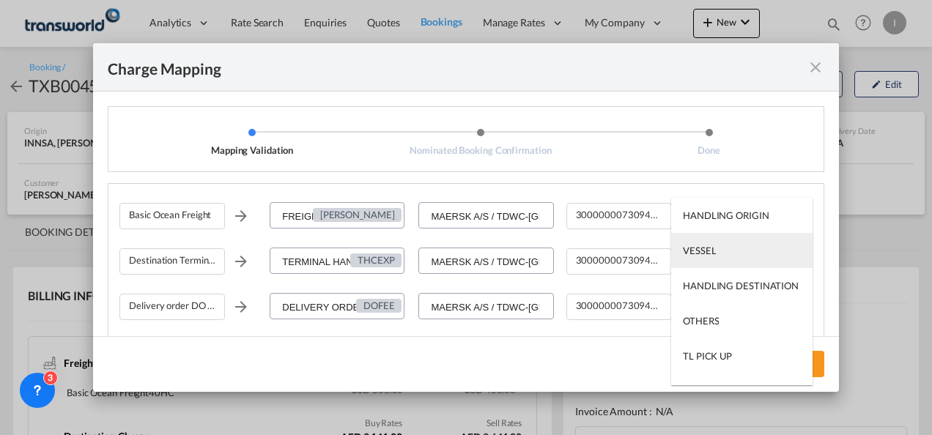
click at [716, 261] on md-option "VESSEL" at bounding box center [741, 250] width 141 height 35
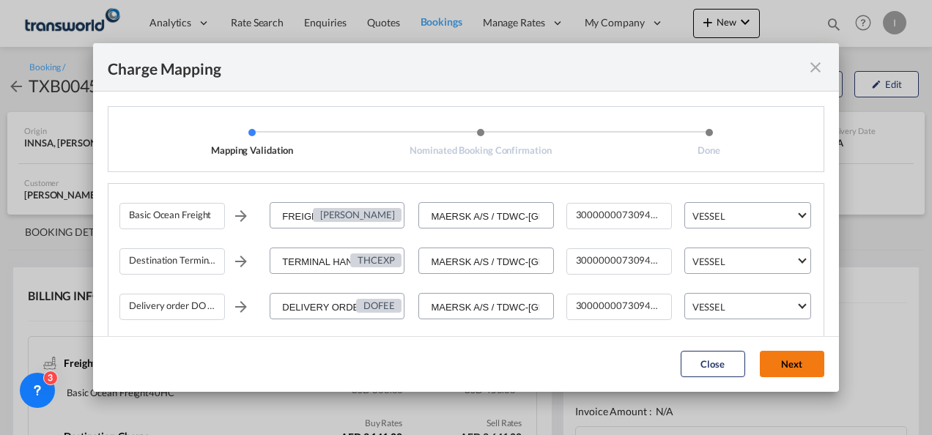
click at [793, 355] on button "Next" at bounding box center [792, 364] width 64 height 26
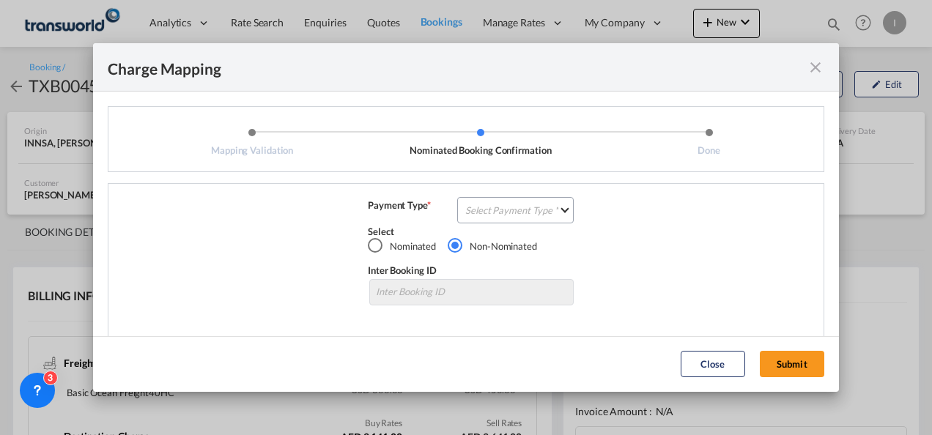
click at [497, 239] on md-radio-button "Non-Nominated" at bounding box center [492, 246] width 89 height 15
click at [495, 214] on md-select "Select Payment Type COLLECT PREPAID" at bounding box center [515, 210] width 117 height 26
click at [495, 212] on div "COLLECT" at bounding box center [482, 210] width 42 height 4
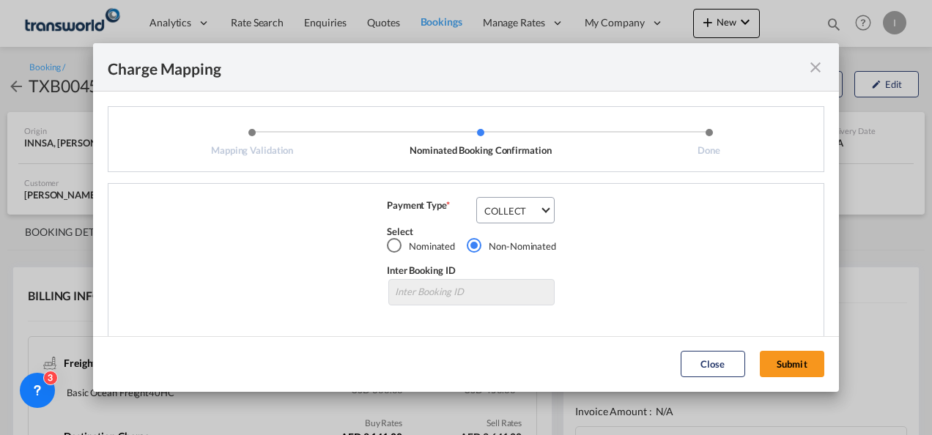
click at [822, 377] on div "Close Submit" at bounding box center [753, 364] width 158 height 26
click at [761, 366] on button "Submit" at bounding box center [792, 364] width 64 height 26
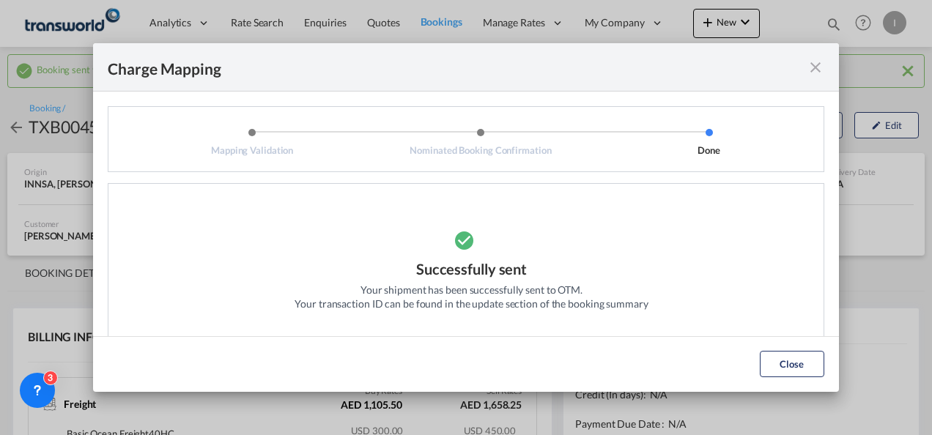
click at [487, 311] on div "Your transaction ID can be found in the update section of the booking summary" at bounding box center [471, 304] width 353 height 15
click at [811, 373] on button "Close" at bounding box center [792, 364] width 64 height 26
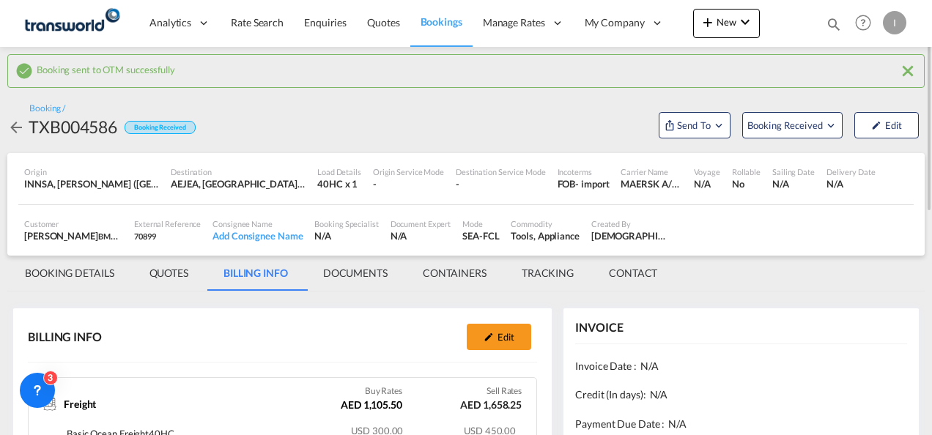
click at [86, 273] on md-tab-item "BOOKING DETAILS" at bounding box center [69, 273] width 125 height 35
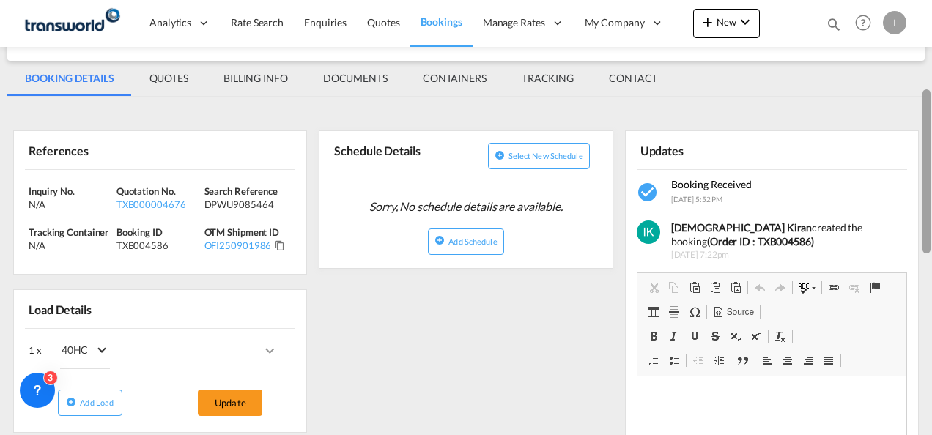
scroll to position [207, 0]
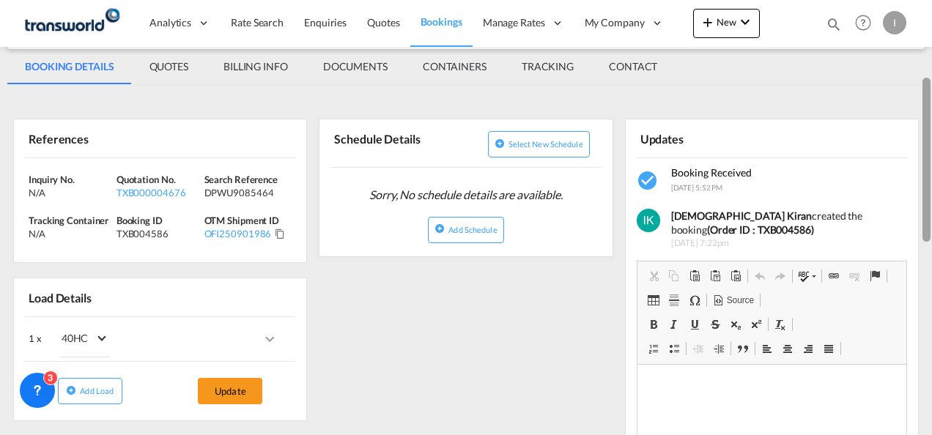
drag, startPoint x: 927, startPoint y: 114, endPoint x: 929, endPoint y: 193, distance: 78.5
click at [929, 193] on div at bounding box center [927, 160] width 8 height 164
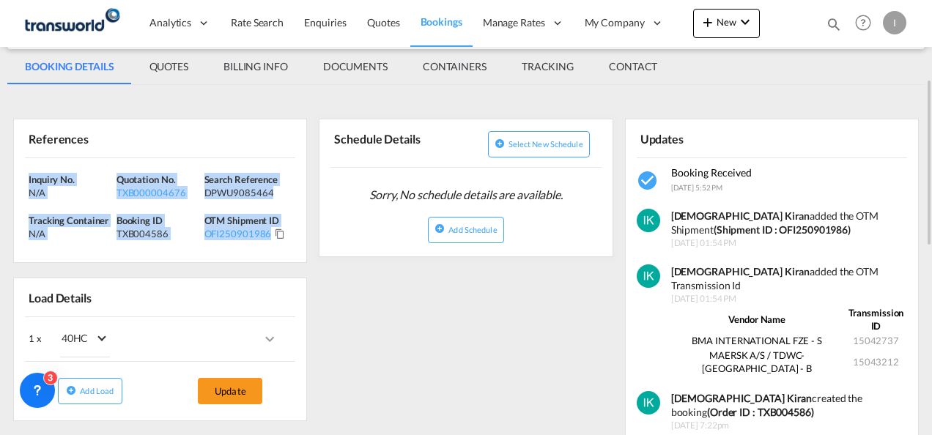
drag, startPoint x: 290, startPoint y: 240, endPoint x: 7, endPoint y: 164, distance: 292.8
copy div "Inquiry No. N/A Quotation No. TXB000004676 Search Reference DPWU9085464 Trackin…"
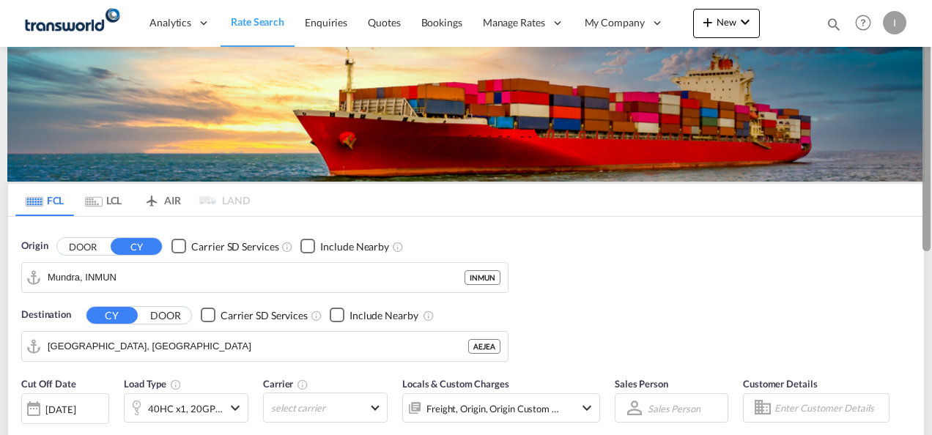
drag, startPoint x: 926, startPoint y: 176, endPoint x: 934, endPoint y: 136, distance: 40.4
click at [932, 136] on html "Analytics Reports Dashboard Rate Search Enquiries Quotes" at bounding box center [466, 217] width 932 height 435
click at [386, 14] on link "Quotes" at bounding box center [384, 23] width 53 height 48
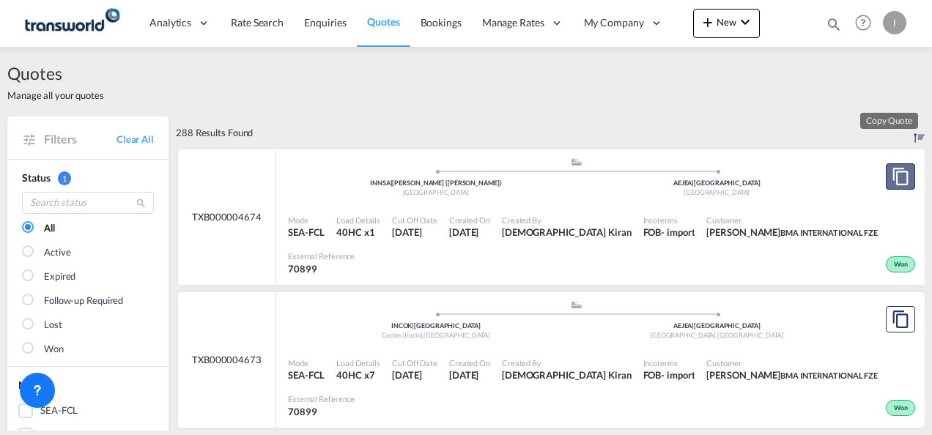
click at [892, 179] on md-icon "assets/icons/custom/copyQuote.svg" at bounding box center [901, 177] width 18 height 18
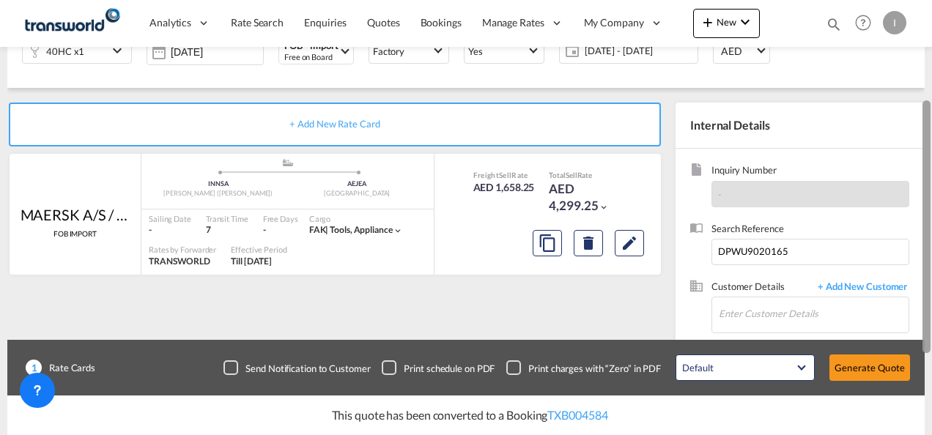
scroll to position [217, 0]
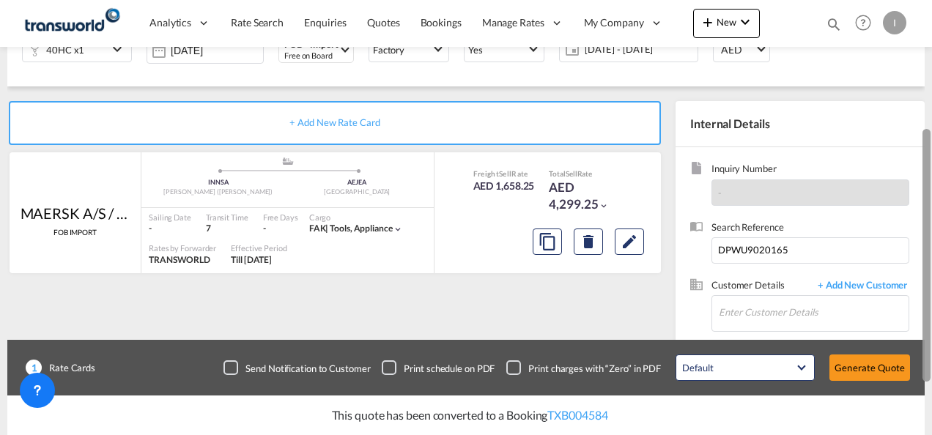
drag, startPoint x: 924, startPoint y: 119, endPoint x: 922, endPoint y: 246, distance: 126.8
click at [923, 246] on div at bounding box center [927, 255] width 8 height 253
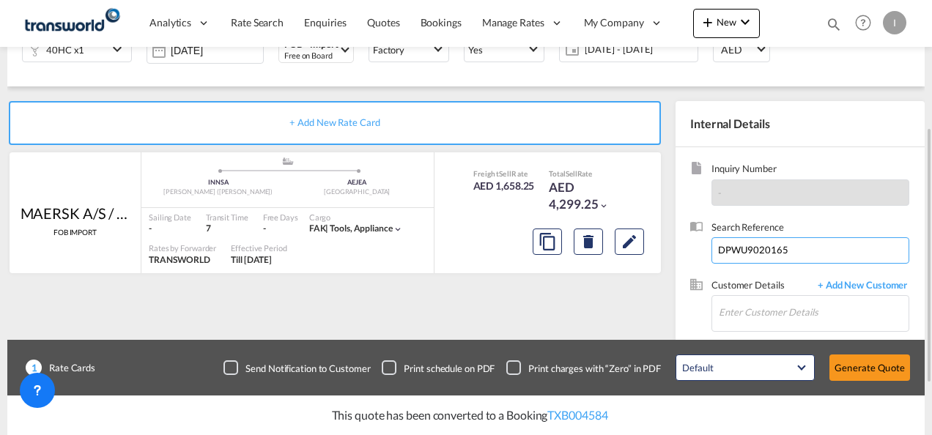
click at [758, 258] on input "DPWU9020165" at bounding box center [811, 250] width 198 height 26
paste input "55515"
type input "DPWU9055515"
type input "h"
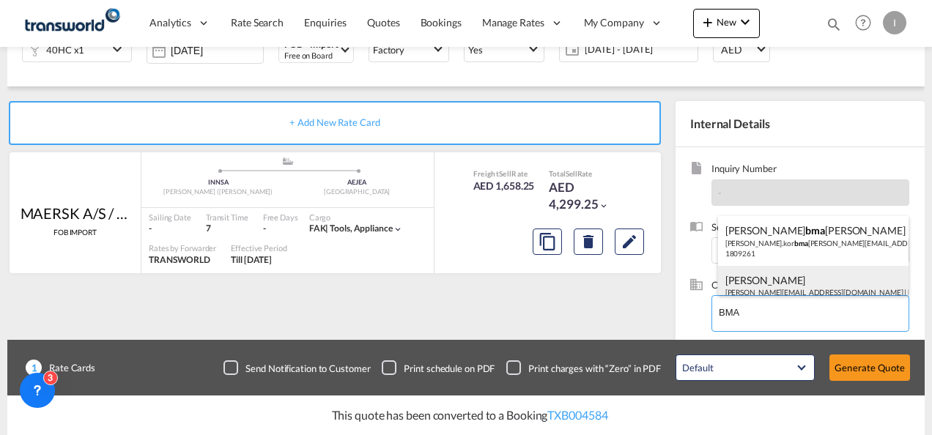
click at [750, 292] on div "[PERSON_NAME] [EMAIL_ADDRESS][DOMAIN_NAME] | BMA INTERNATIONAL FZE | 70899" at bounding box center [813, 291] width 191 height 50
type input "BMA INTERNATIONAL FZE, [PERSON_NAME], [PERSON_NAME][EMAIL_ADDRESS][DOMAIN_NAME]"
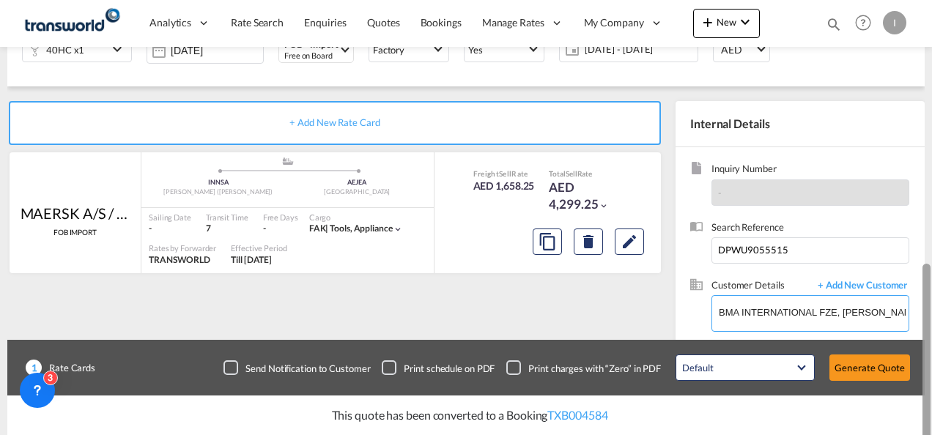
scroll to position [302, 0]
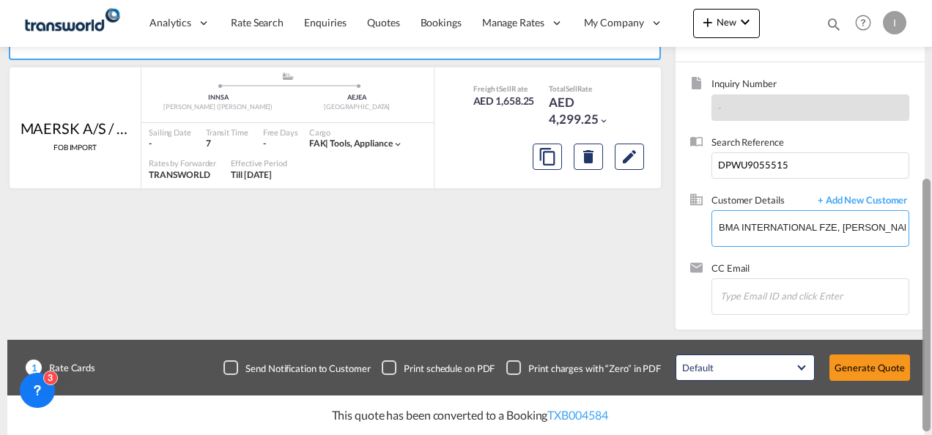
drag, startPoint x: 929, startPoint y: 192, endPoint x: 934, endPoint y: 284, distance: 92.5
click at [932, 284] on html "Analytics Reports Dashboard Rate Search Enquiries Quotes" at bounding box center [466, 217] width 932 height 435
drag, startPoint x: 923, startPoint y: 271, endPoint x: 932, endPoint y: 298, distance: 27.8
click at [932, 298] on html "Analytics Reports Dashboard Rate Search Enquiries Quotes" at bounding box center [466, 217] width 932 height 435
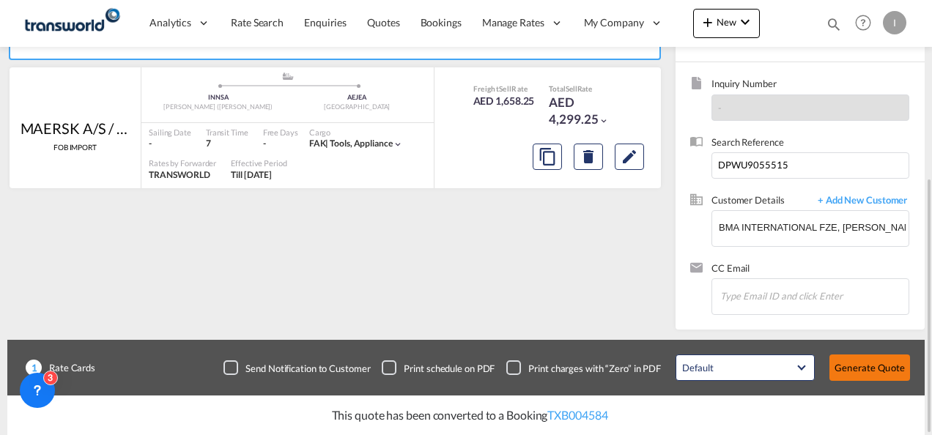
click at [871, 366] on button "Generate Quote" at bounding box center [870, 368] width 81 height 26
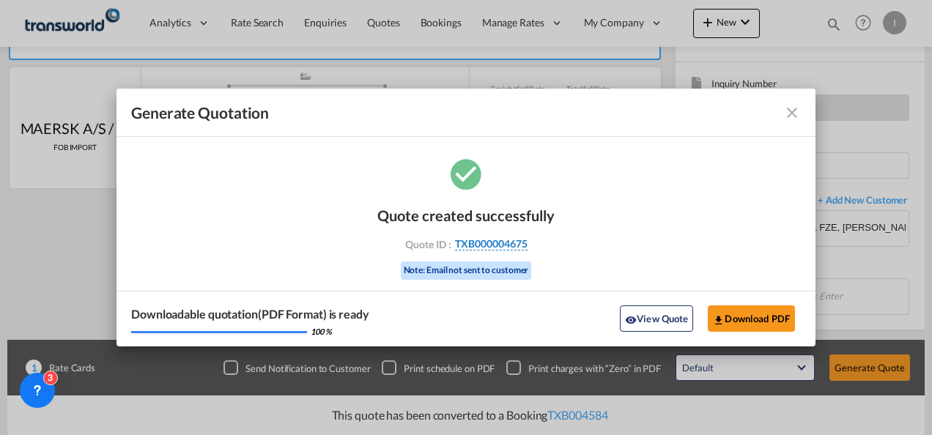
click at [472, 237] on span "TXB000004675" at bounding box center [491, 243] width 73 height 13
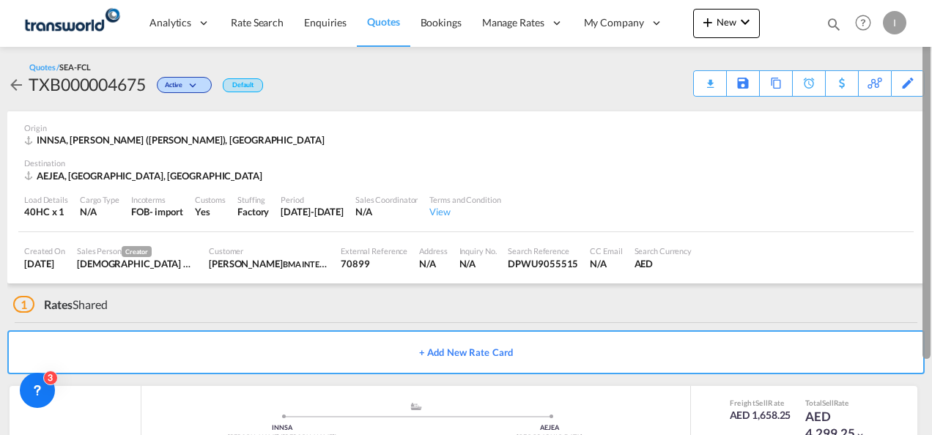
scroll to position [89, 0]
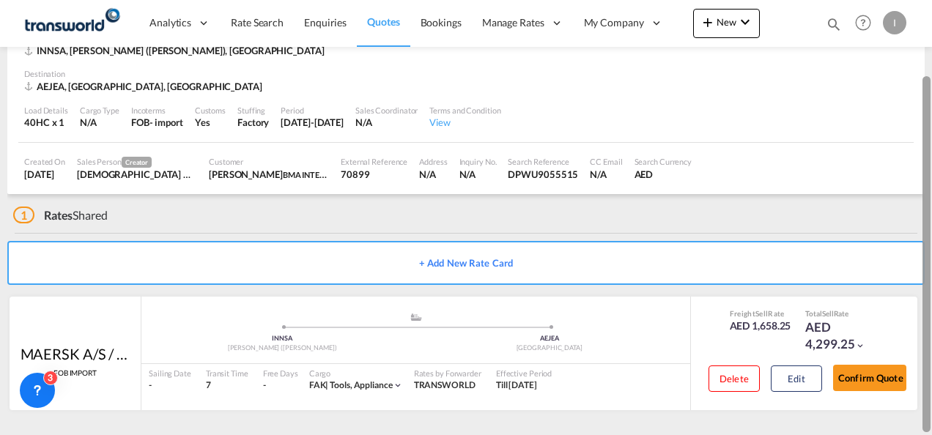
drag, startPoint x: 923, startPoint y: 207, endPoint x: 920, endPoint y: 350, distance: 142.9
click at [920, 350] on md-content "Analytics Reports Dashboard Rate Search Enquiries Quotes Bookings" at bounding box center [466, 217] width 932 height 435
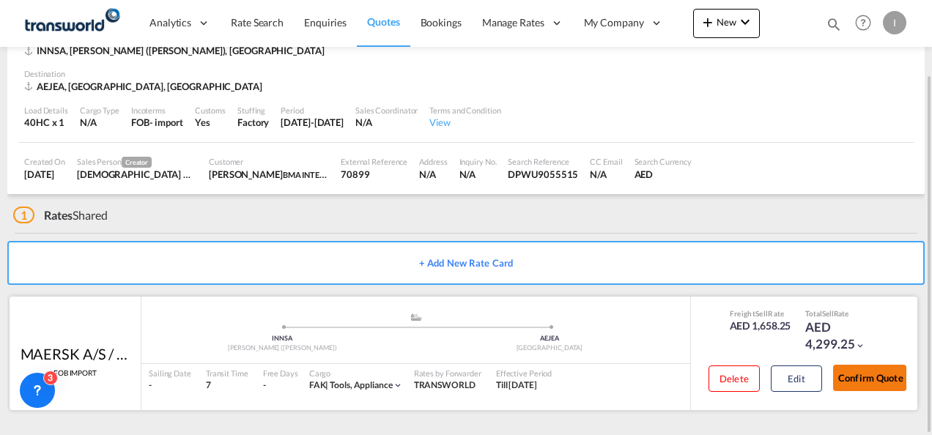
click at [885, 375] on button "Confirm Quote" at bounding box center [869, 378] width 73 height 26
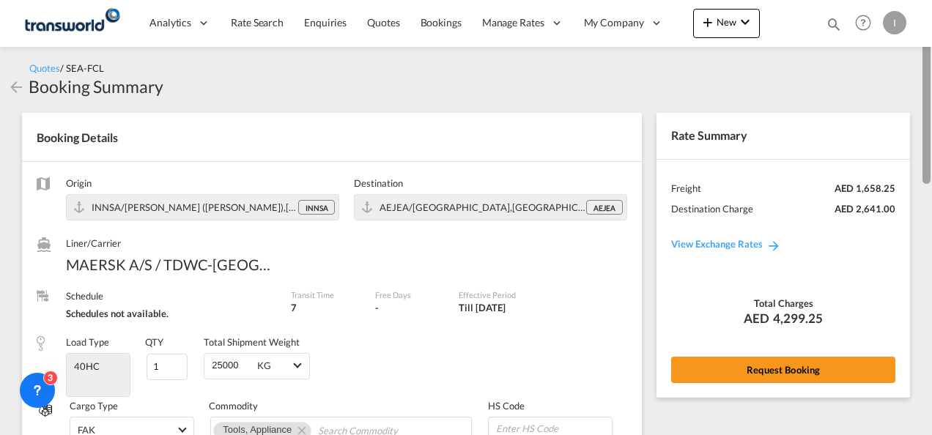
drag, startPoint x: 927, startPoint y: 334, endPoint x: 934, endPoint y: -22, distance: 356.2
click at [932, 0] on html "Analytics Reports Dashboard Rate Search Enquiries Quotes" at bounding box center [466, 217] width 932 height 435
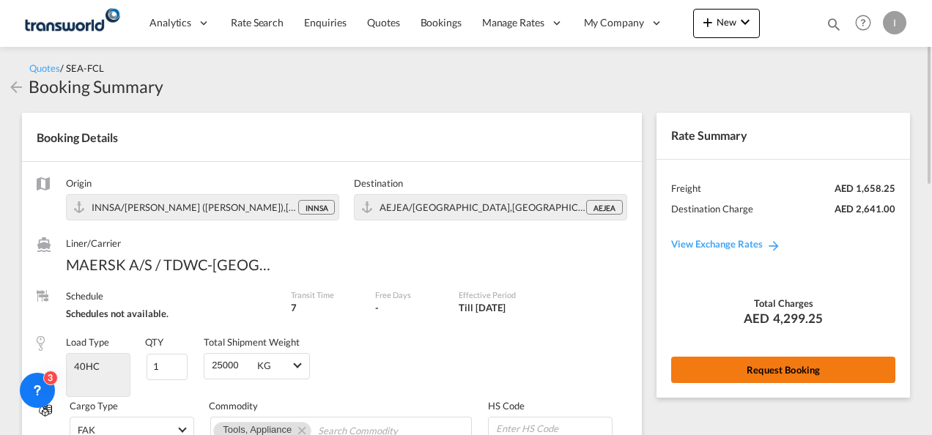
click at [765, 366] on button "Request Booking" at bounding box center [783, 370] width 224 height 26
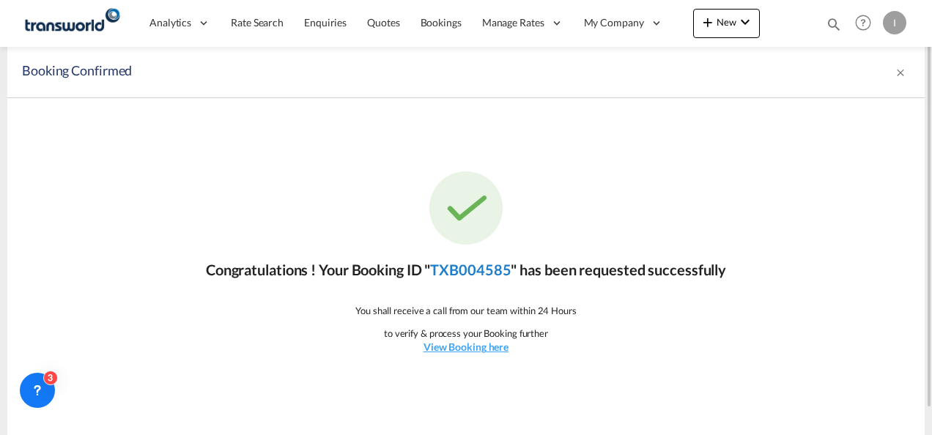
click at [503, 271] on link "TXB004585" at bounding box center [470, 270] width 81 height 18
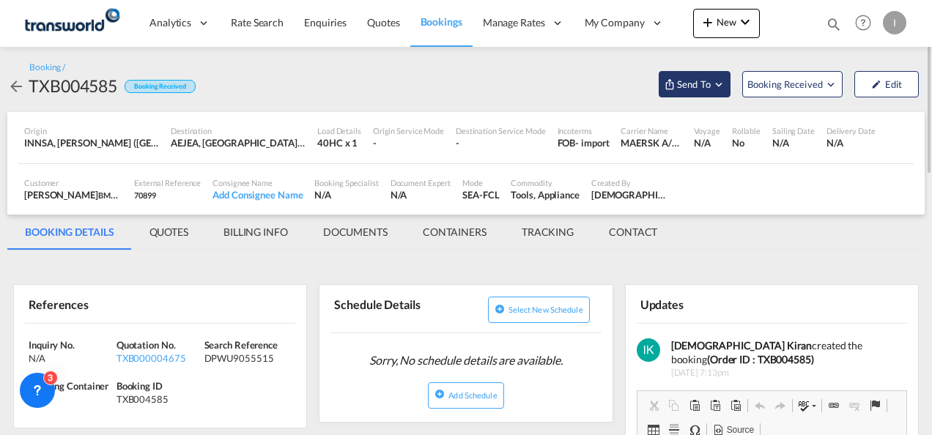
click at [697, 94] on button "Send To" at bounding box center [695, 84] width 72 height 26
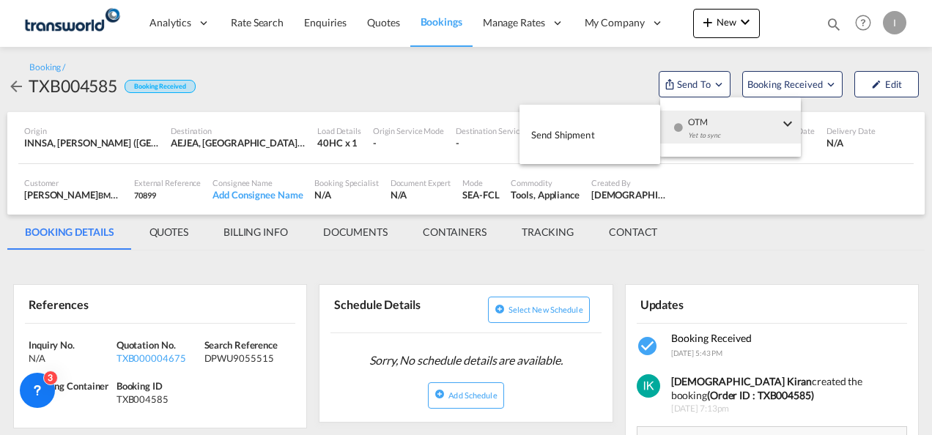
click at [725, 151] on md-menu-content "OTM Yet to sync" at bounding box center [730, 126] width 141 height 59
click at [589, 140] on span "Send Shipment" at bounding box center [563, 134] width 64 height 23
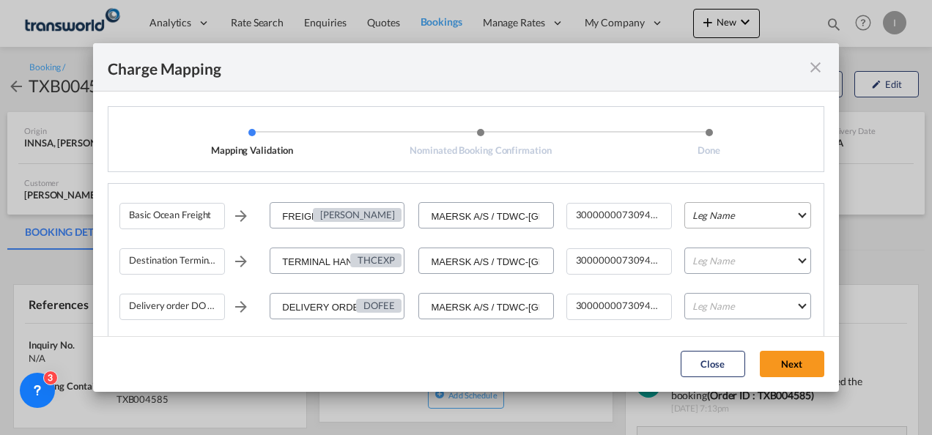
click at [723, 225] on md-select "Leg Name HANDLING ORIGIN VESSEL HANDLING DESTINATION OTHERS TL PICK UP CUSTOMS …" at bounding box center [748, 215] width 127 height 26
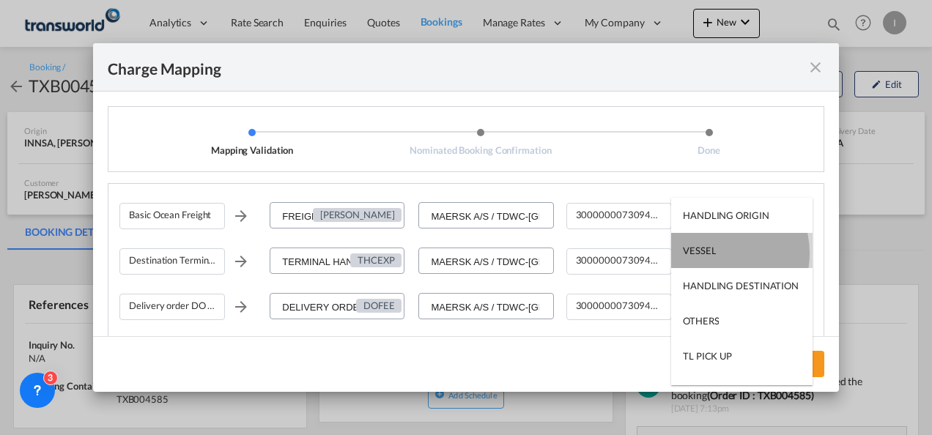
click at [712, 254] on div "VESSEL" at bounding box center [699, 250] width 33 height 13
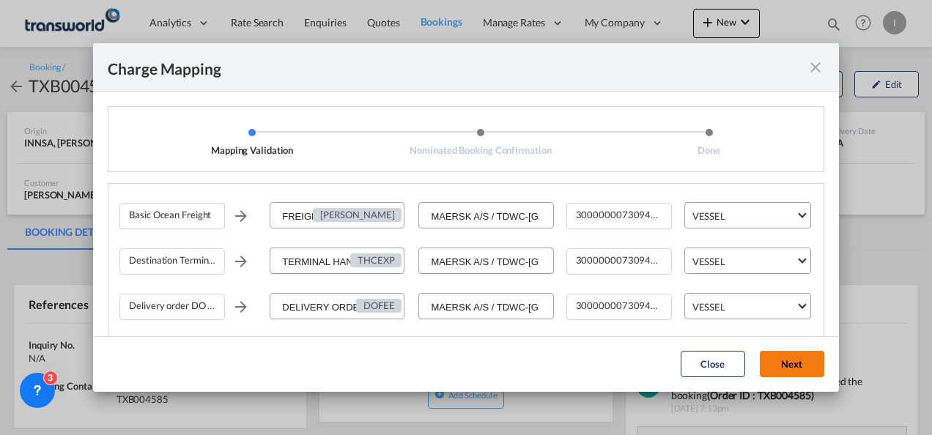
click at [783, 361] on button "Next" at bounding box center [792, 364] width 64 height 26
click at [789, 359] on button "Next" at bounding box center [792, 364] width 64 height 26
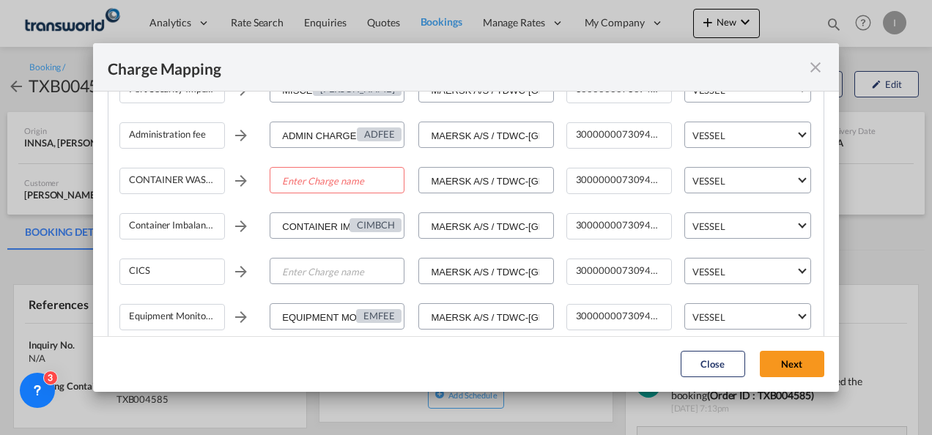
scroll to position [377, 0]
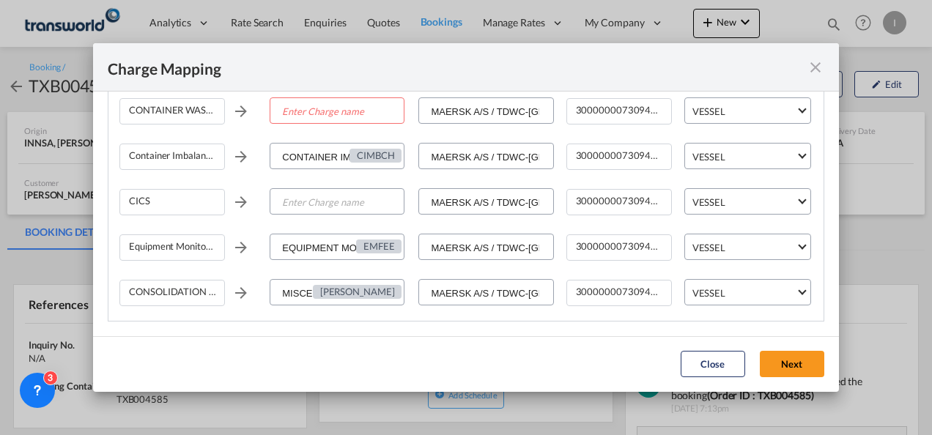
click at [812, 79] on div "Charge Mapping" at bounding box center [466, 67] width 746 height 48
click at [812, 66] on md-icon "icon-close fg-AAA8AD cursor" at bounding box center [816, 68] width 18 height 18
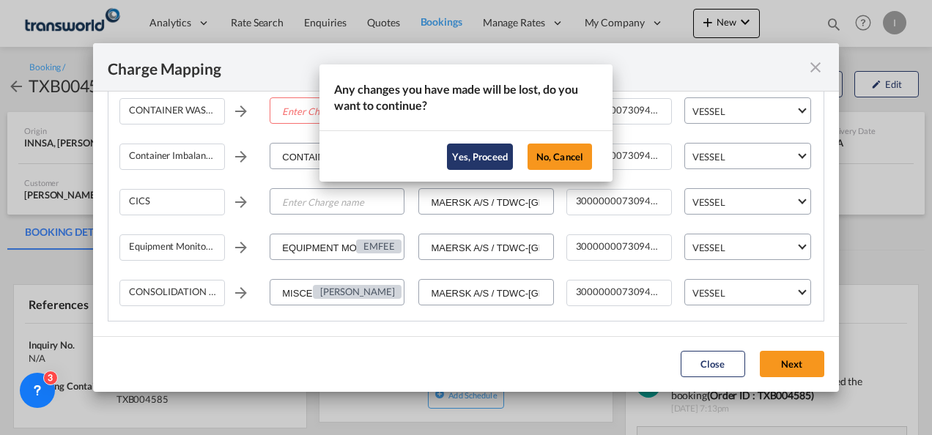
click at [472, 163] on button "Yes, Proceed" at bounding box center [480, 157] width 66 height 26
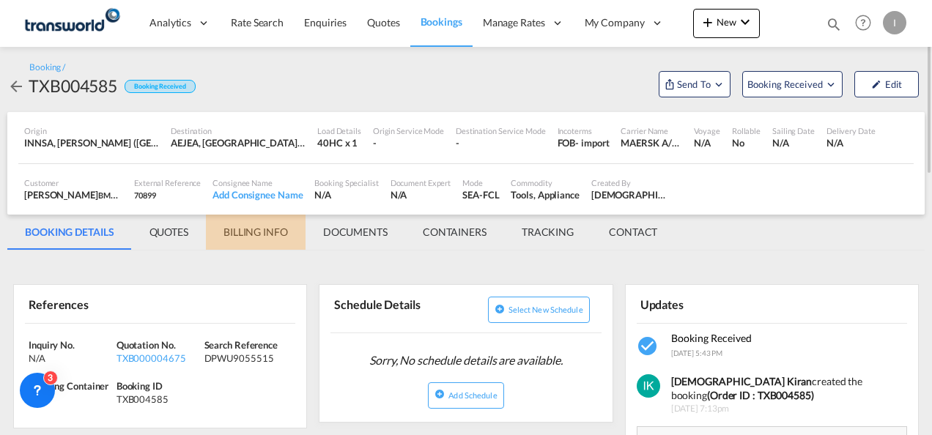
click at [265, 237] on md-tab-item "BILLING INFO" at bounding box center [256, 232] width 100 height 35
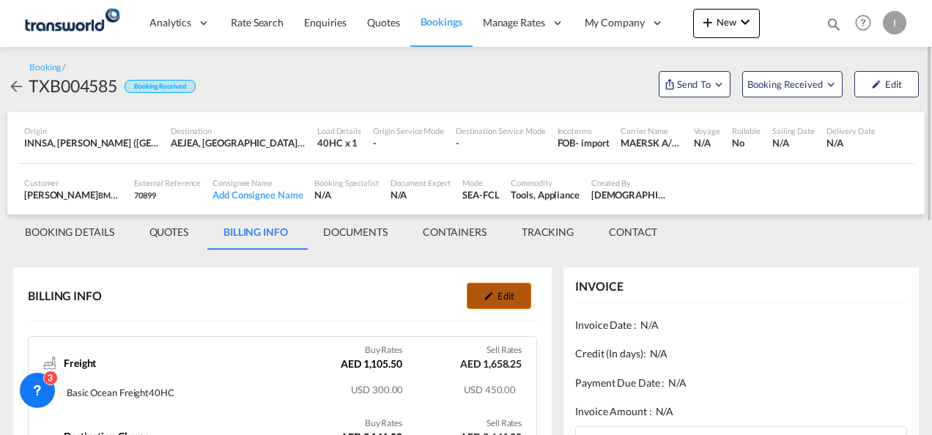
click at [504, 295] on button "Edit" at bounding box center [499, 296] width 64 height 26
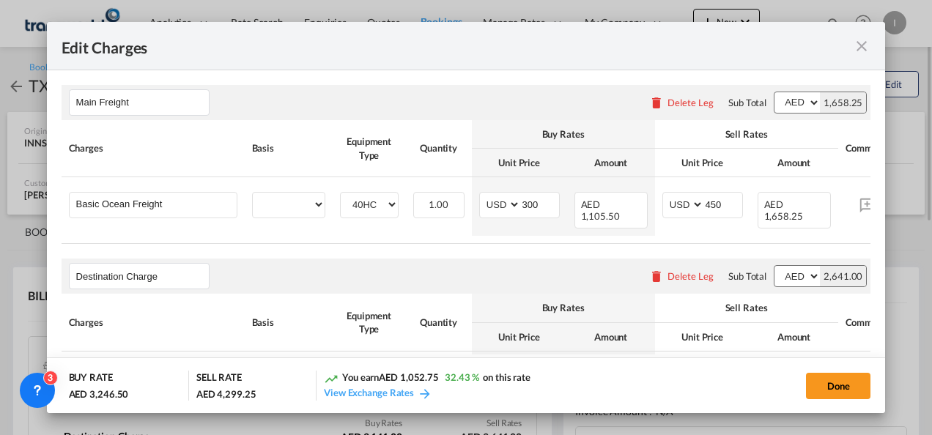
select select "per container"
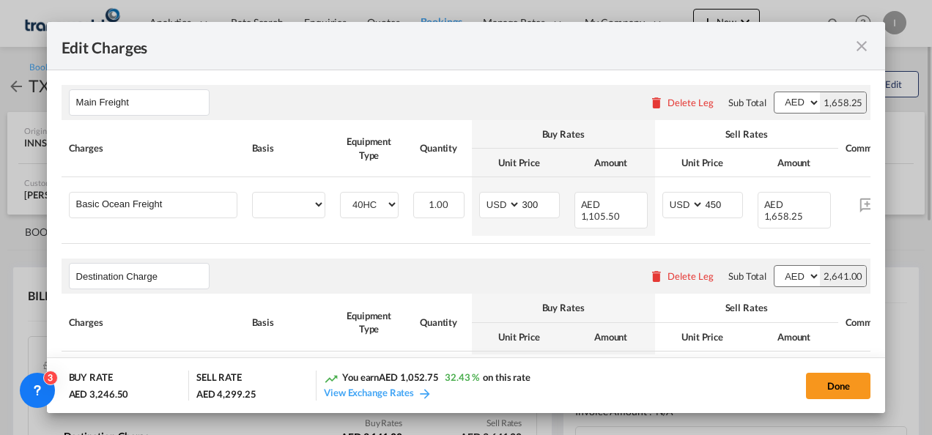
select select "per container"
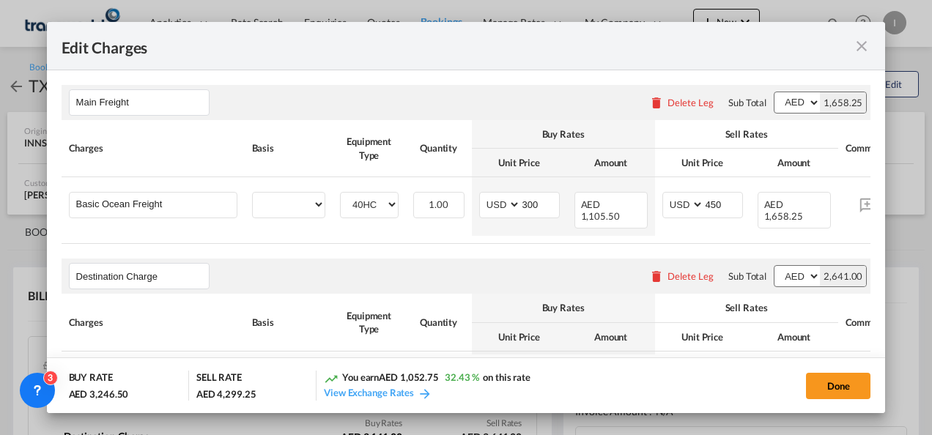
select select "per equipment"
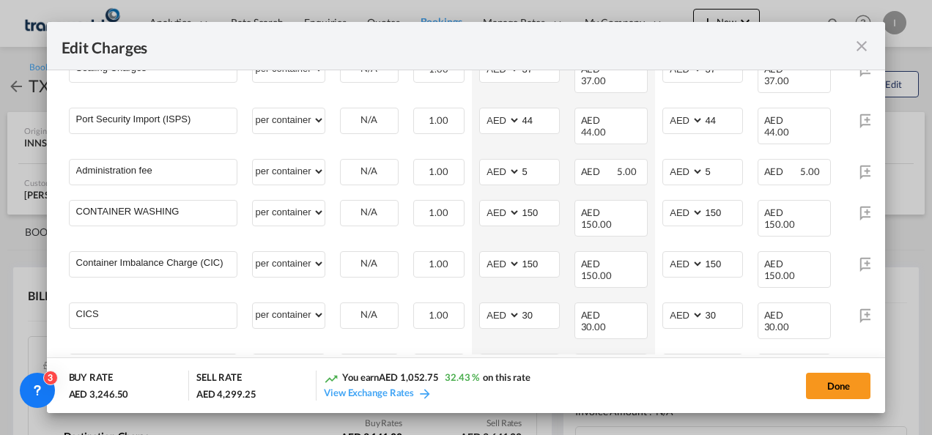
scroll to position [419, 0]
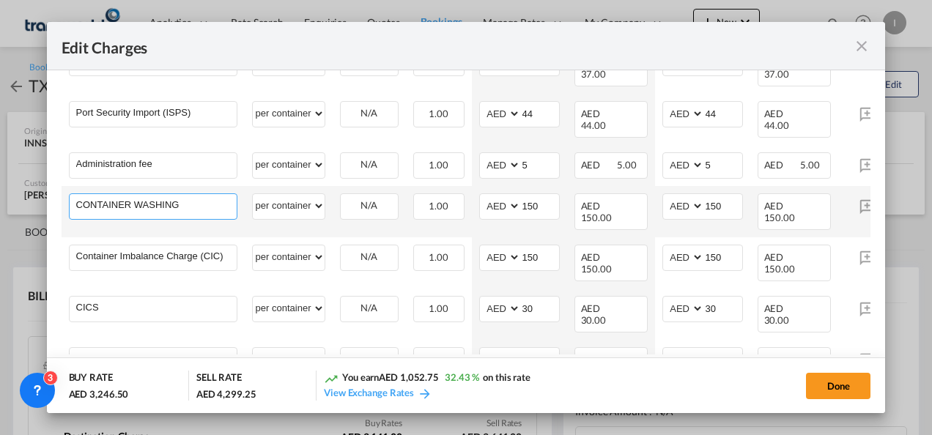
click at [185, 195] on md-autocomplete-wrap "CONTAINER WASHING" at bounding box center [155, 205] width 161 height 22
click at [185, 214] on div "Edit Charges ..." at bounding box center [155, 215] width 161 height 2
click at [183, 194] on input "CONTAINER WASHING" at bounding box center [156, 205] width 161 height 22
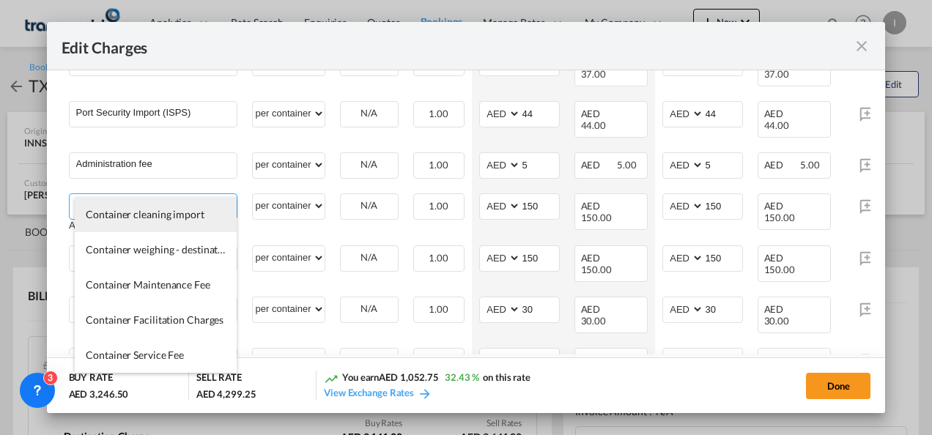
click at [157, 218] on span "Container cleaning import" at bounding box center [145, 214] width 119 height 12
type input "Container cleaning import"
select select "per equipment"
type input "0"
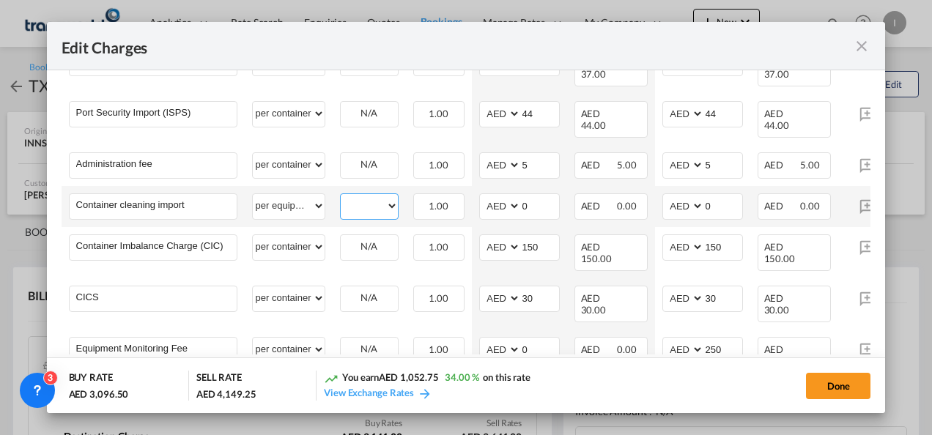
click at [368, 196] on select "40HC" at bounding box center [369, 206] width 57 height 20
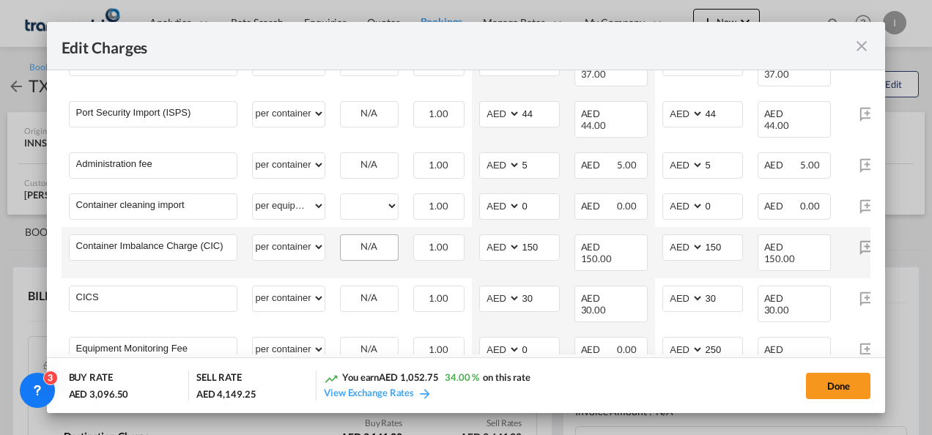
click at [374, 240] on div "N/A" at bounding box center [369, 248] width 59 height 26
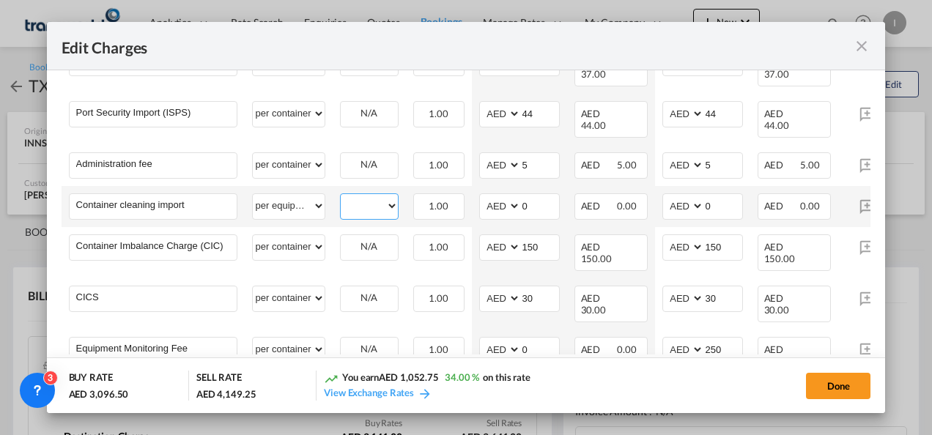
click at [368, 196] on select "40HC" at bounding box center [369, 206] width 57 height 20
select select "40HC"
click at [341, 196] on select "40HC" at bounding box center [369, 206] width 57 height 20
click at [541, 194] on input "0" at bounding box center [540, 205] width 38 height 22
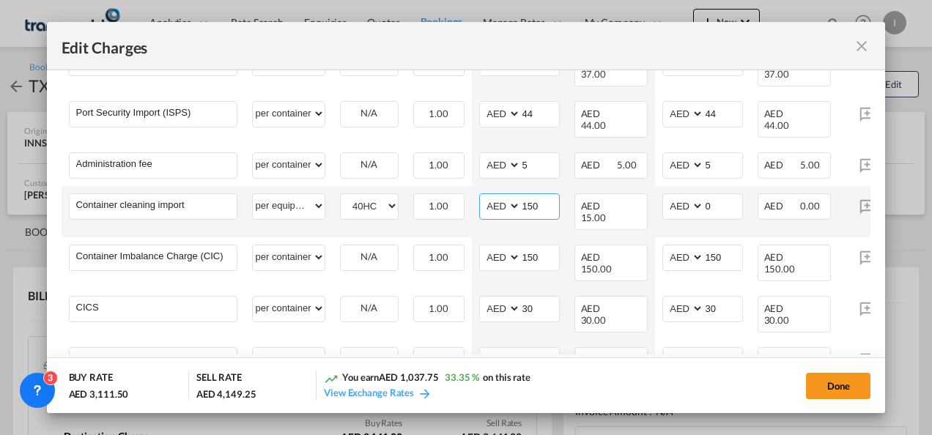
type input "150"
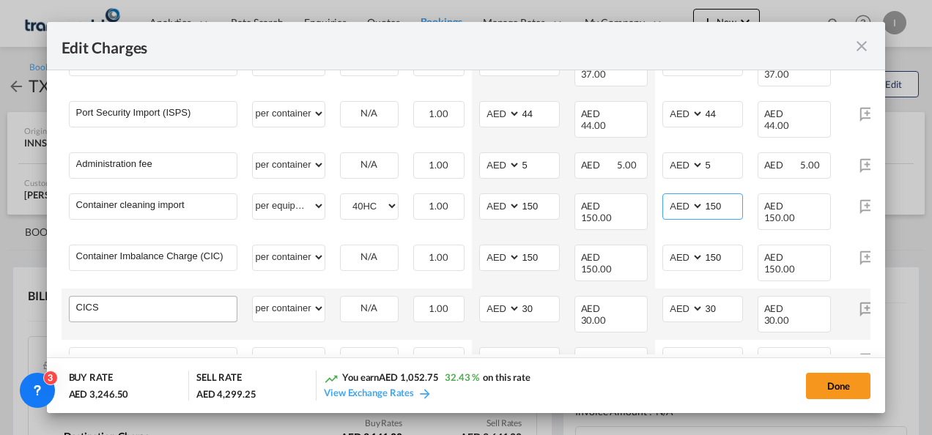
type input "150"
click at [107, 297] on input "CICS" at bounding box center [156, 308] width 161 height 22
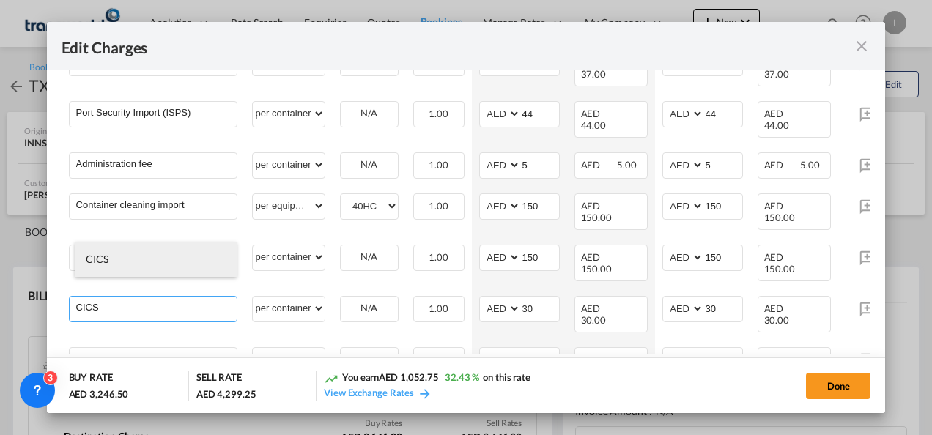
click at [104, 260] on span "CICS" at bounding box center [97, 259] width 23 height 12
select select "per equipment"
type input "0"
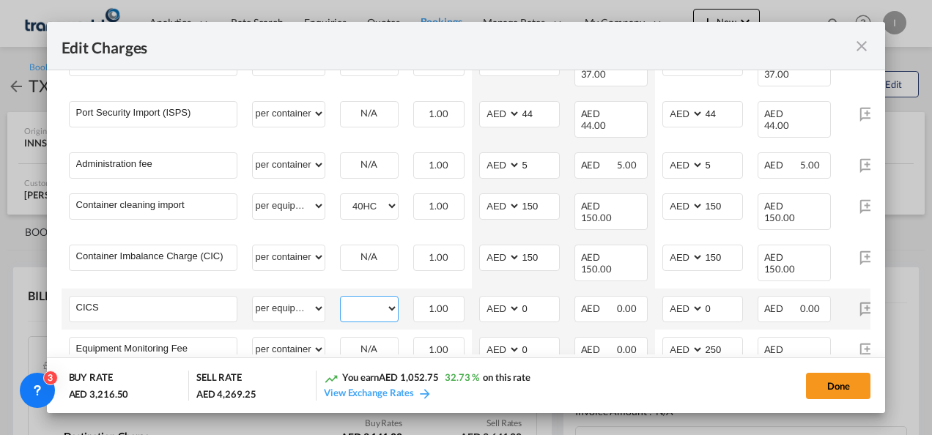
click at [383, 299] on select "40HC" at bounding box center [369, 309] width 57 height 20
click at [341, 299] on select "40HC" at bounding box center [369, 309] width 57 height 20
click at [370, 299] on select "40HC" at bounding box center [369, 309] width 57 height 20
select select "40HC"
click at [341, 299] on select "40HC" at bounding box center [369, 309] width 57 height 20
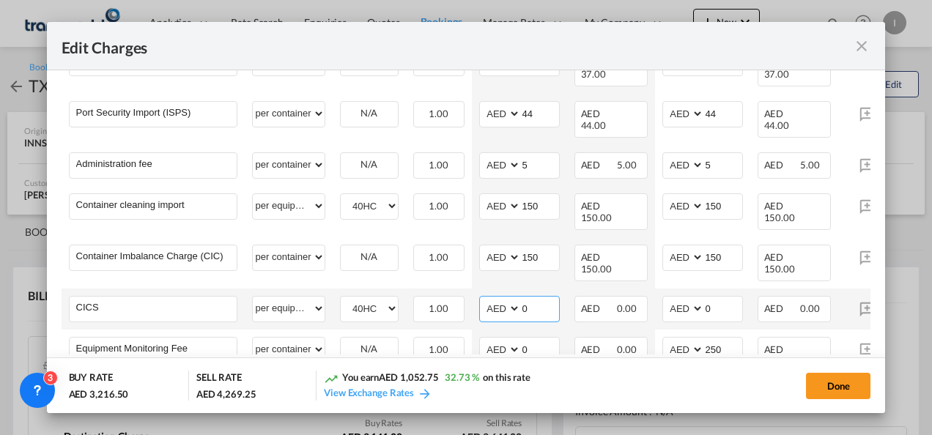
click at [535, 297] on input "0" at bounding box center [540, 308] width 38 height 22
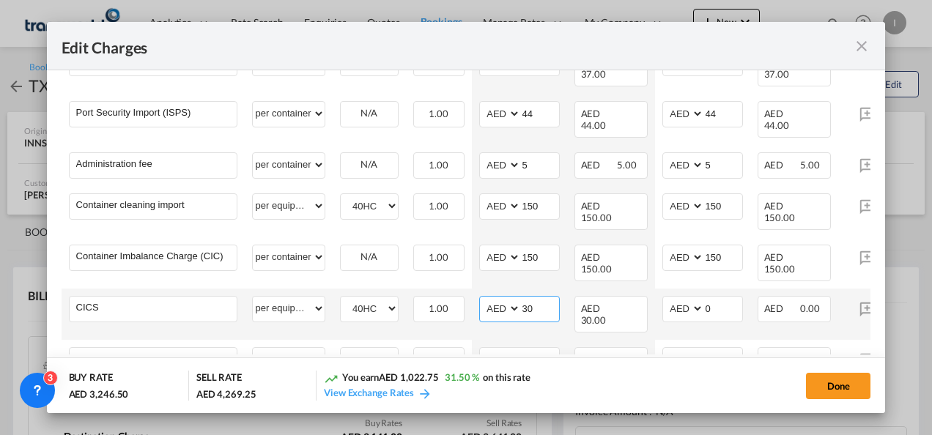
type input "30"
click at [844, 309] on td "Edit Charges ..." at bounding box center [867, 314] width 59 height 51
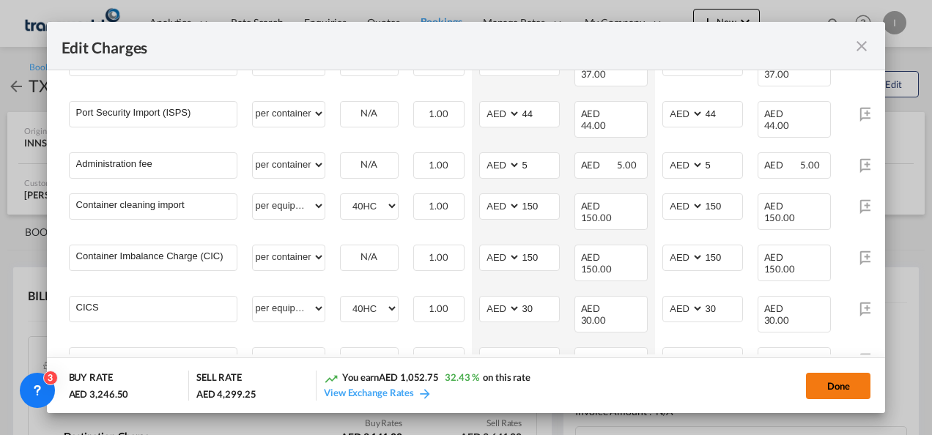
click at [830, 386] on button "Done" at bounding box center [838, 386] width 64 height 26
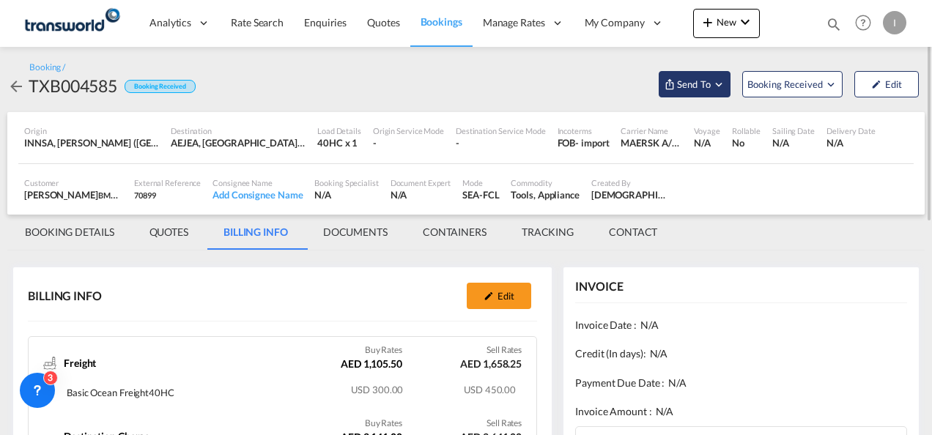
click at [698, 78] on span "Send To" at bounding box center [694, 84] width 37 height 15
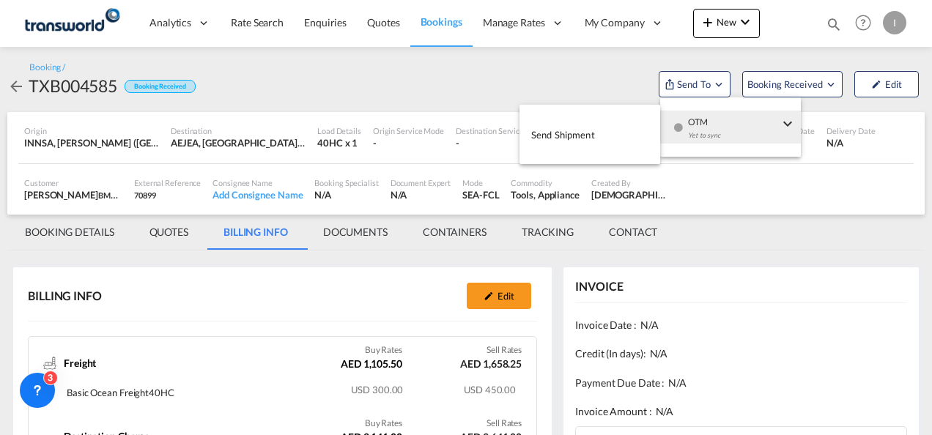
click at [709, 133] on div "Yet to sync" at bounding box center [733, 139] width 91 height 31
click at [566, 150] on button "Send Shipment" at bounding box center [590, 134] width 141 height 33
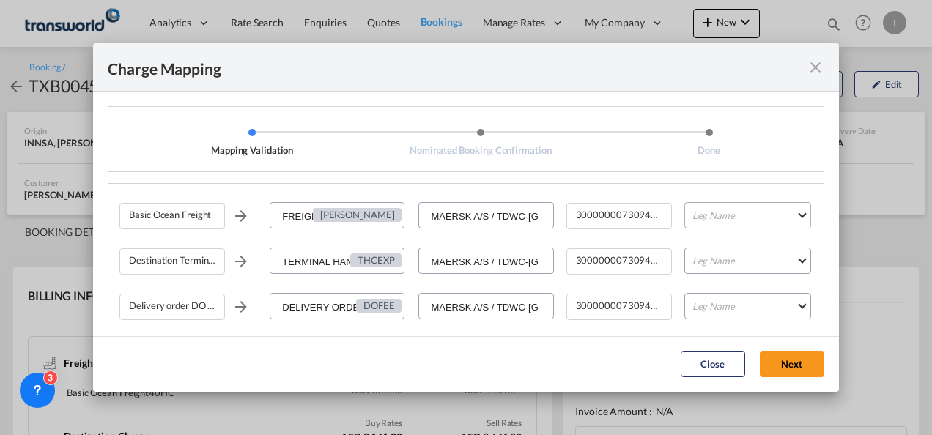
click at [705, 207] on md-select "Leg Name HANDLING ORIGIN VESSEL HANDLING DESTINATION OTHERS TL PICK UP CUSTOMS …" at bounding box center [748, 215] width 127 height 26
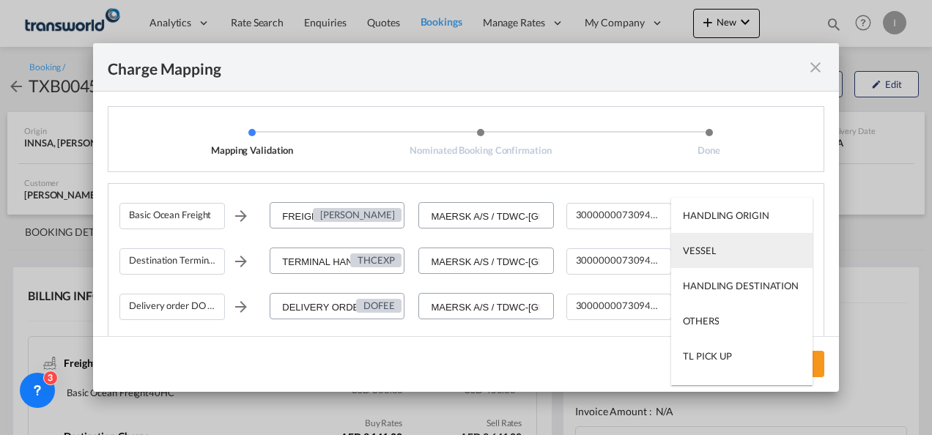
click at [711, 248] on div "VESSEL" at bounding box center [699, 250] width 33 height 13
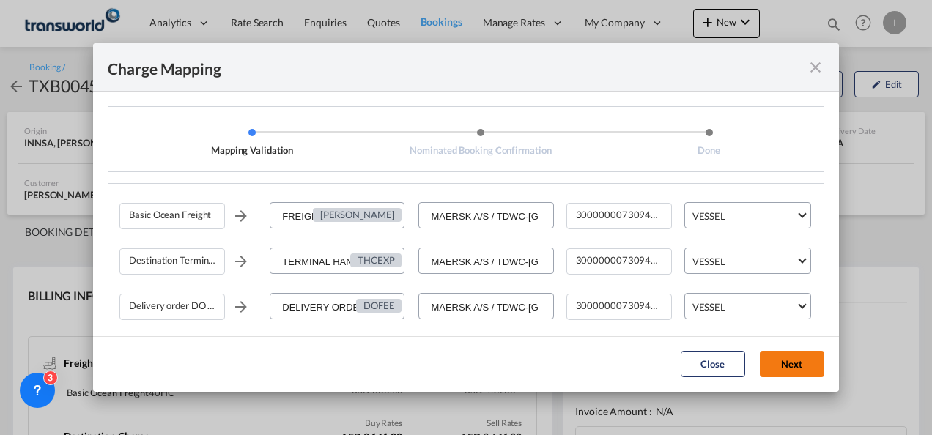
click at [790, 358] on button "Next" at bounding box center [792, 364] width 64 height 26
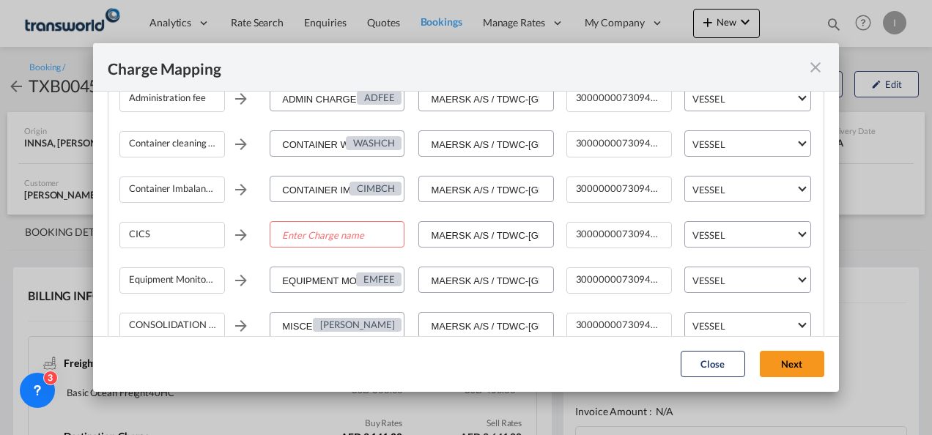
scroll to position [377, 0]
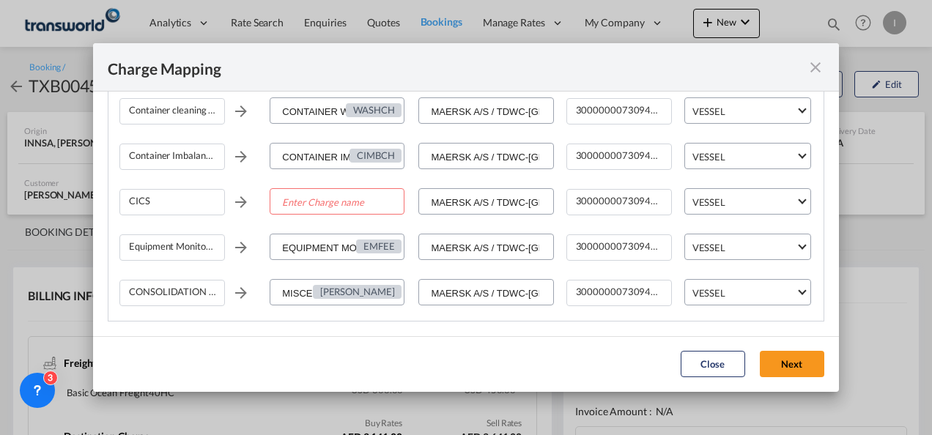
click at [811, 70] on md-icon "icon-close fg-AAA8AD cursor" at bounding box center [816, 68] width 18 height 18
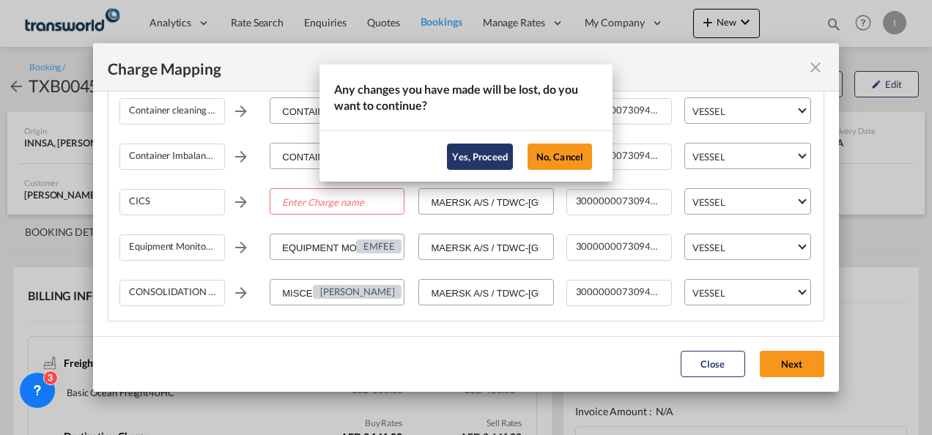
click at [494, 157] on button "Yes, Proceed" at bounding box center [480, 157] width 66 height 26
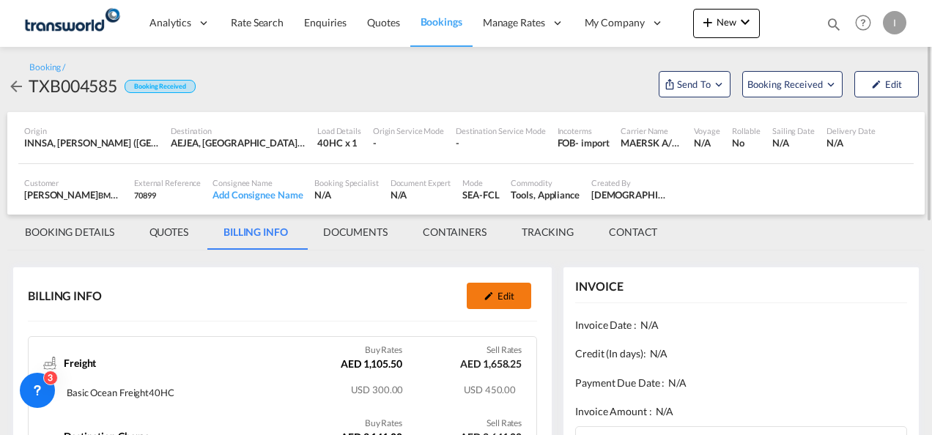
click at [514, 298] on button "Edit" at bounding box center [499, 296] width 64 height 26
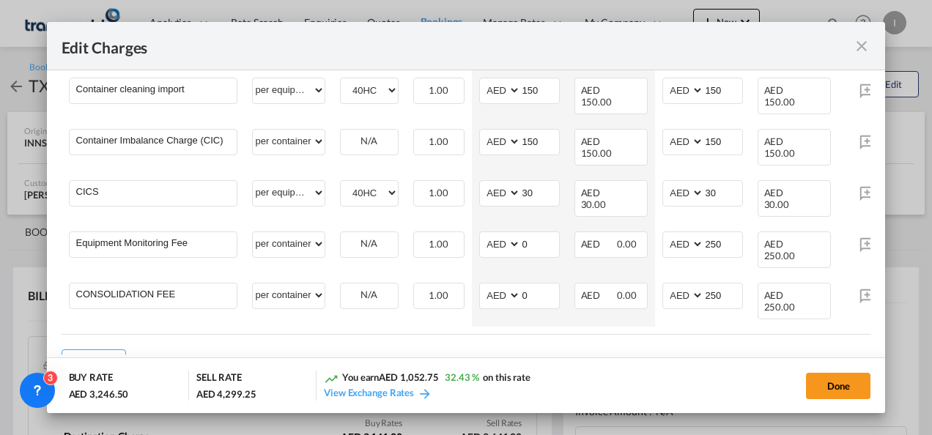
scroll to position [544, 0]
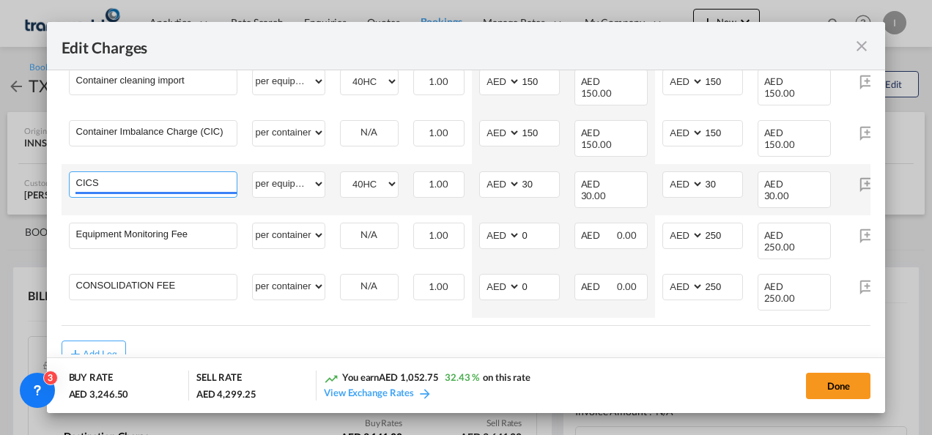
click at [207, 172] on input "CICS" at bounding box center [156, 183] width 161 height 22
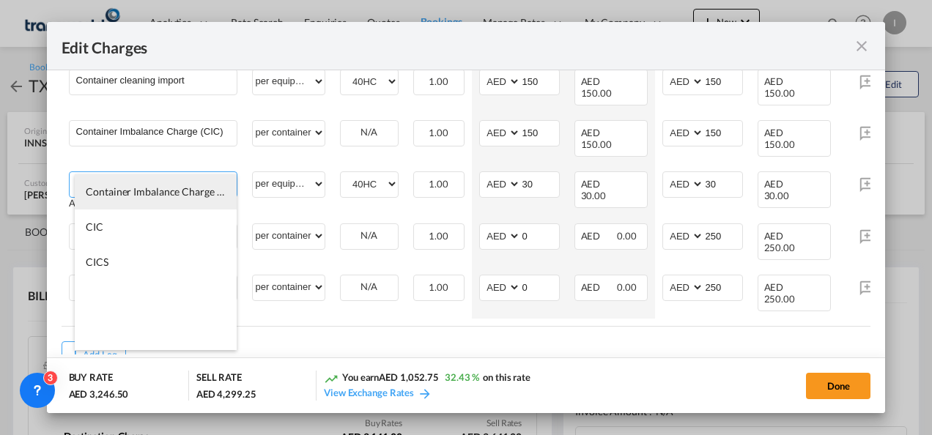
click at [184, 197] on span "Container Imbalance Charge (CIC)" at bounding box center [163, 191] width 154 height 12
type input "Container Imbalance Charge (CIC)"
type input "0"
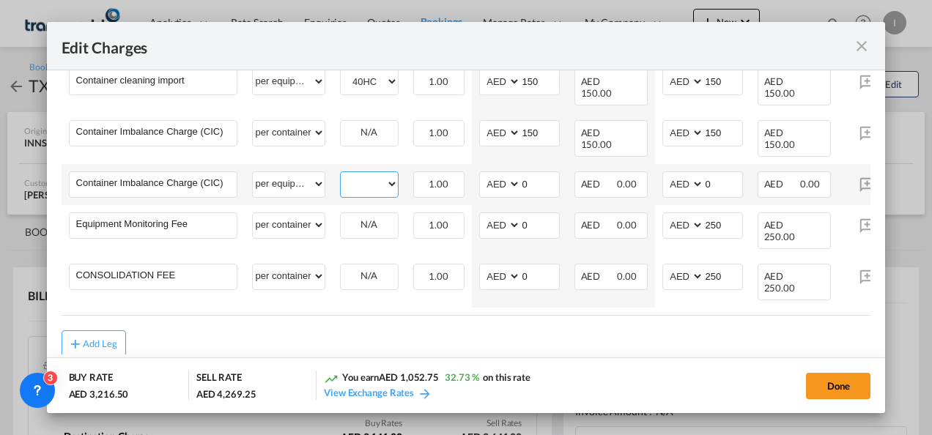
click at [352, 174] on select "40HC" at bounding box center [369, 184] width 57 height 20
select select "40HC"
click at [341, 174] on select "40HC" at bounding box center [369, 184] width 57 height 20
click at [523, 172] on input "0" at bounding box center [540, 183] width 38 height 22
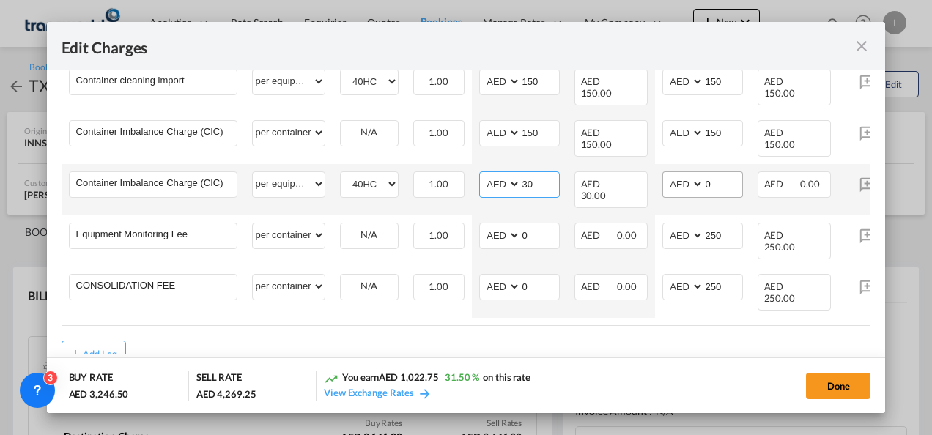
type input "30"
click at [698, 174] on select "AED AFN ALL AMD ANG AOA ARS AUD AWG AZN BAM BBD BDT BGN BHD BIF BMD BND [PERSON…" at bounding box center [684, 184] width 38 height 20
click at [707, 172] on input "0" at bounding box center [723, 183] width 38 height 22
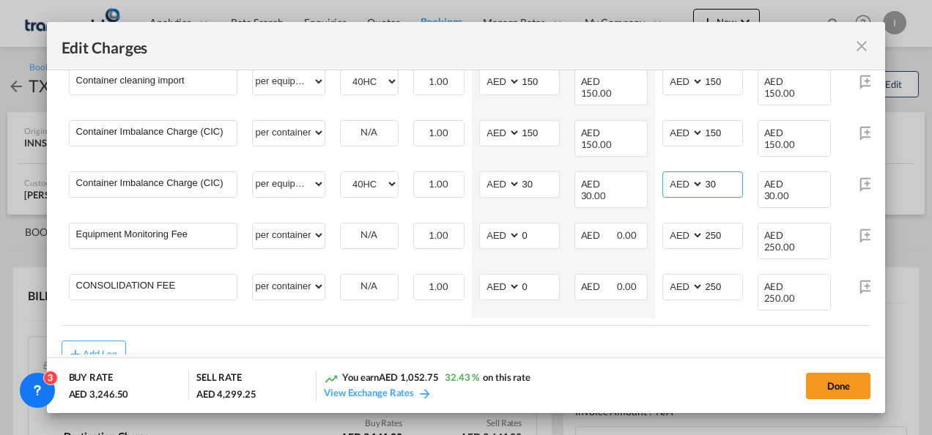
type input "30"
click at [843, 369] on md-dialog-actions "BUY RATE AED 3,246.50 SELL RATE AED 4,299.25 You earn AED 1,052.75 32.43 % on t…" at bounding box center [466, 386] width 839 height 56
click at [842, 386] on button "Done" at bounding box center [838, 386] width 64 height 26
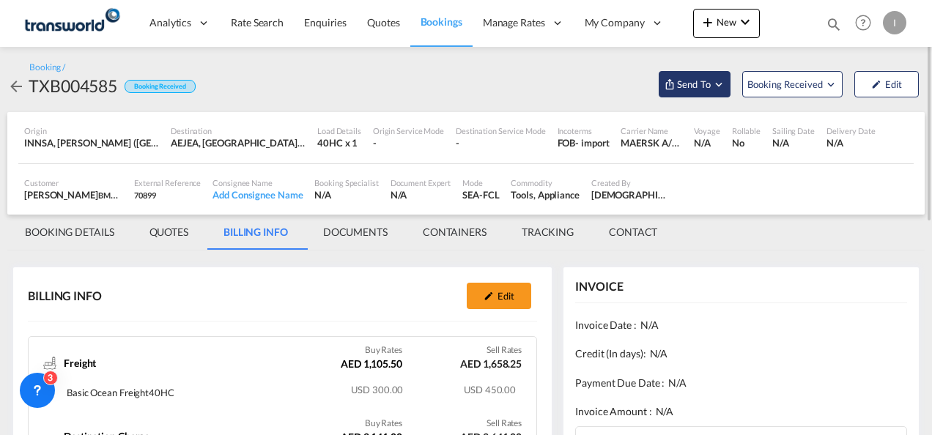
click at [698, 82] on span "Send To" at bounding box center [694, 84] width 37 height 15
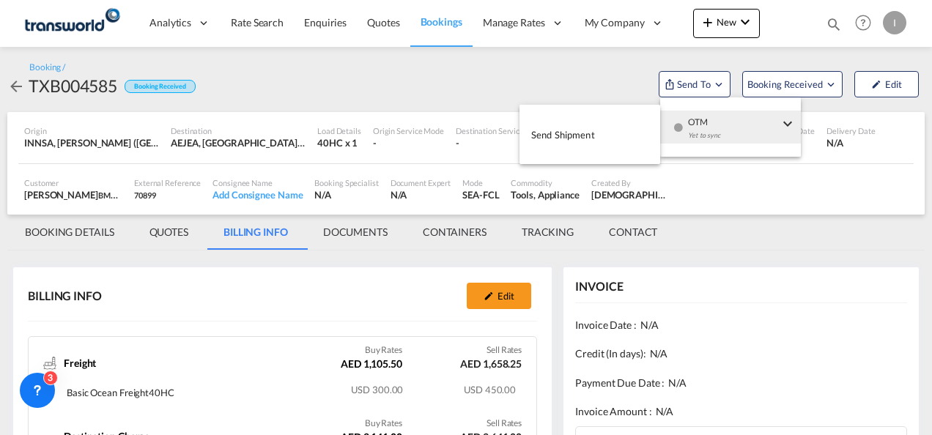
click at [701, 125] on div "Yet to sync" at bounding box center [733, 139] width 91 height 31
click at [614, 127] on button "Send Shipment" at bounding box center [590, 134] width 141 height 33
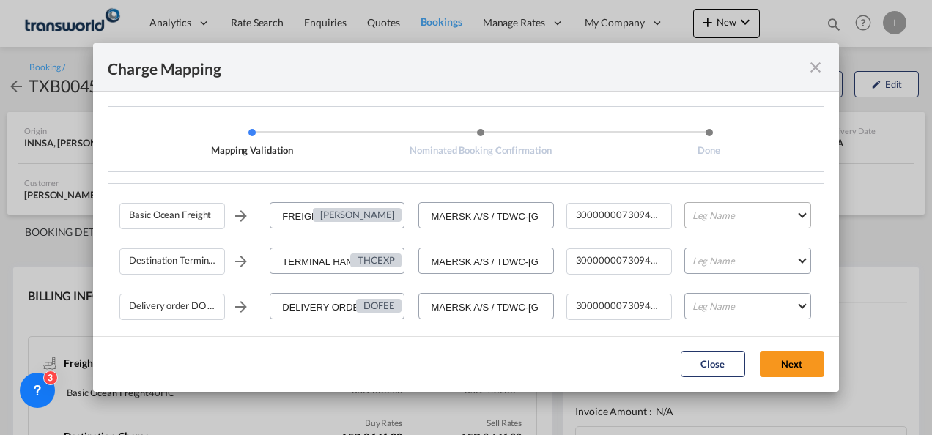
click at [712, 218] on md-select "Leg Name HANDLING ORIGIN VESSEL HANDLING DESTINATION OTHERS TL PICK UP CUSTOMS …" at bounding box center [748, 215] width 127 height 26
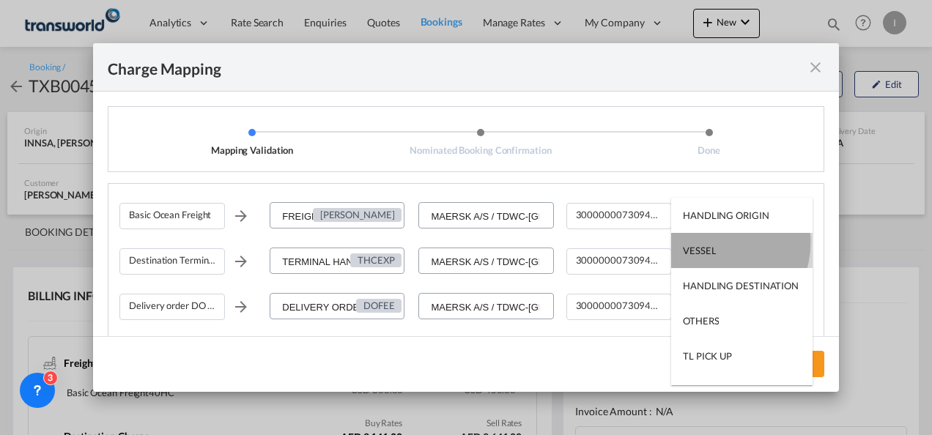
click at [712, 243] on md-option "VESSEL" at bounding box center [741, 250] width 141 height 35
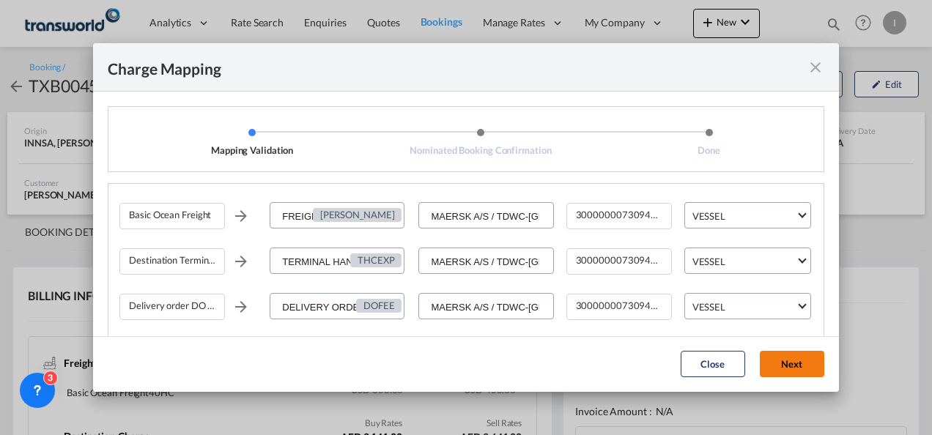
click at [805, 365] on button "Next" at bounding box center [792, 364] width 64 height 26
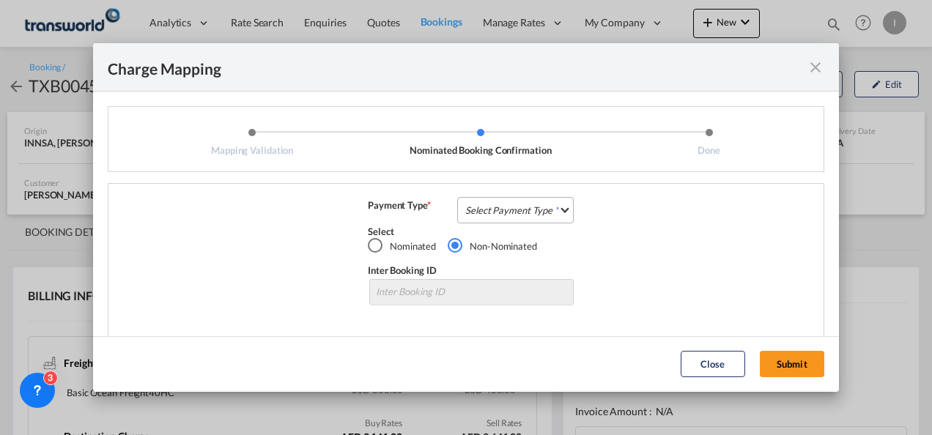
click at [540, 211] on md-select "Select Payment Type COLLECT PREPAID" at bounding box center [515, 210] width 117 height 26
click at [0, 0] on md-option "COLLECT" at bounding box center [0, 0] width 0 height 0
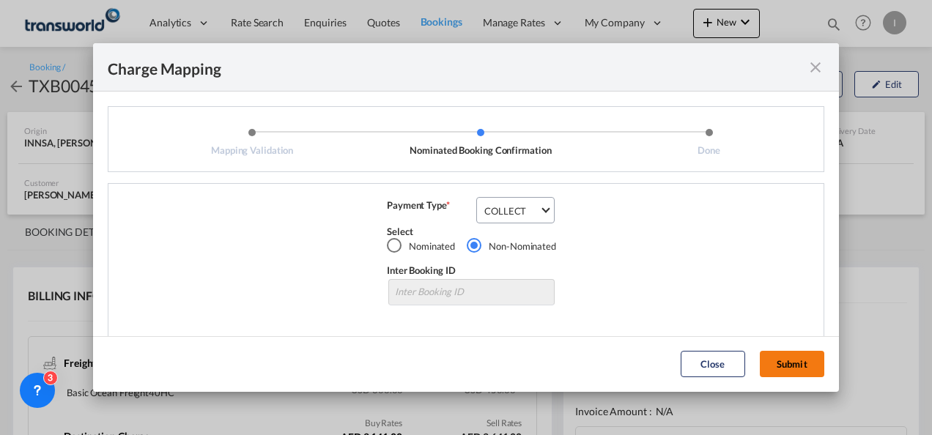
click at [802, 353] on button "Submit" at bounding box center [792, 364] width 64 height 26
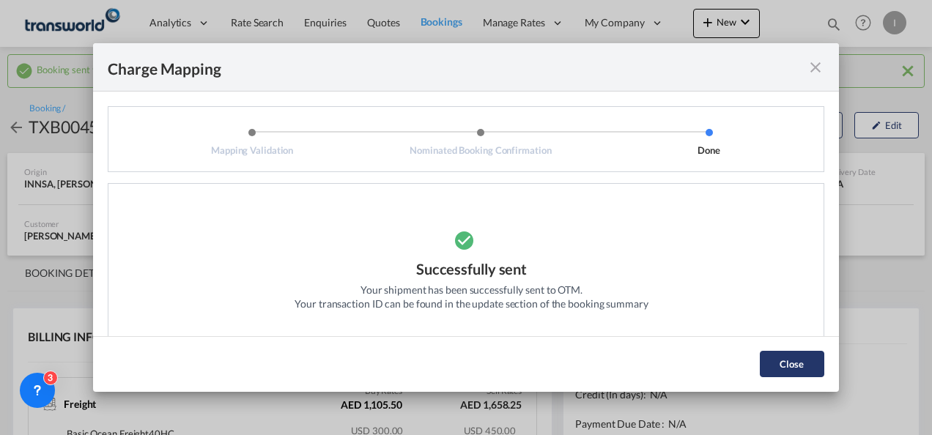
click at [794, 374] on button "Close" at bounding box center [792, 364] width 64 height 26
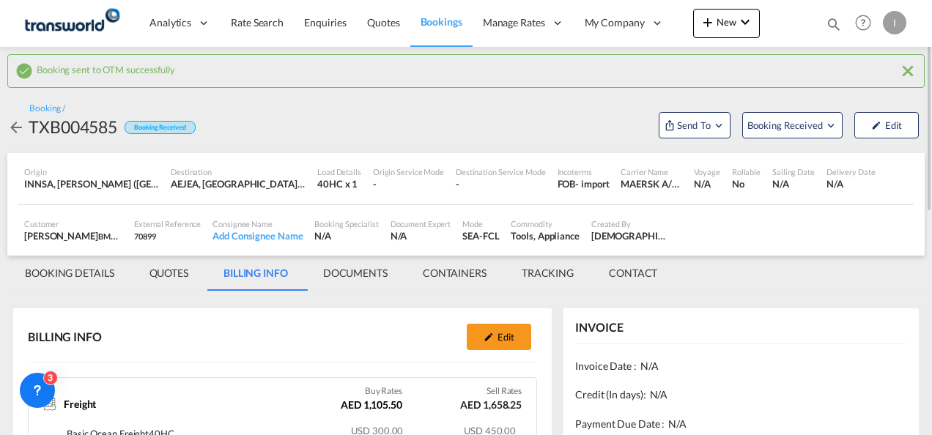
click at [88, 267] on md-tab-item "BOOKING DETAILS" at bounding box center [69, 273] width 125 height 35
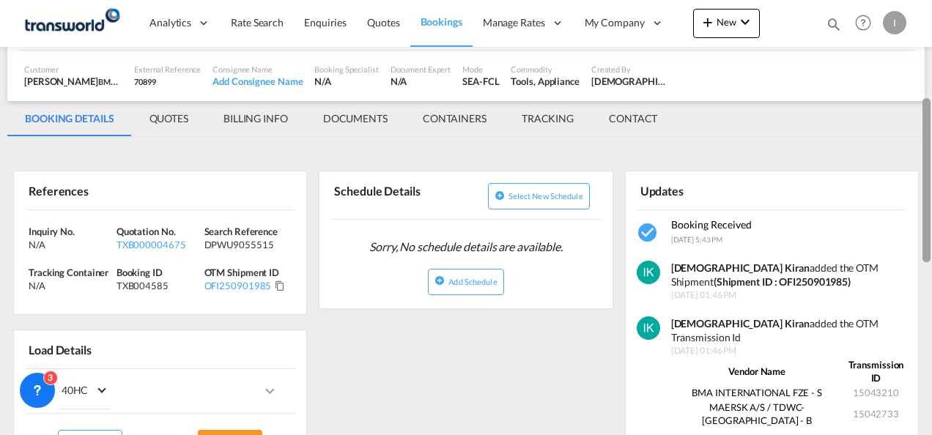
scroll to position [183, 0]
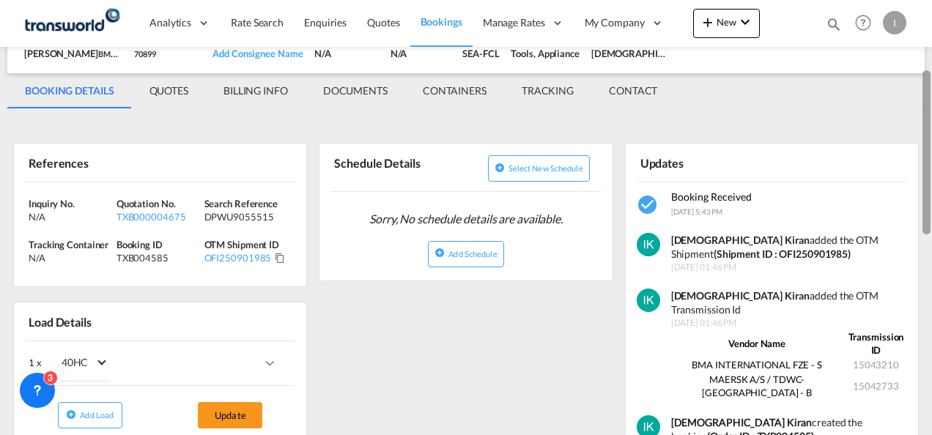
drag, startPoint x: 928, startPoint y: 147, endPoint x: 929, endPoint y: 216, distance: 69.6
click at [929, 216] on div at bounding box center [927, 152] width 8 height 164
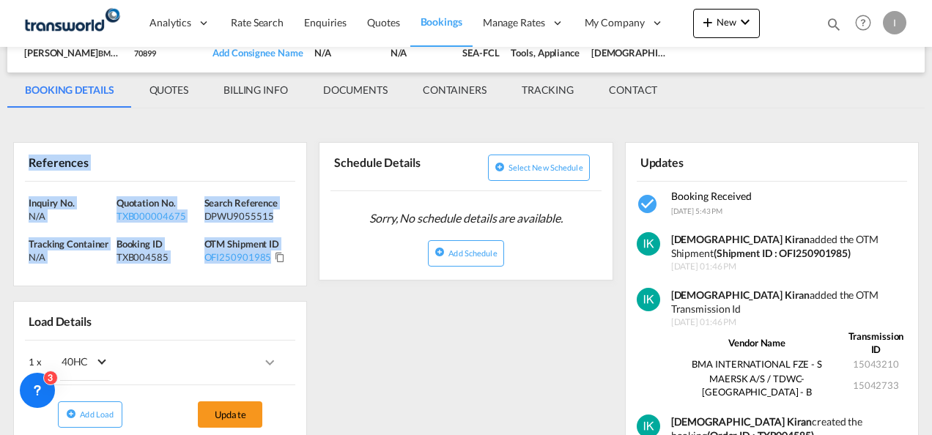
drag, startPoint x: 282, startPoint y: 274, endPoint x: -3, endPoint y: 173, distance: 302.5
click at [0, 173] on html "Analytics Reports Dashboard Rate Search Enquiries Quotes" at bounding box center [466, 217] width 932 height 435
copy div "References Inquiry No. N/A Quotation No. TXB000004675 Search Reference DPWU9055…"
